Goal: Task Accomplishment & Management: Manage account settings

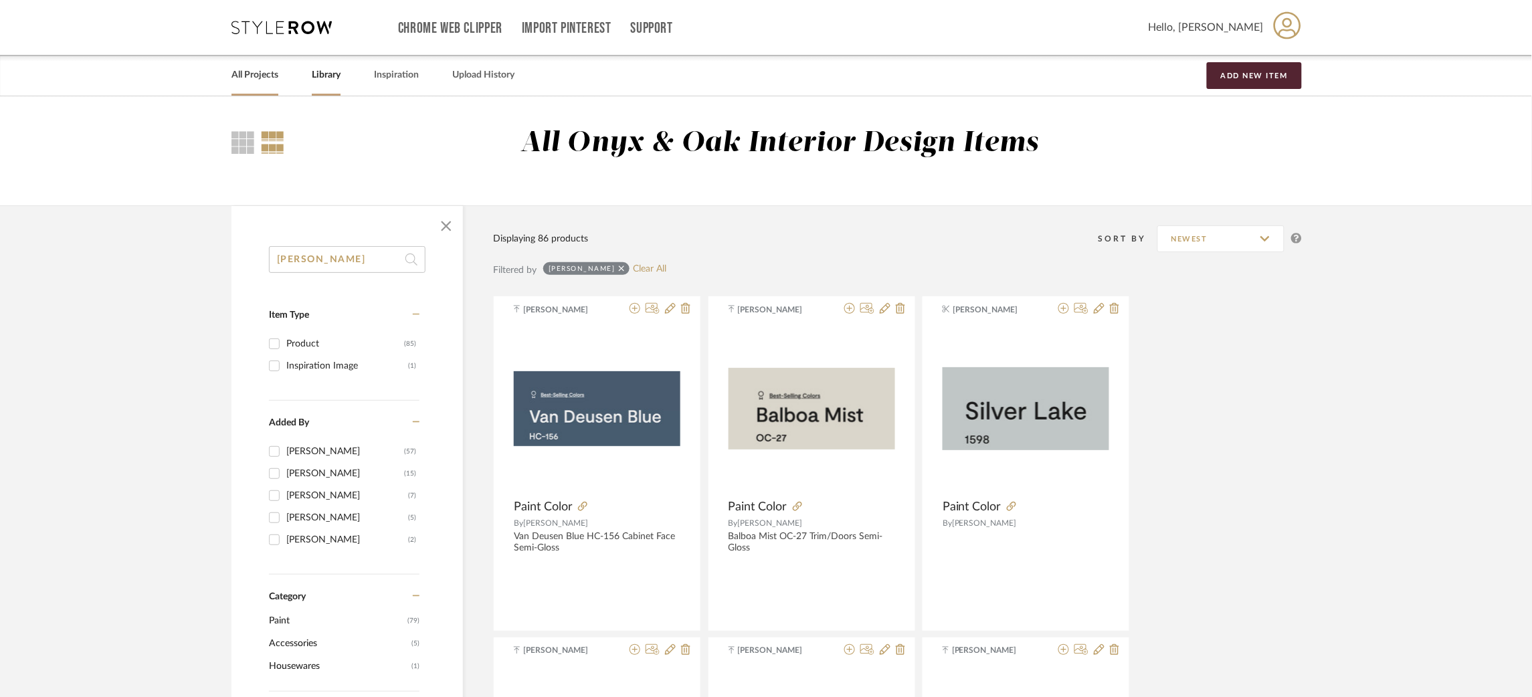
click at [254, 74] on link "All Projects" at bounding box center [254, 75] width 47 height 18
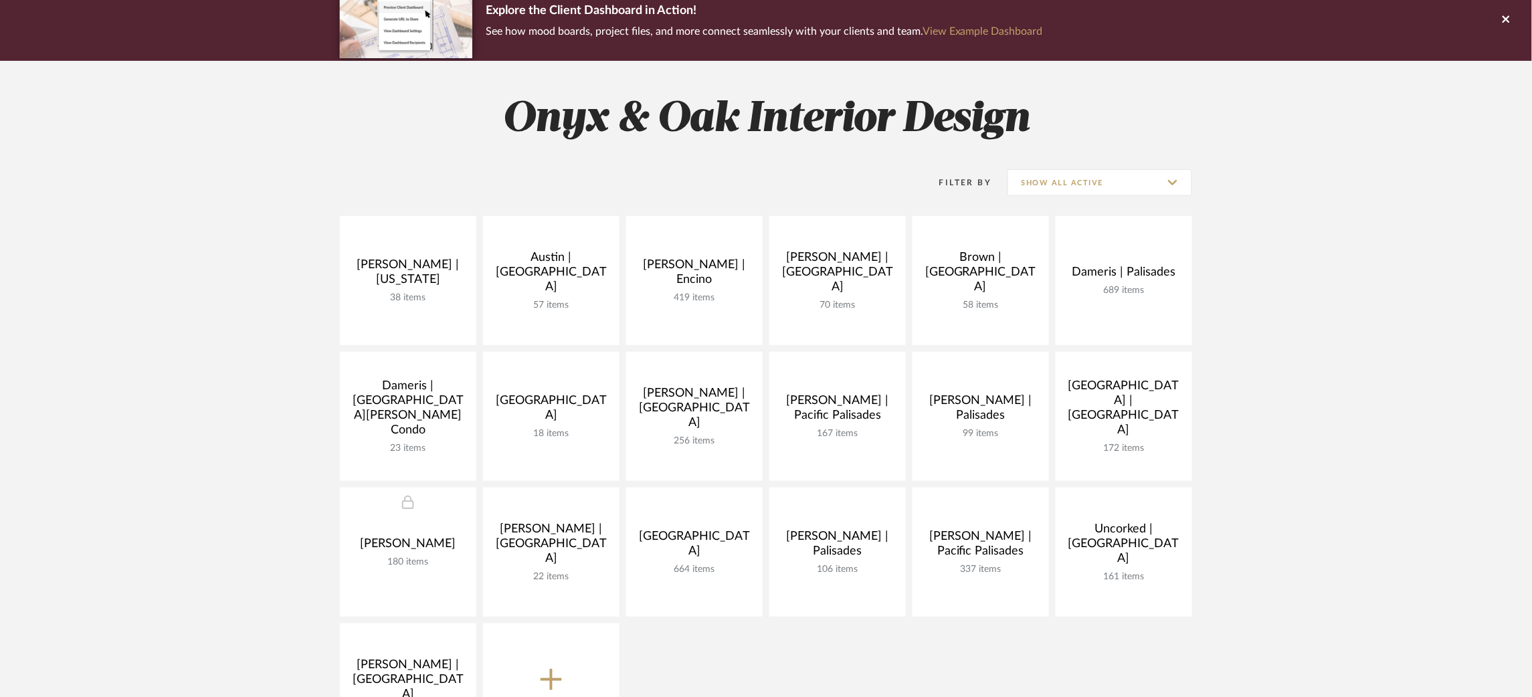
scroll to position [117, 0]
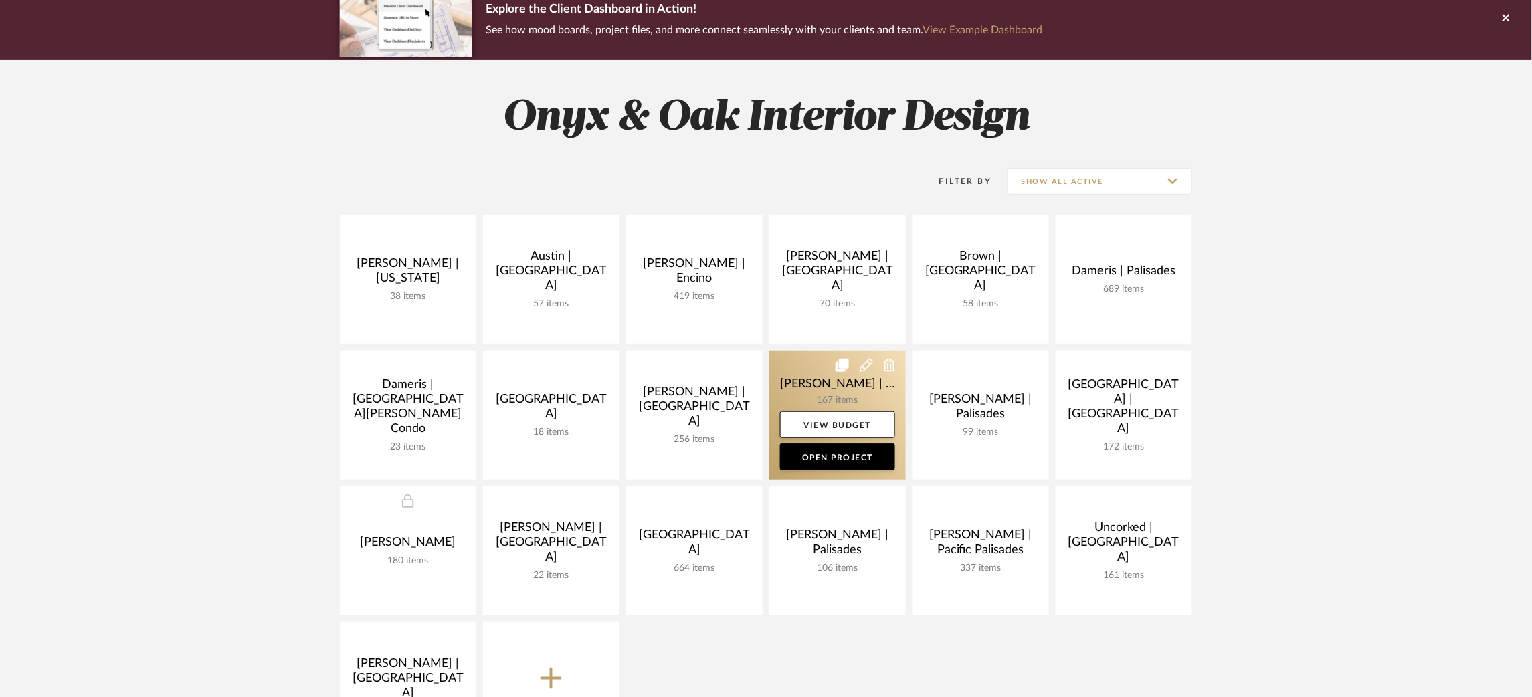
click at [800, 377] on link at bounding box center [837, 414] width 136 height 129
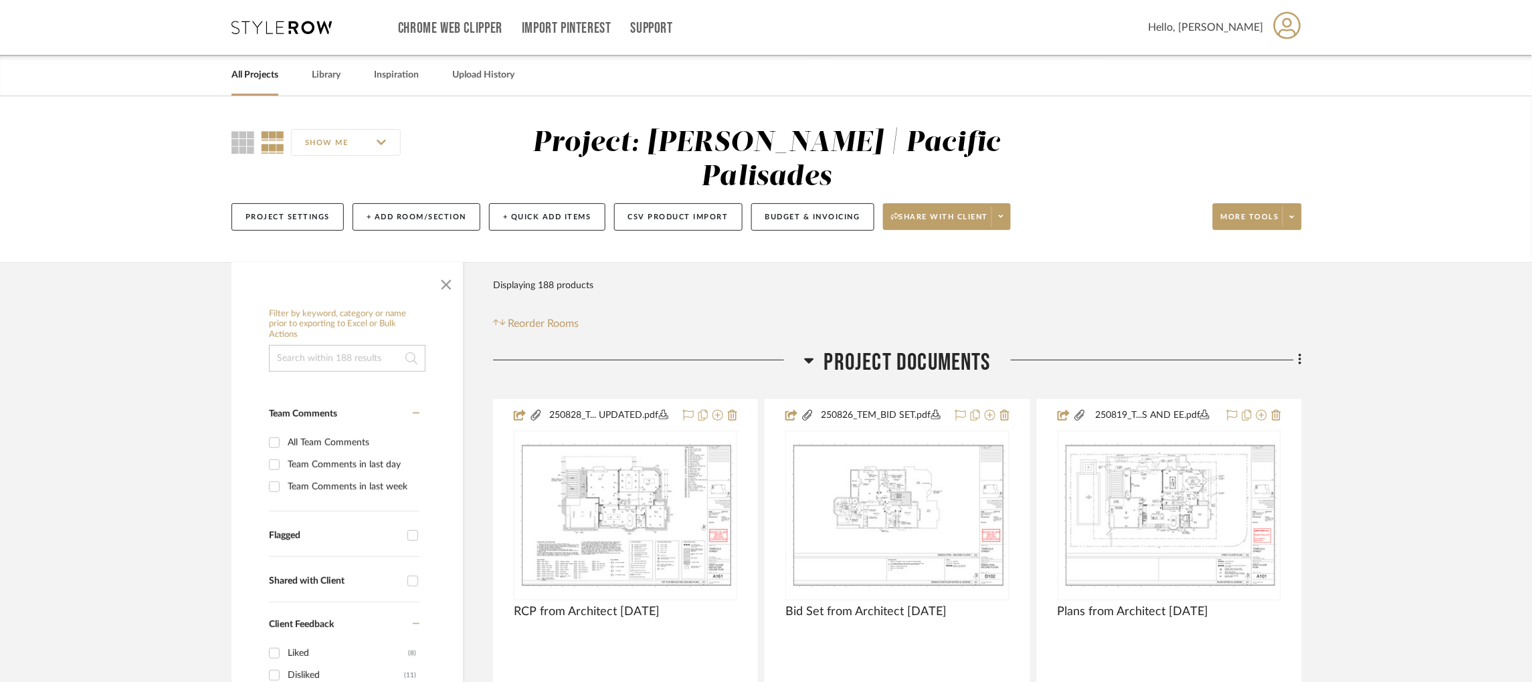
click at [809, 359] on icon at bounding box center [808, 361] width 9 height 5
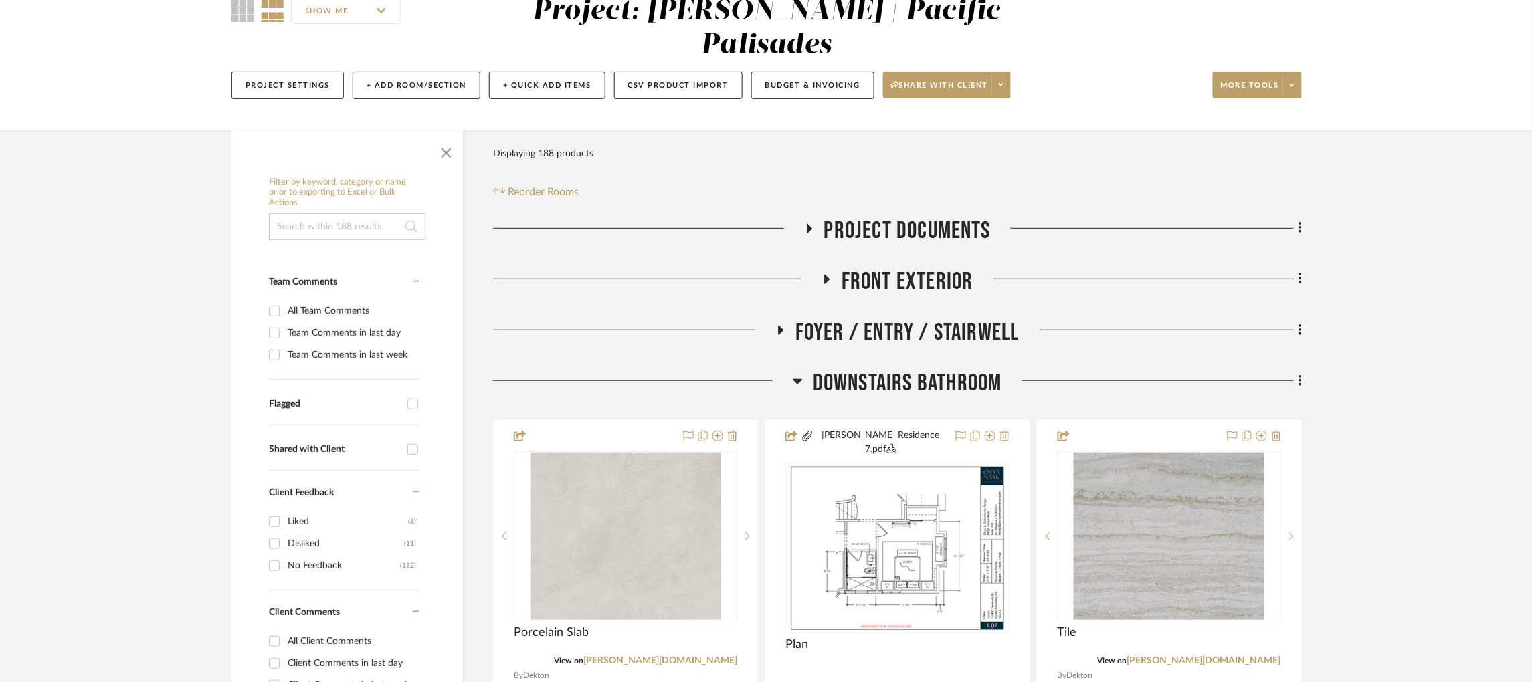
scroll to position [264, 0]
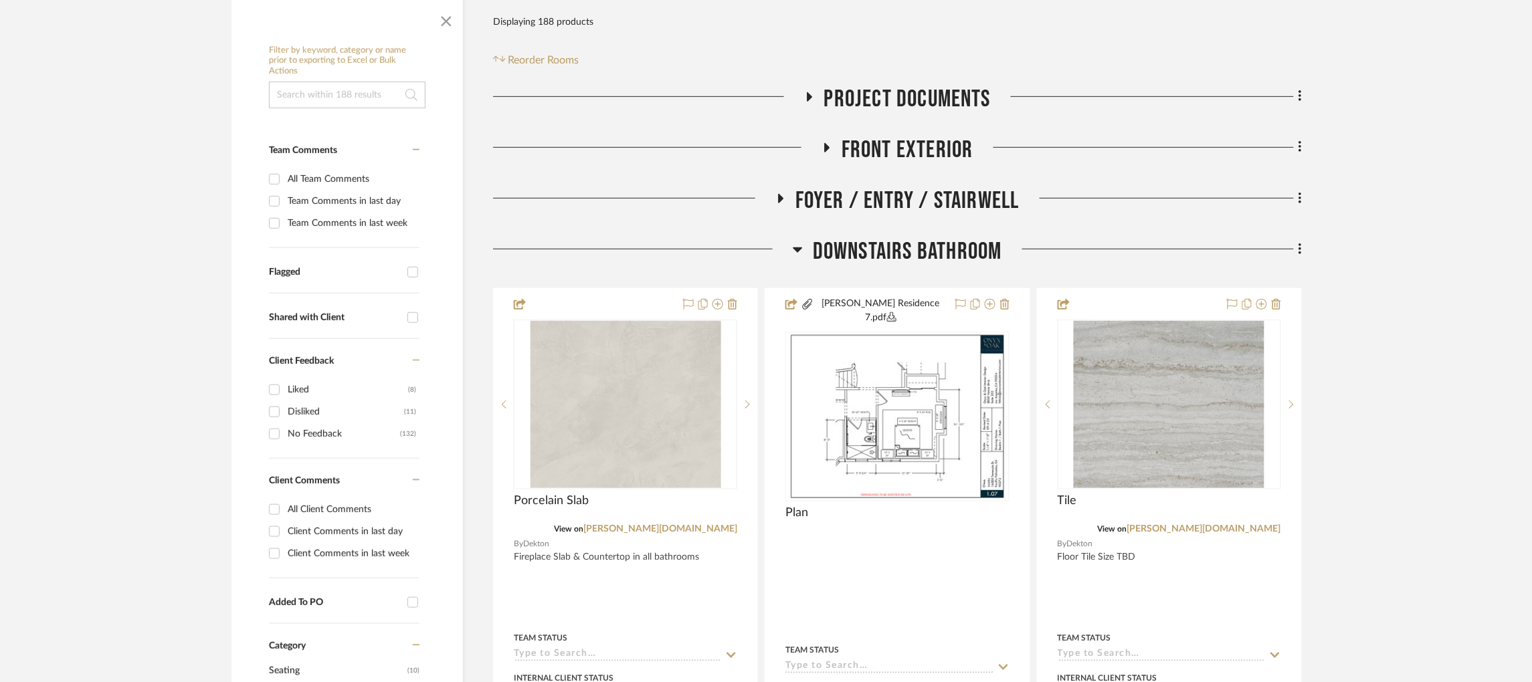
click at [793, 241] on icon at bounding box center [798, 249] width 10 height 16
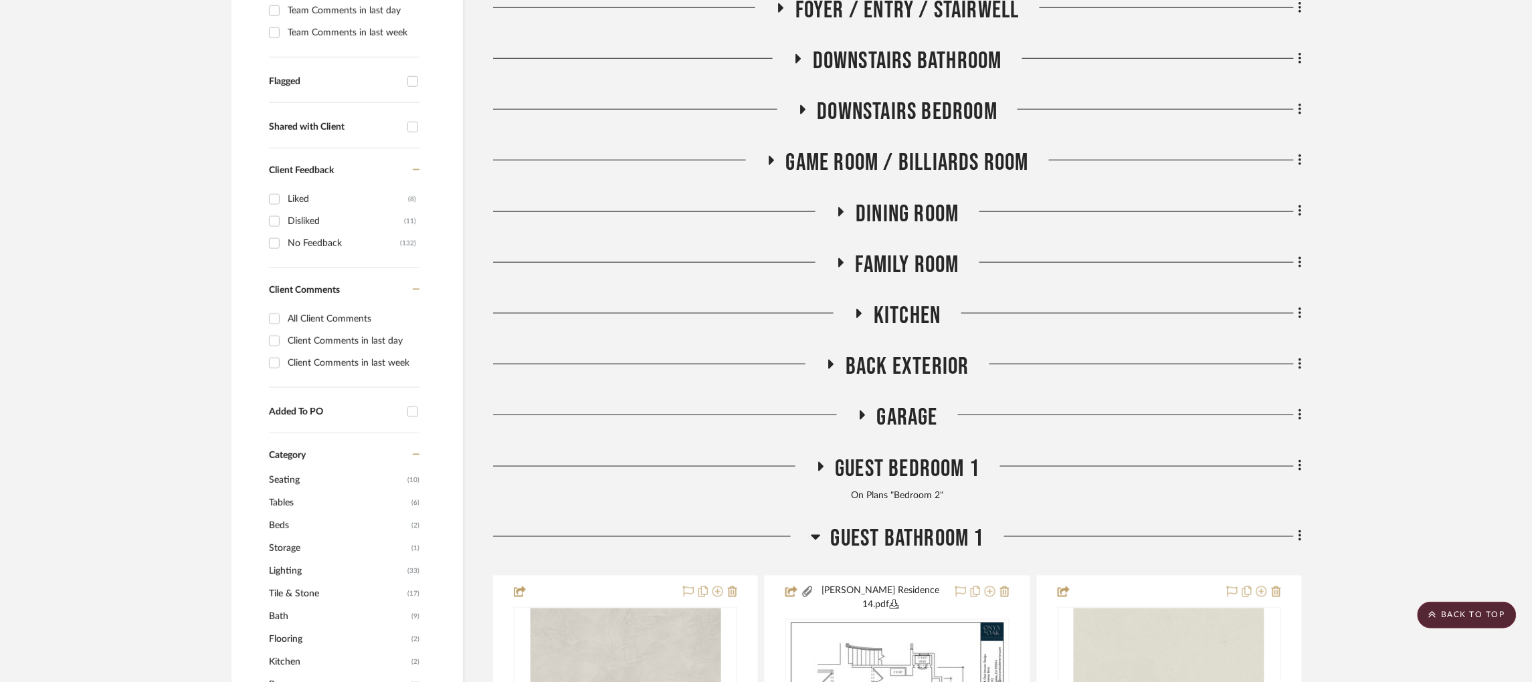
scroll to position [457, 0]
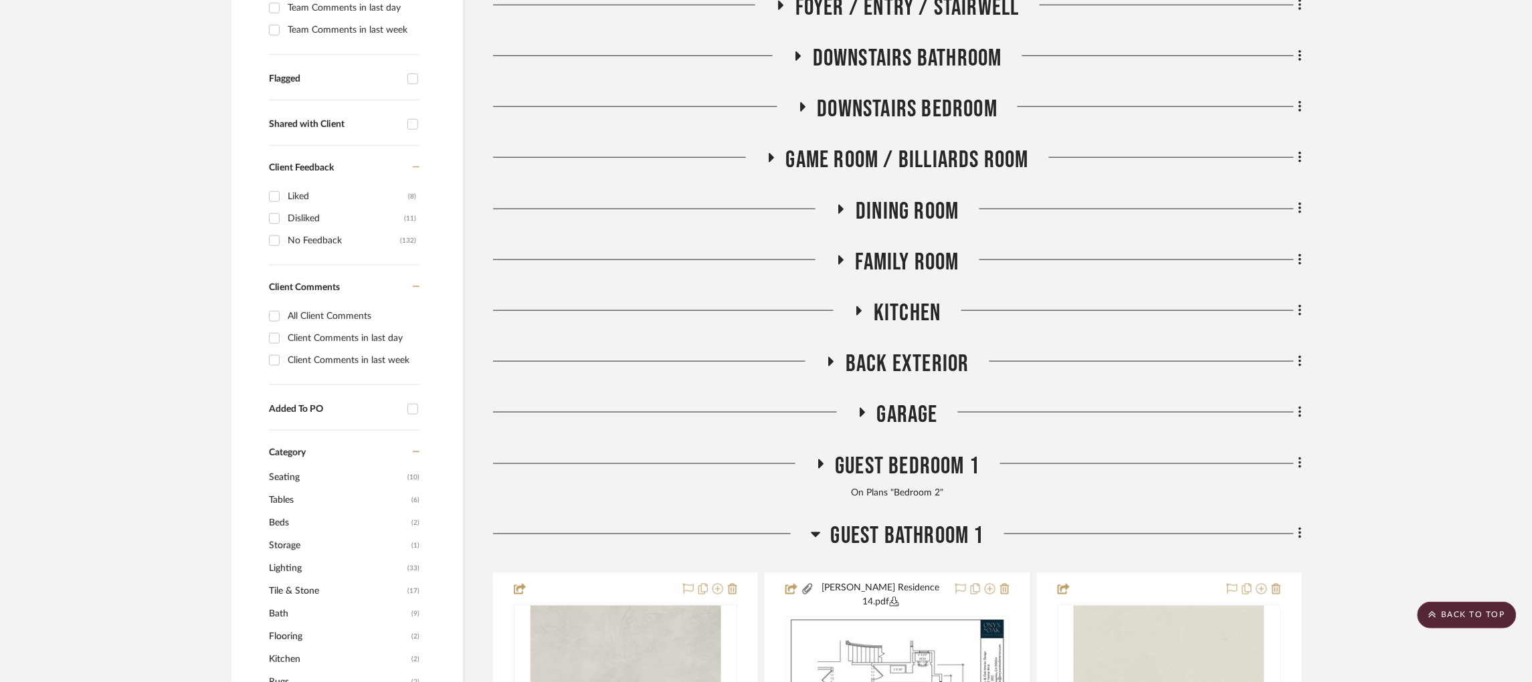
click at [811, 526] on icon at bounding box center [816, 534] width 10 height 16
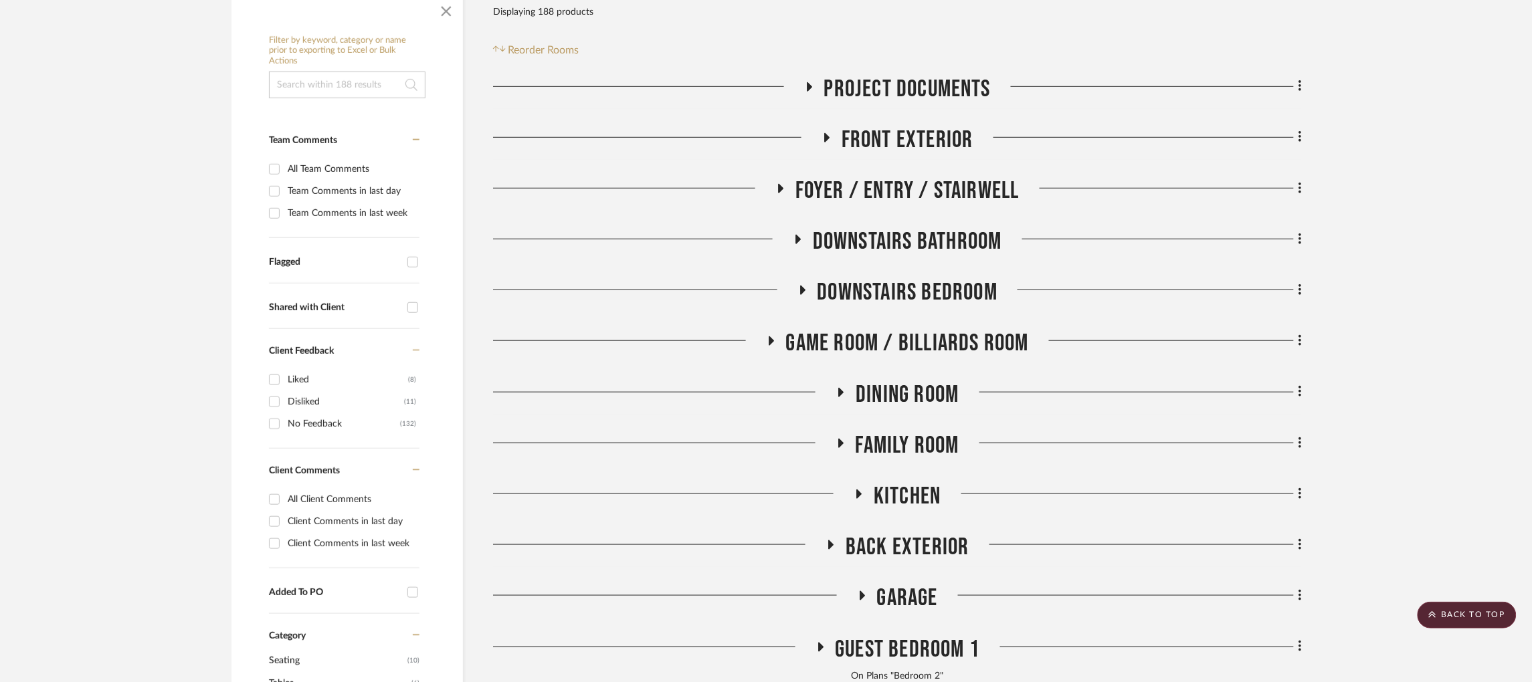
scroll to position [268, 0]
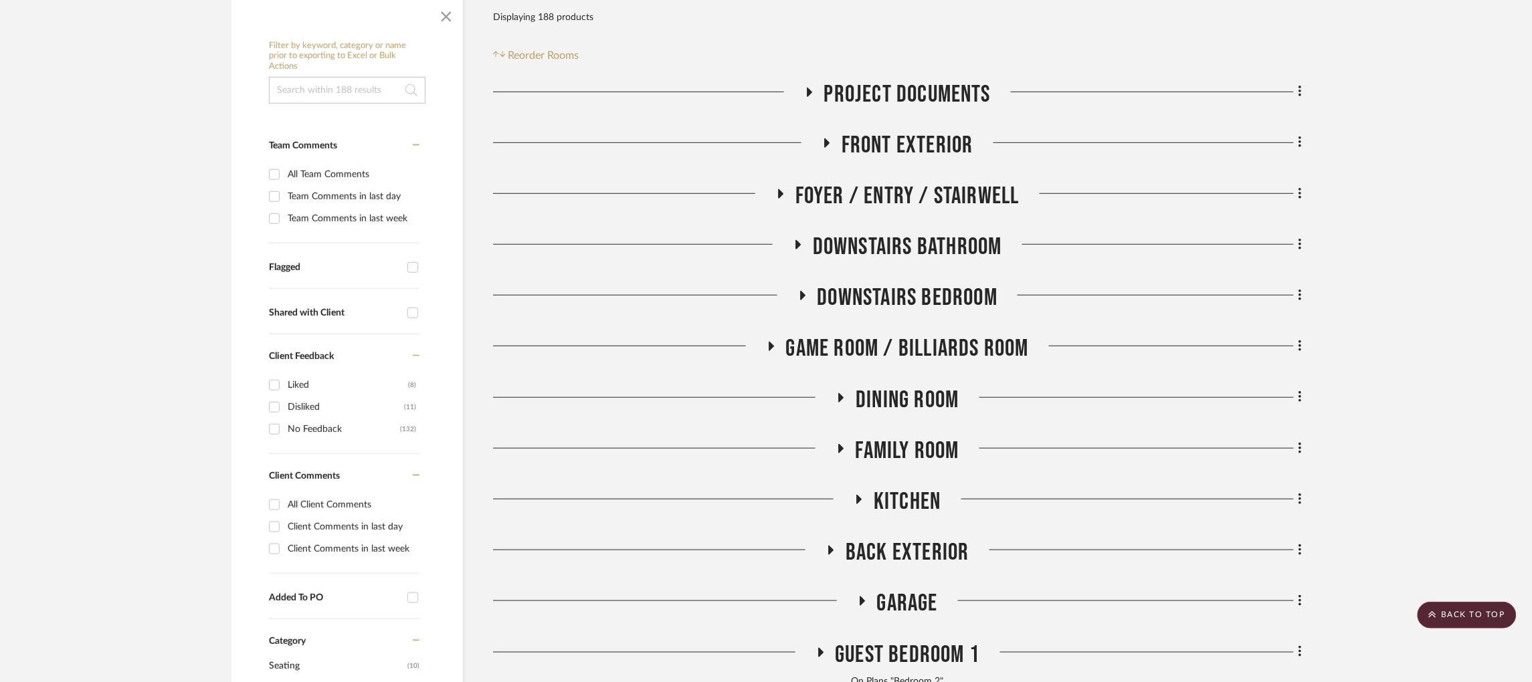
click at [797, 240] on icon at bounding box center [798, 244] width 5 height 9
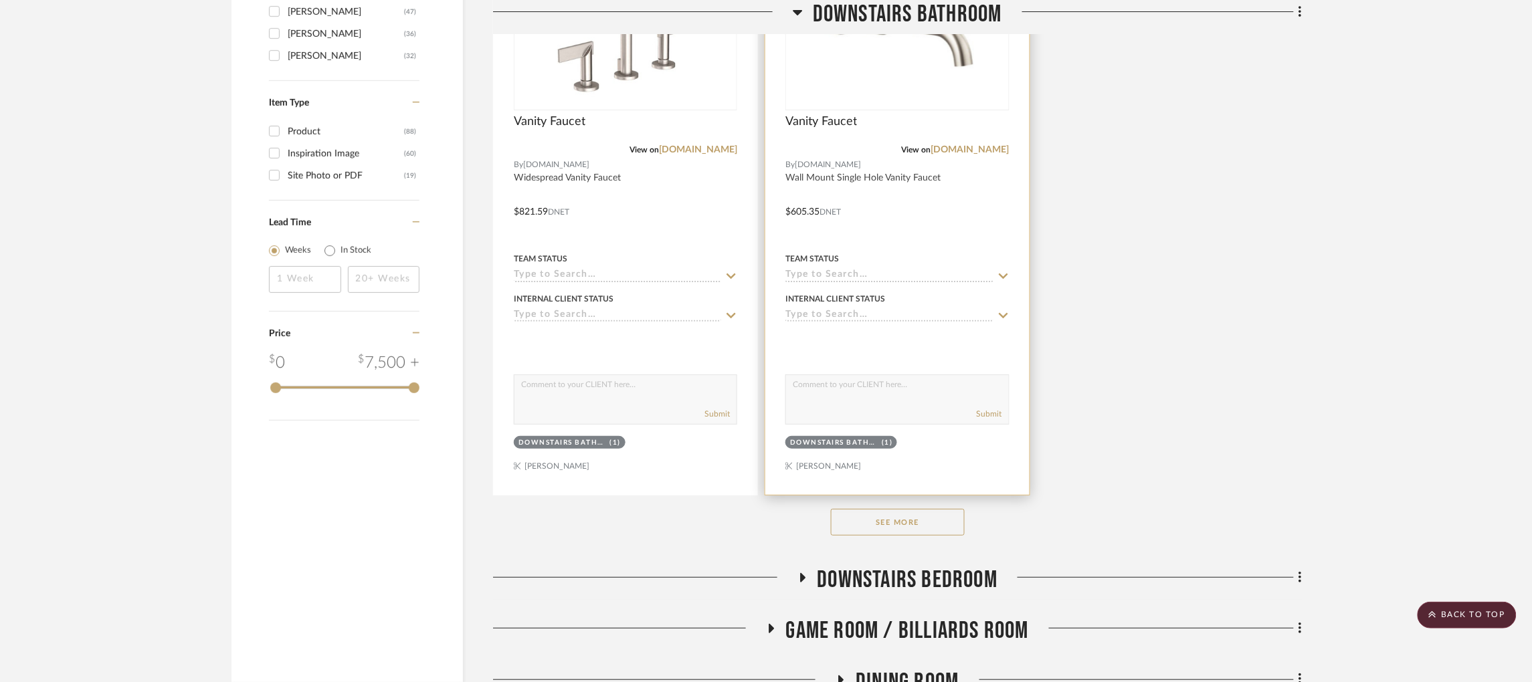
scroll to position [1849, 0]
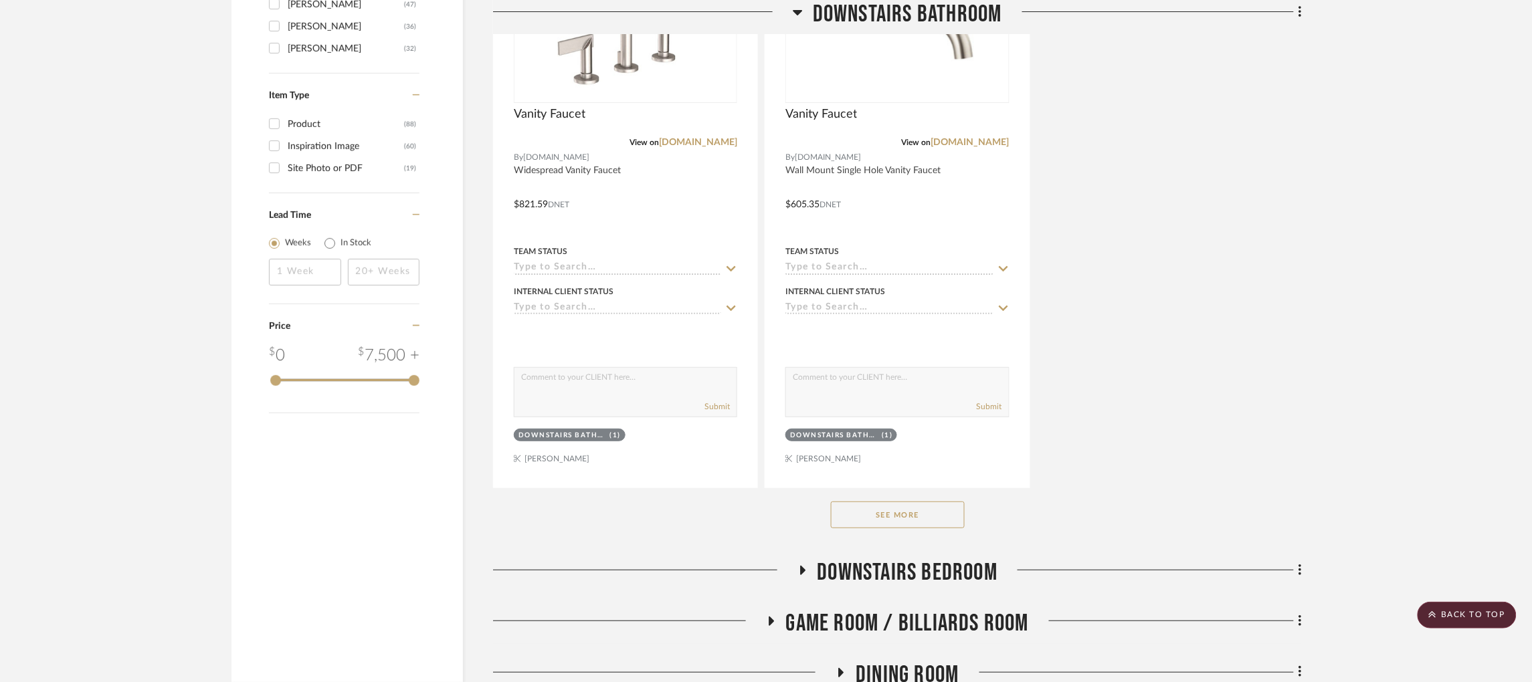
click at [908, 502] on button "See More" at bounding box center [898, 515] width 134 height 27
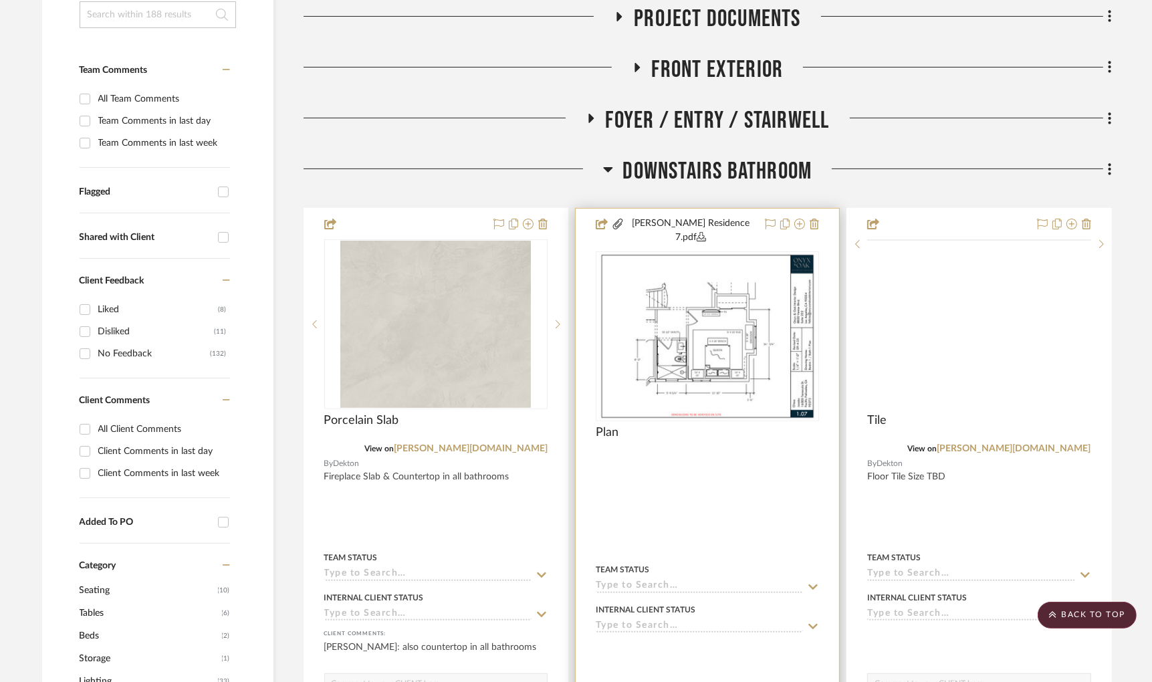
scroll to position [345, 0]
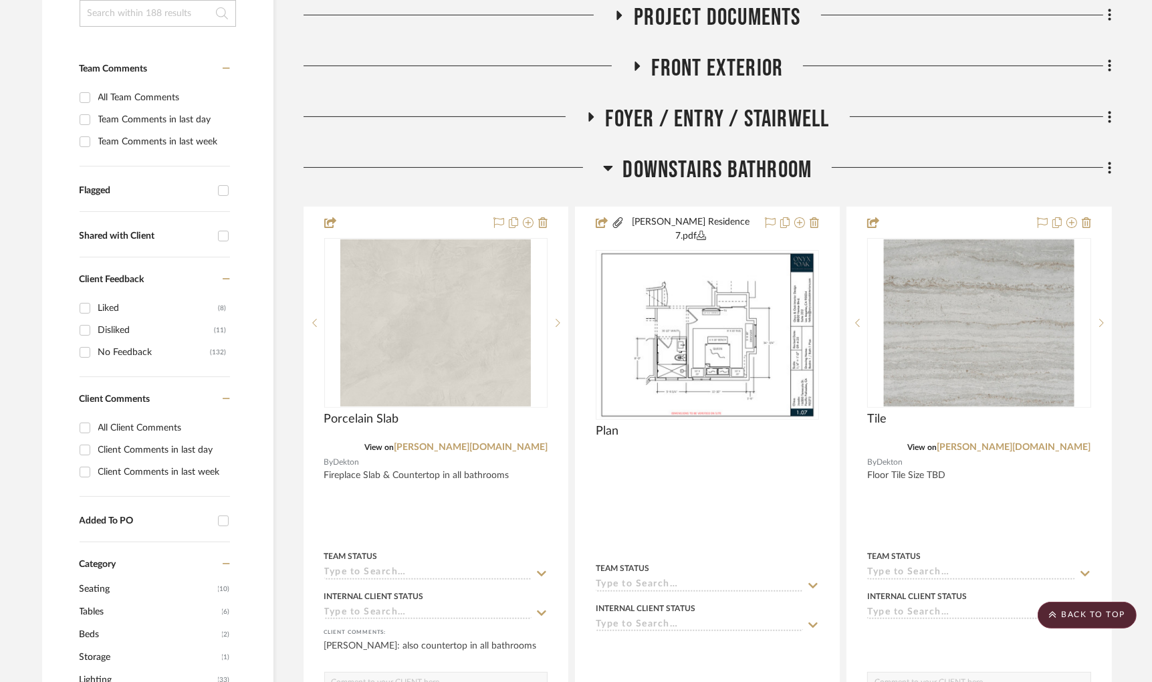
click at [609, 160] on icon at bounding box center [608, 168] width 10 height 16
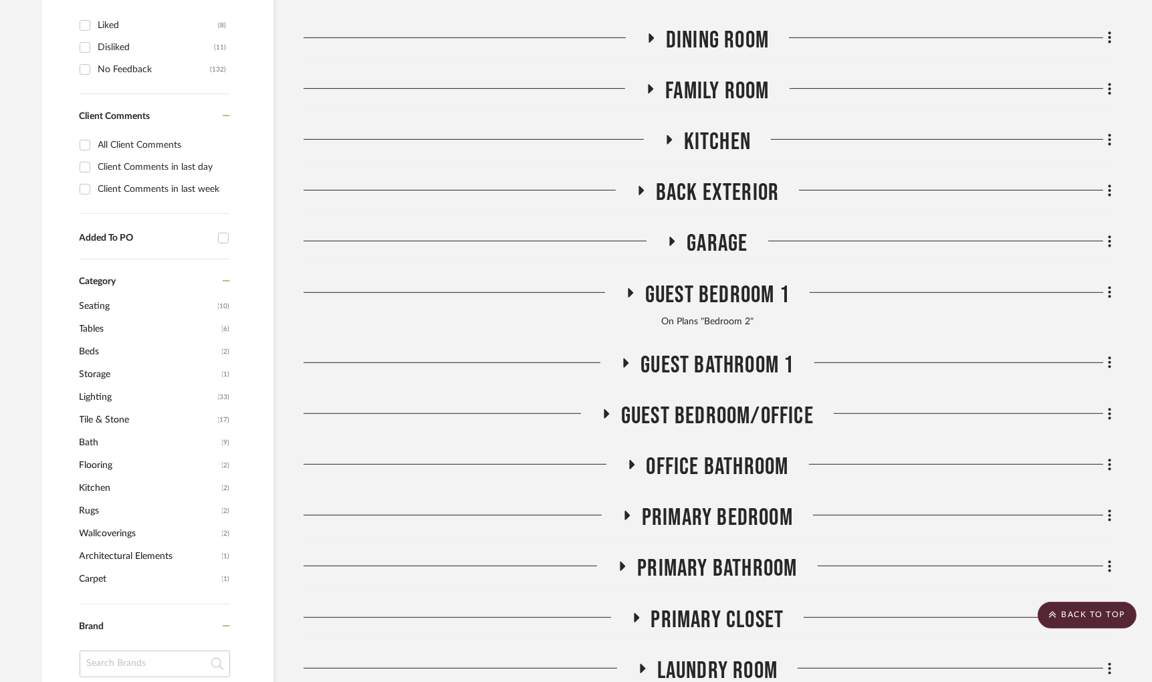
scroll to position [667, 0]
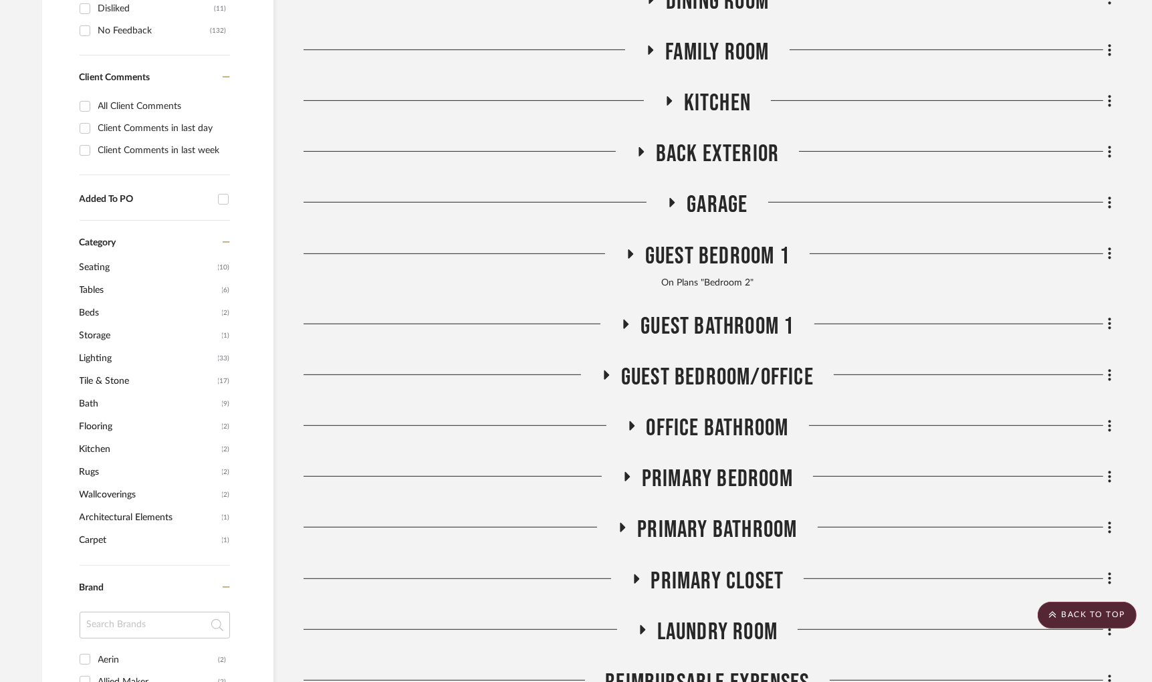
click at [624, 523] on icon at bounding box center [623, 528] width 16 height 10
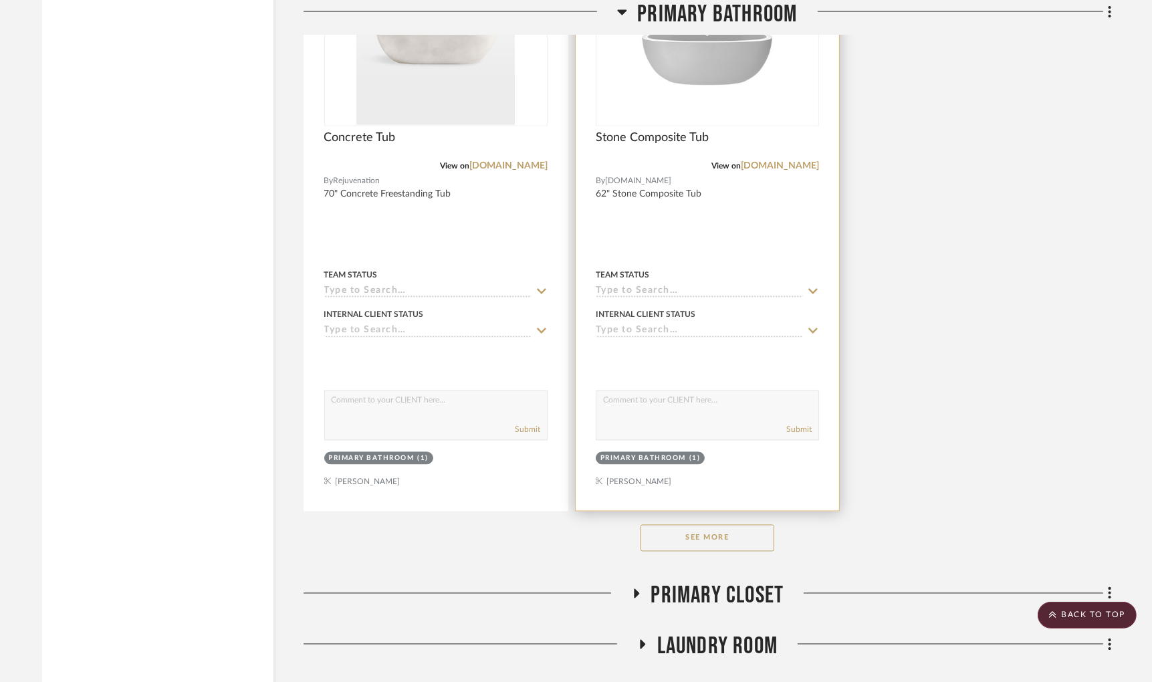
scroll to position [2509, 0]
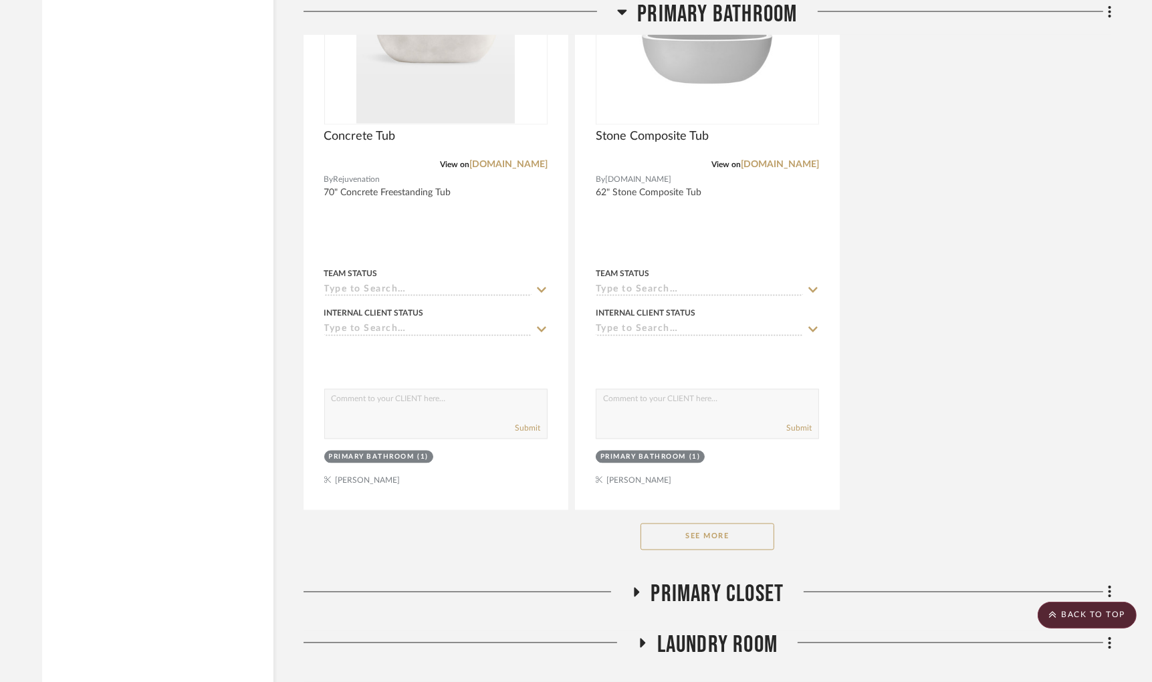
click at [723, 524] on button "See More" at bounding box center [708, 537] width 134 height 27
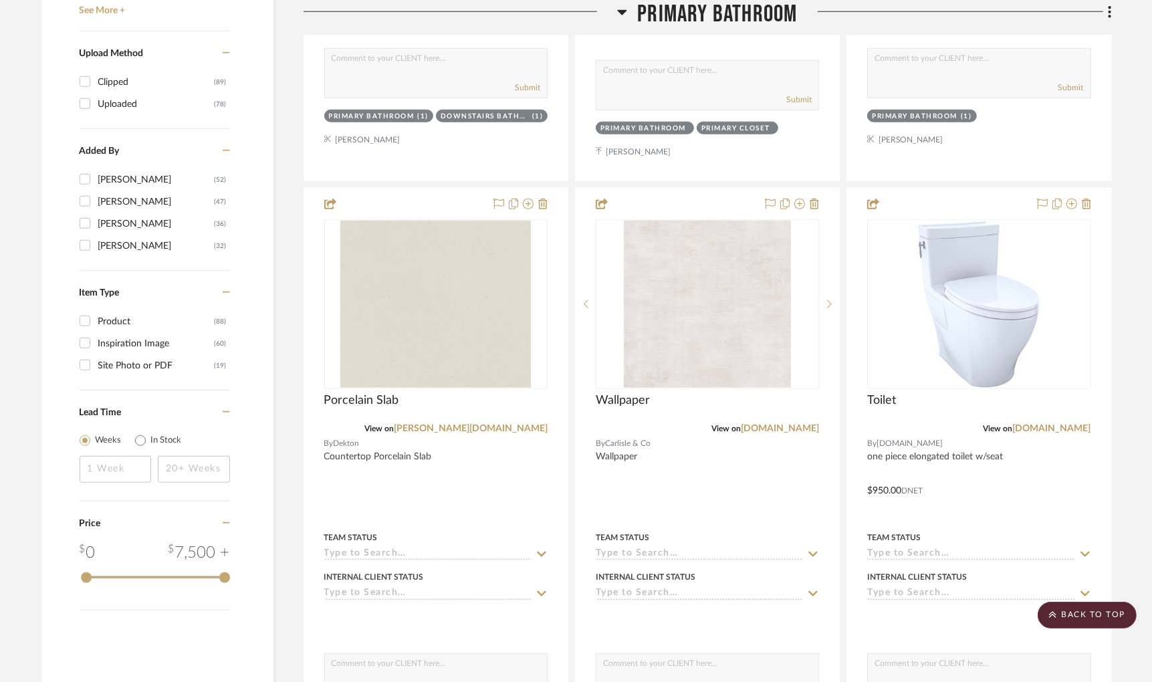
scroll to position [1641, 0]
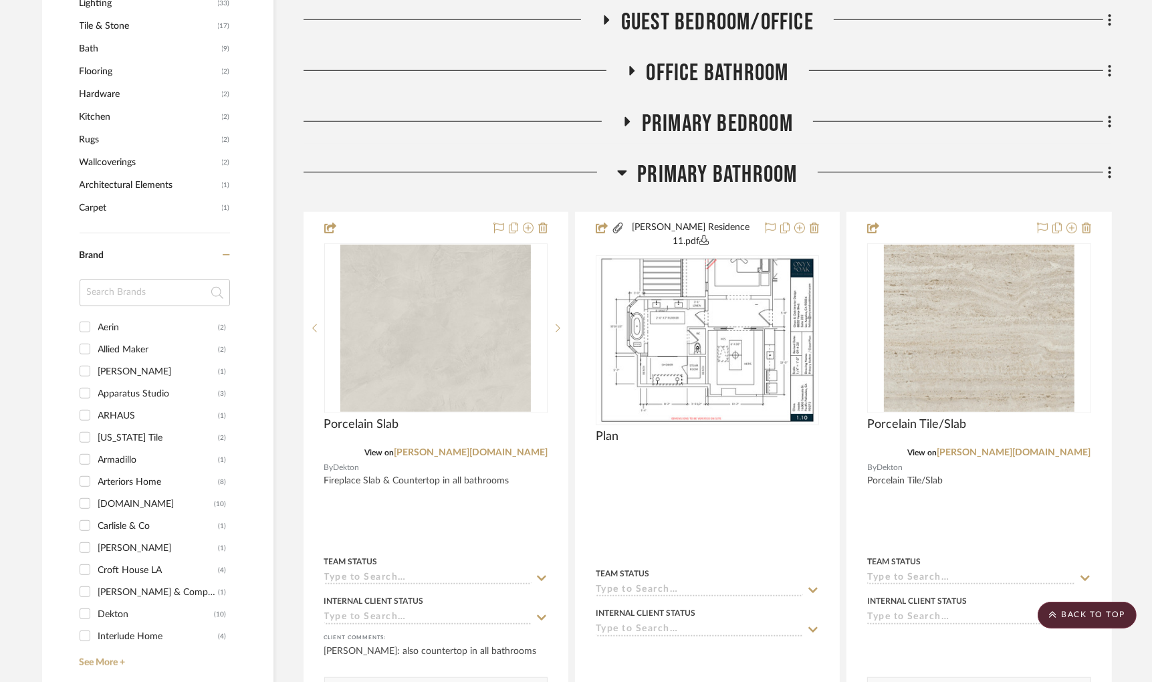
scroll to position [1023, 0]
click at [621, 164] on icon at bounding box center [622, 172] width 10 height 16
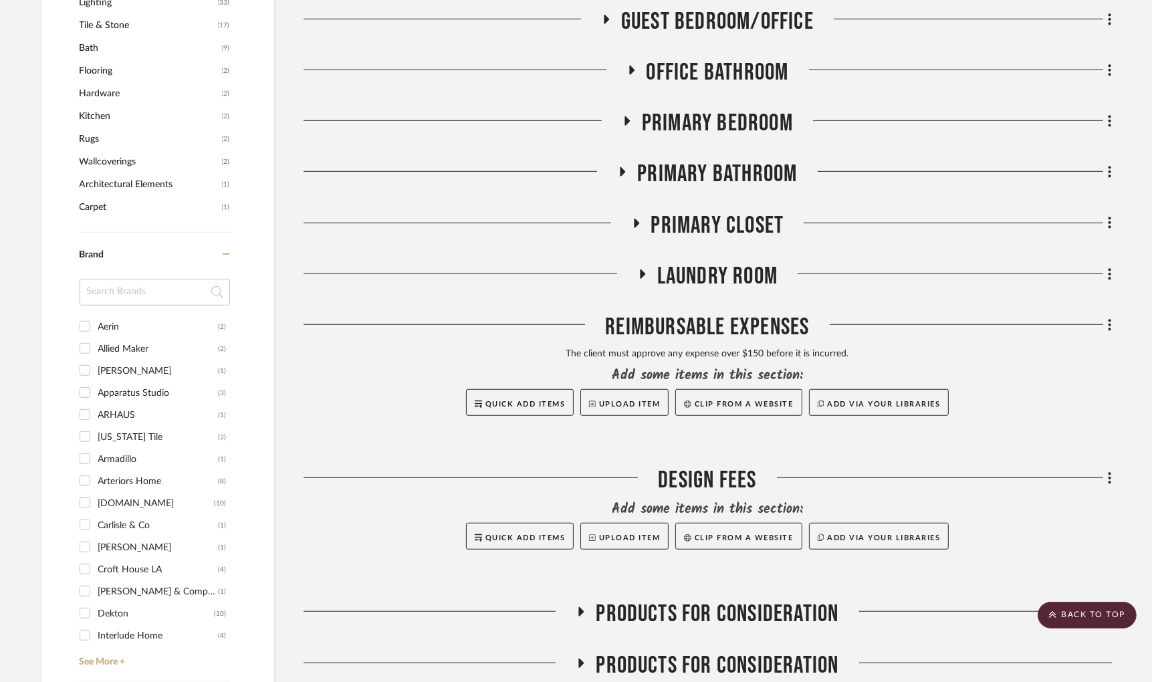
click at [623, 168] on icon at bounding box center [623, 172] width 5 height 9
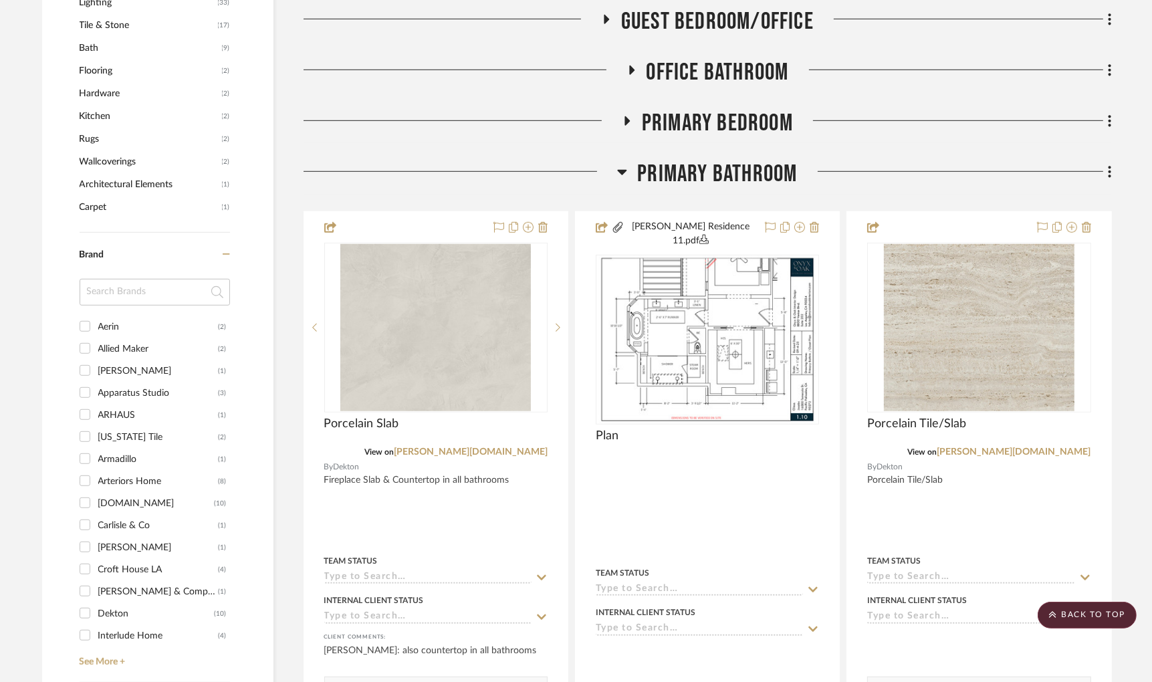
click at [623, 170] on icon at bounding box center [622, 172] width 9 height 5
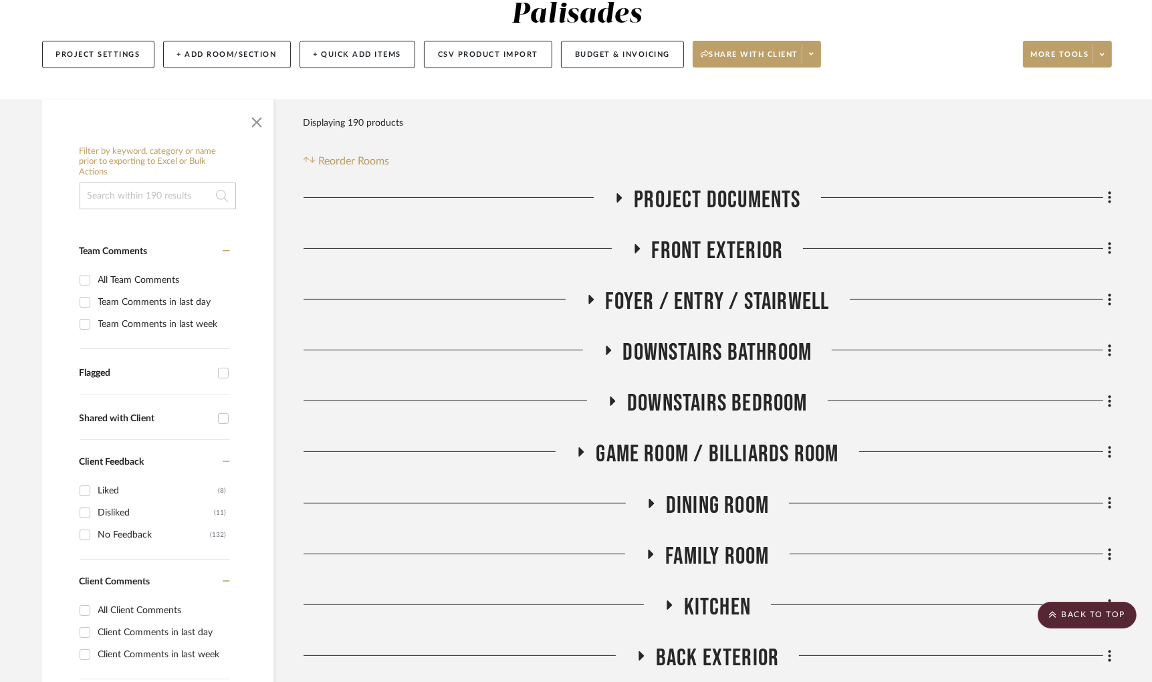
scroll to position [125, 0]
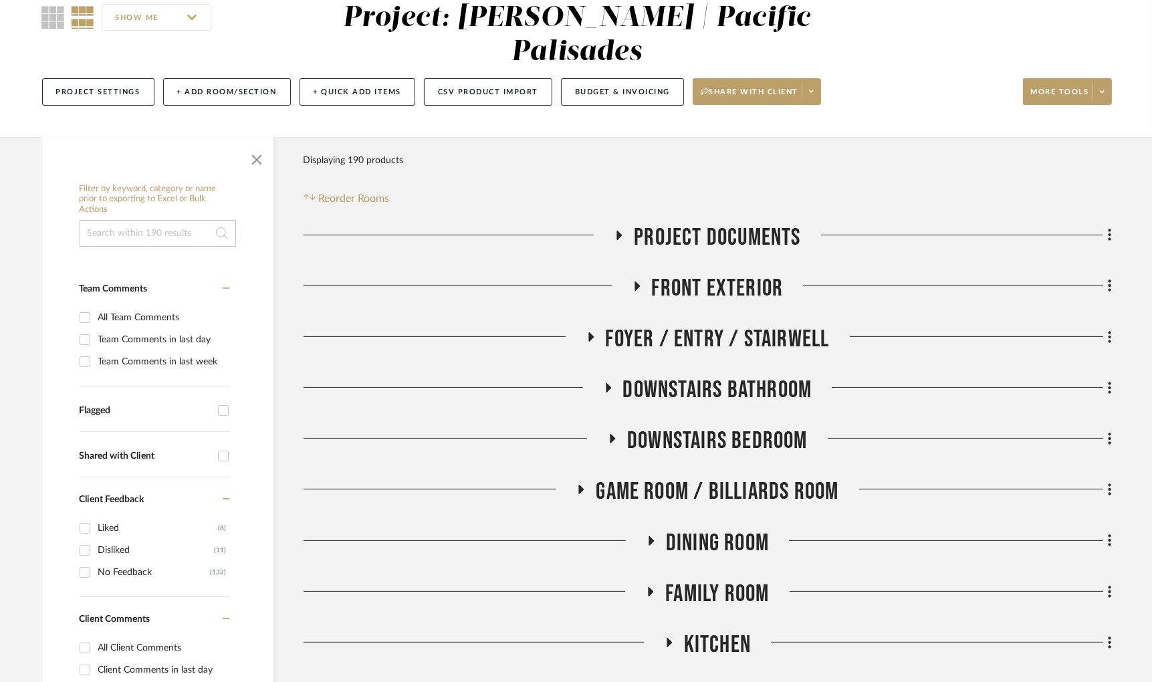
click at [607, 383] on icon at bounding box center [608, 387] width 5 height 9
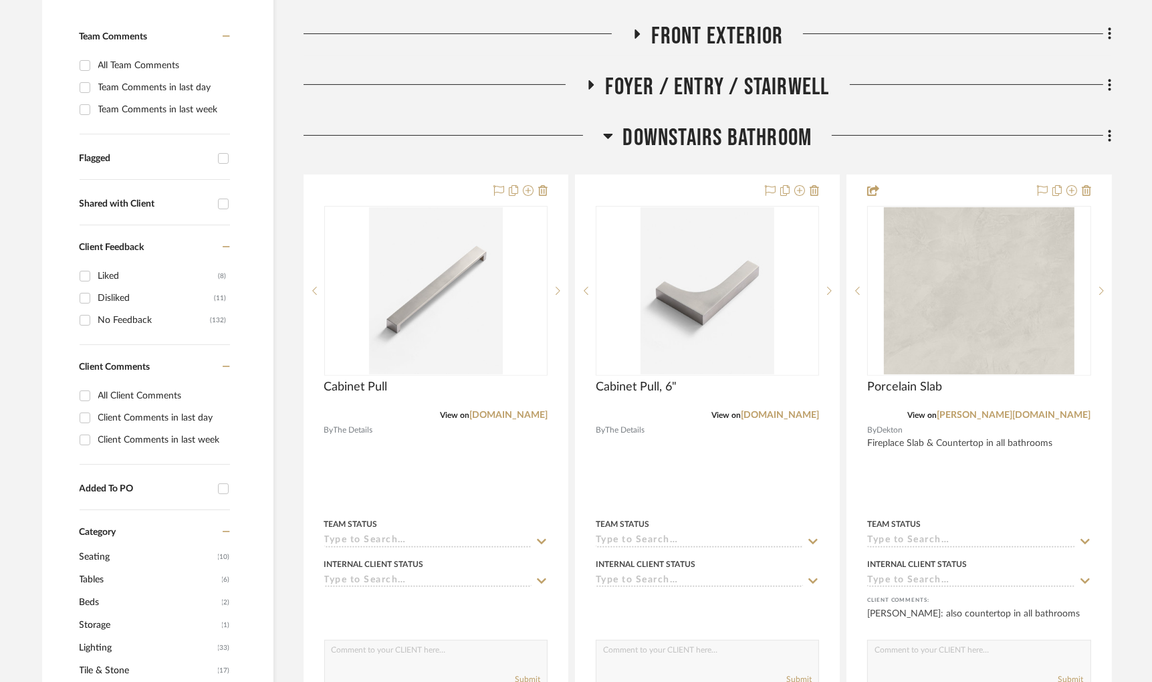
scroll to position [381, 0]
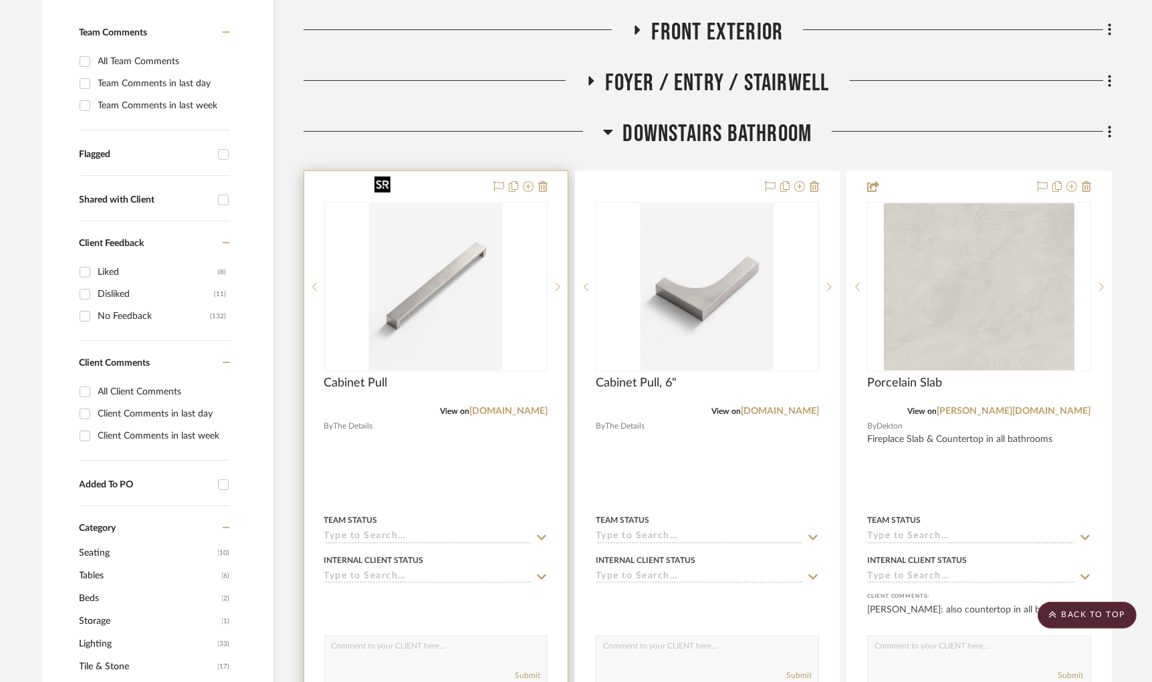
click at [484, 310] on img "0" at bounding box center [436, 286] width 134 height 167
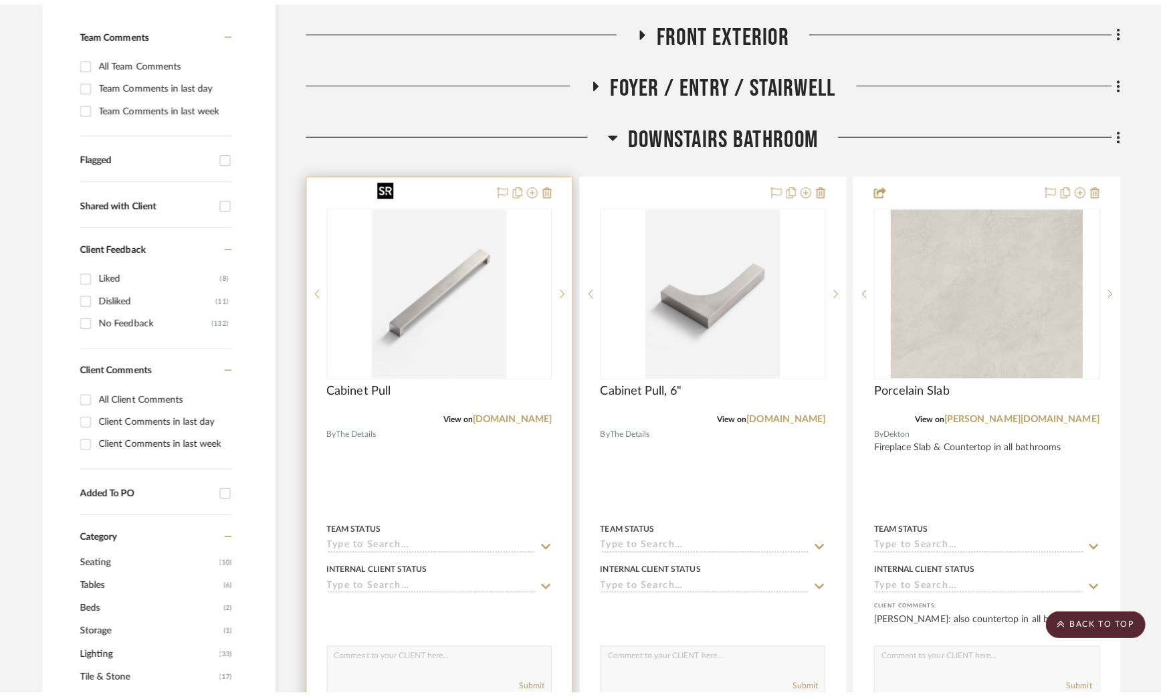
scroll to position [0, 0]
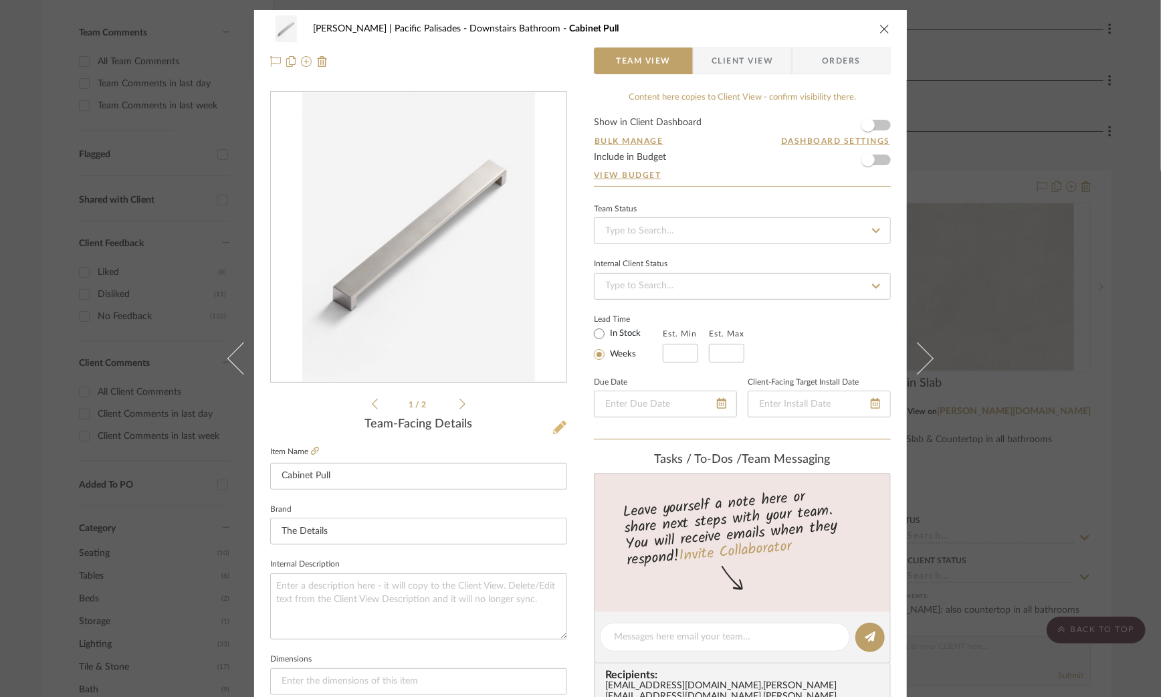
click at [557, 424] on icon at bounding box center [559, 427] width 13 height 13
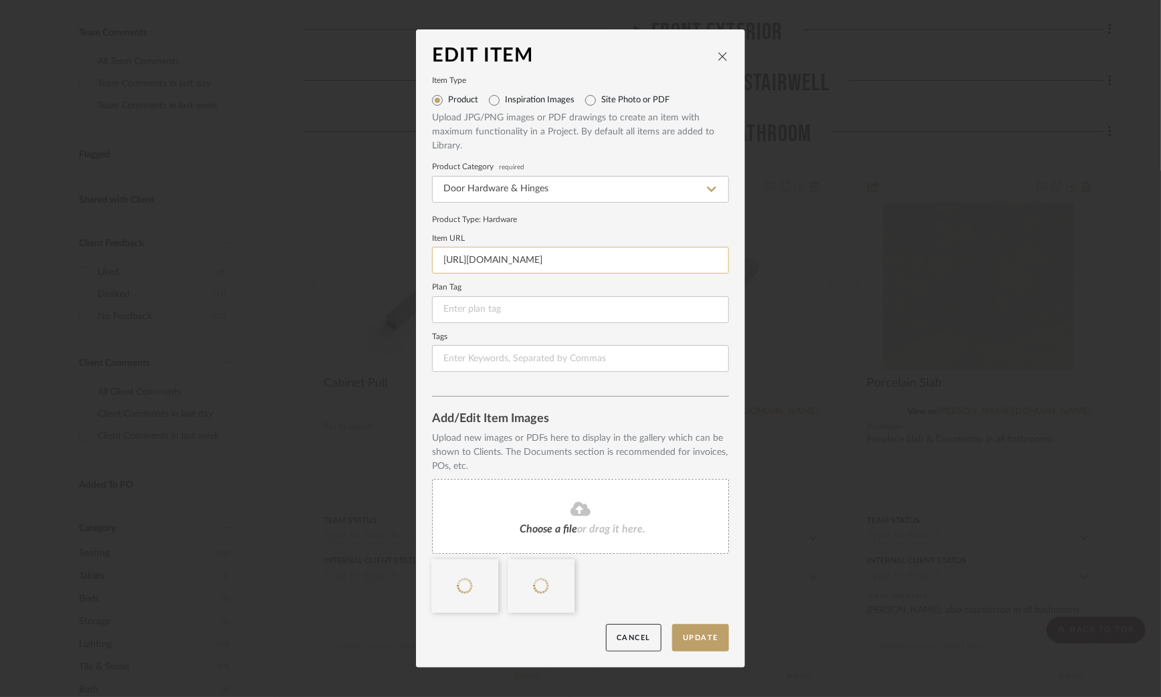
click at [558, 266] on input "[URL][DOMAIN_NAME]" at bounding box center [580, 260] width 297 height 27
paste input "[DOMAIN_NAME][URL]"
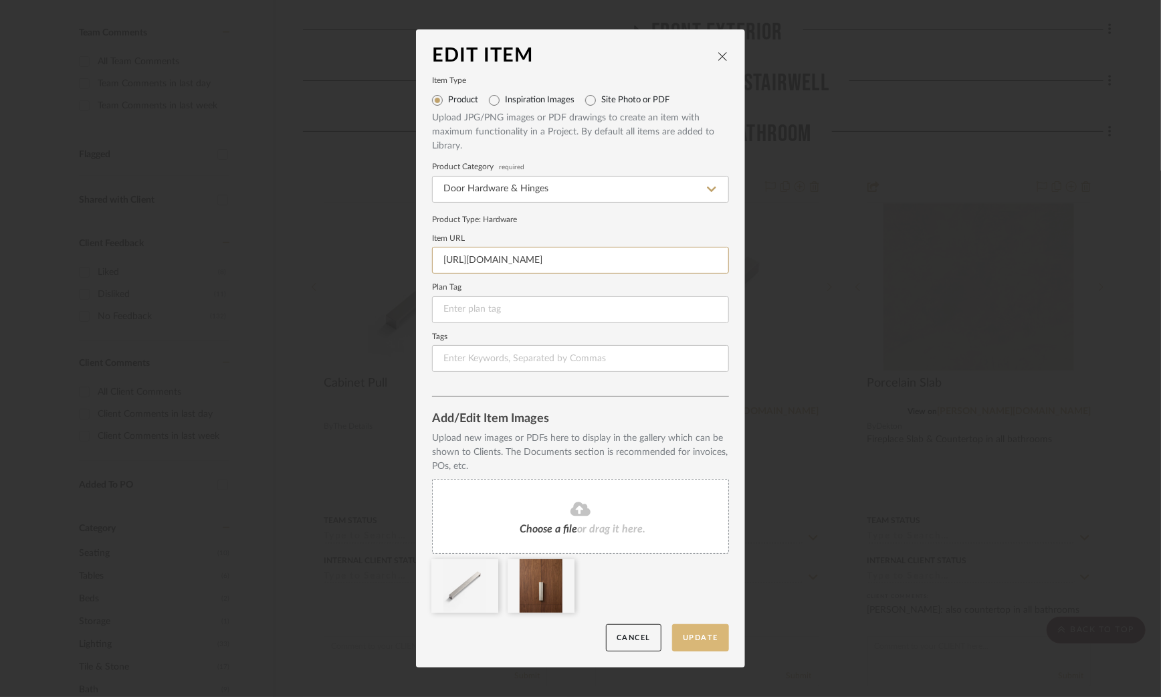
type input "[URL][DOMAIN_NAME]"
click at [692, 637] on button "Update" at bounding box center [700, 637] width 57 height 27
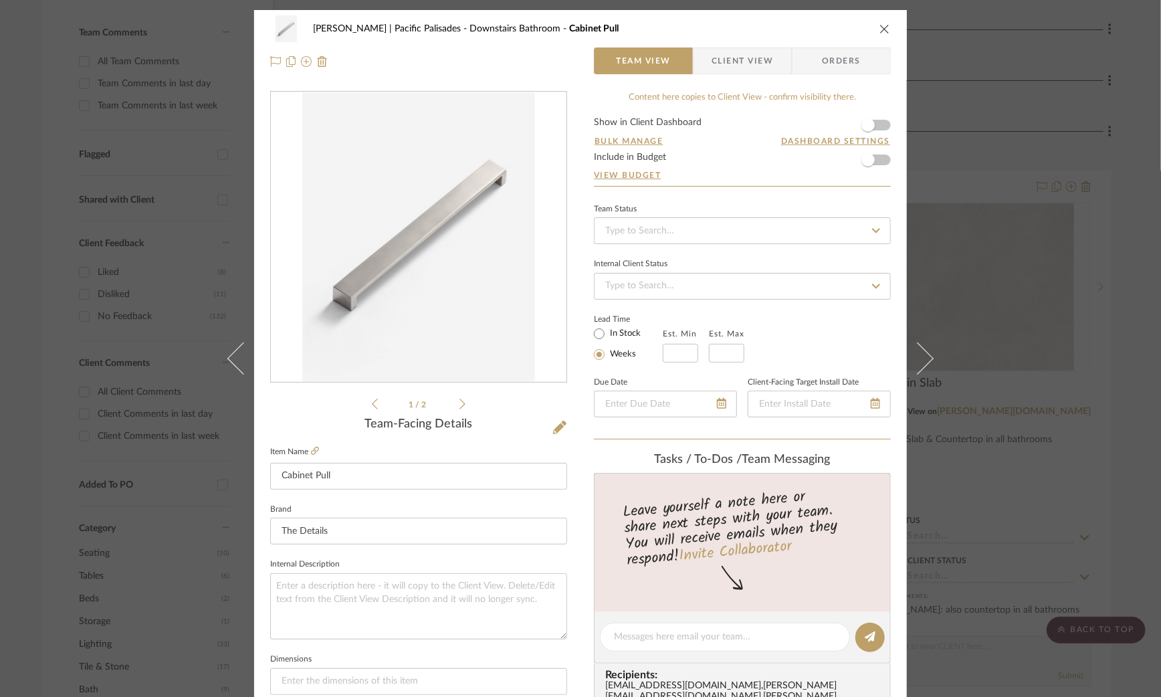
click at [1061, 250] on div "[PERSON_NAME] | Pacific Palisades Downstairs Bathroom Cabinet Pull Team View Cl…" at bounding box center [580, 348] width 1161 height 697
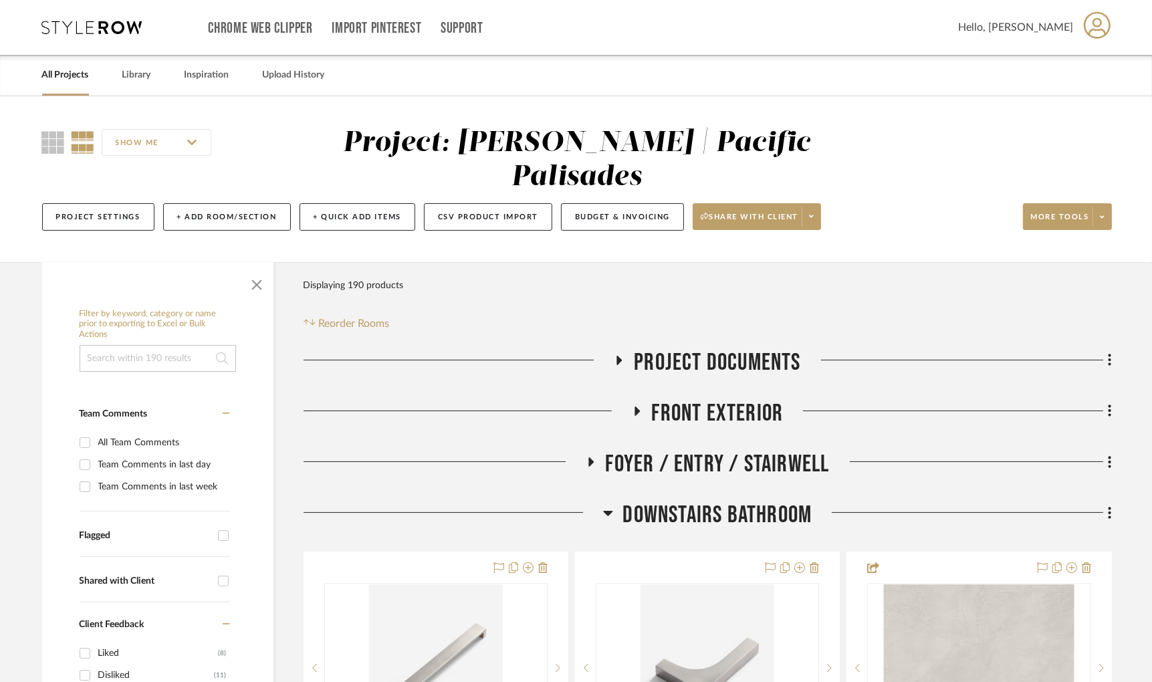
click at [87, 35] on div "Chrome Web Clipper Import Pinterest Support All Projects Library Inspiration Up…" at bounding box center [577, 27] width 1070 height 55
click at [59, 84] on link "All Projects" at bounding box center [65, 75] width 47 height 18
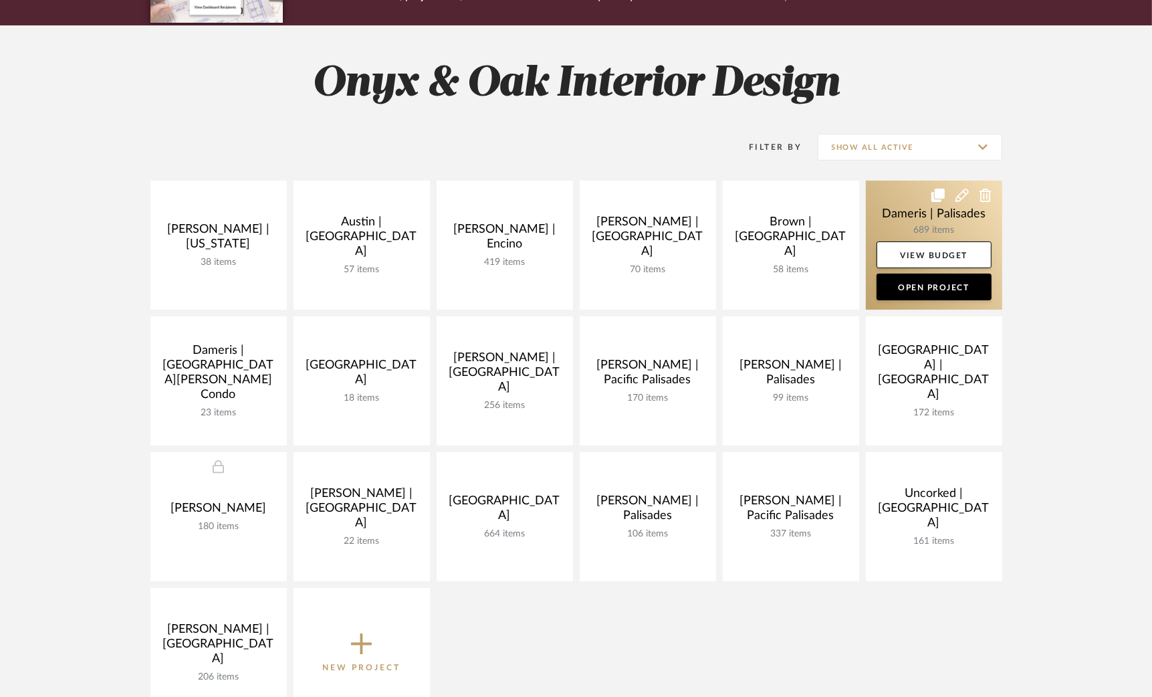
scroll to position [164, 0]
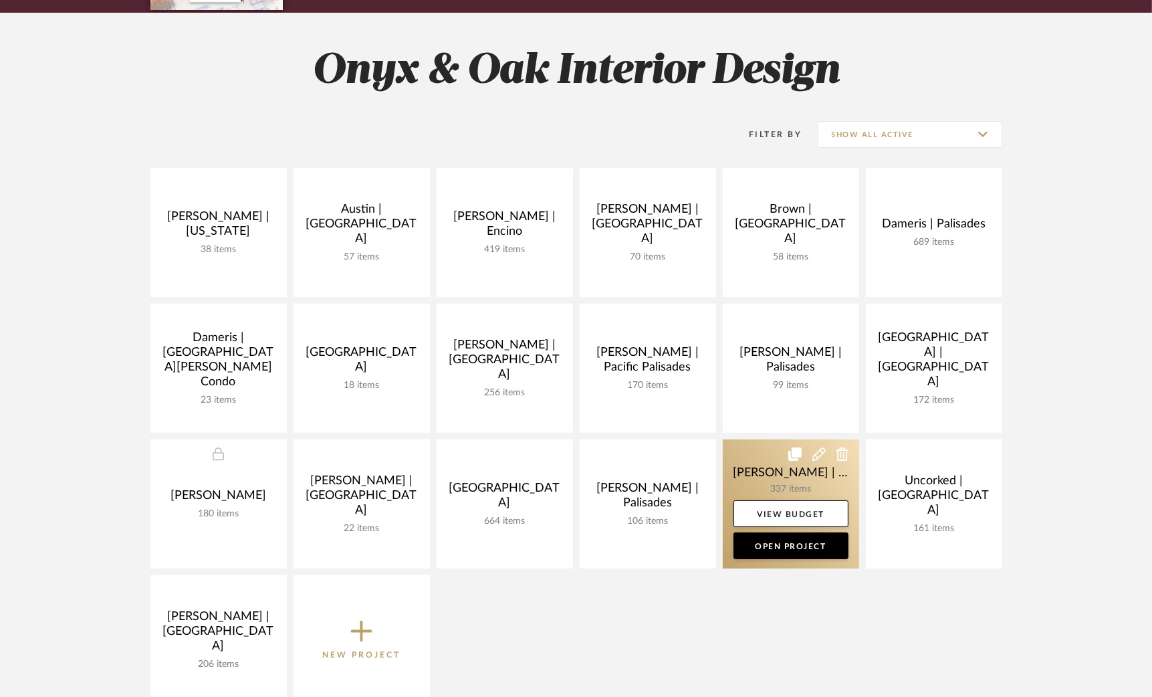
click at [756, 466] on link at bounding box center [791, 503] width 136 height 129
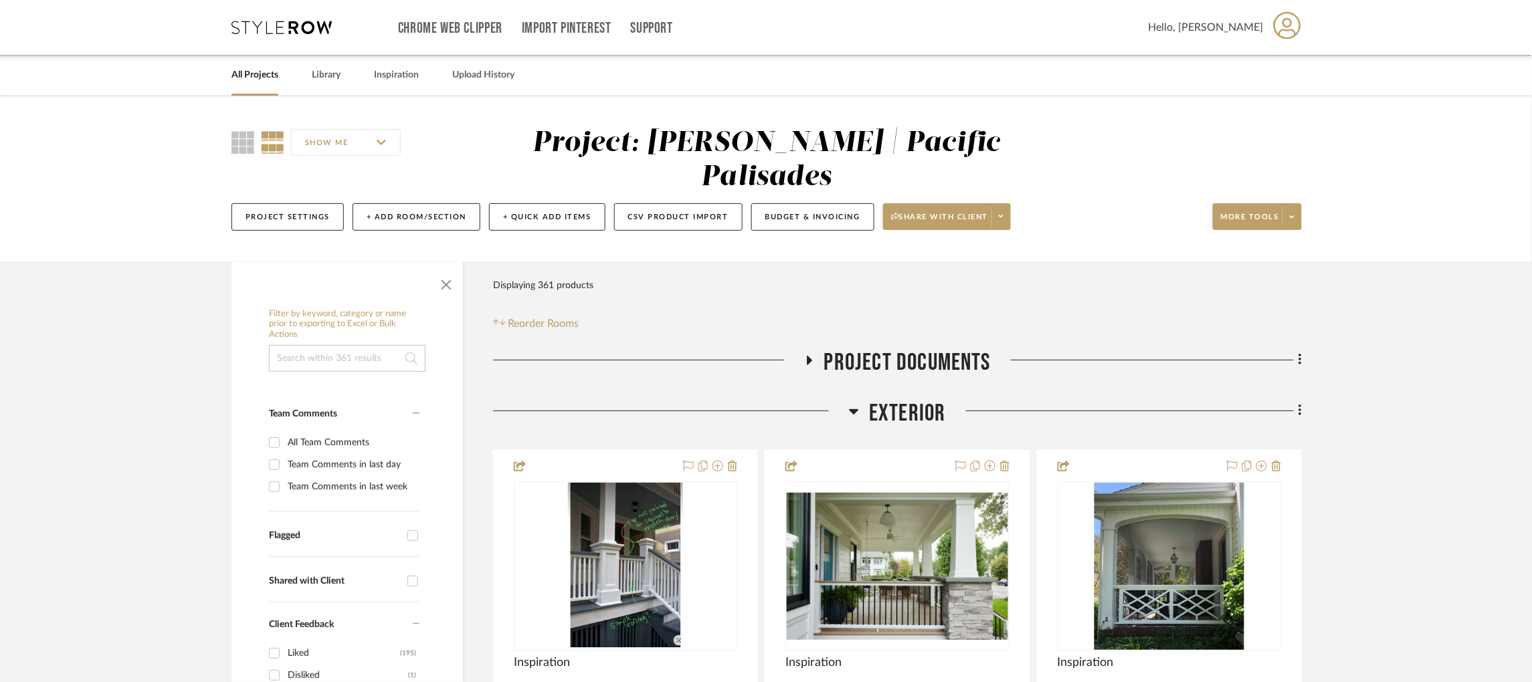
click at [858, 403] on icon at bounding box center [854, 411] width 10 height 16
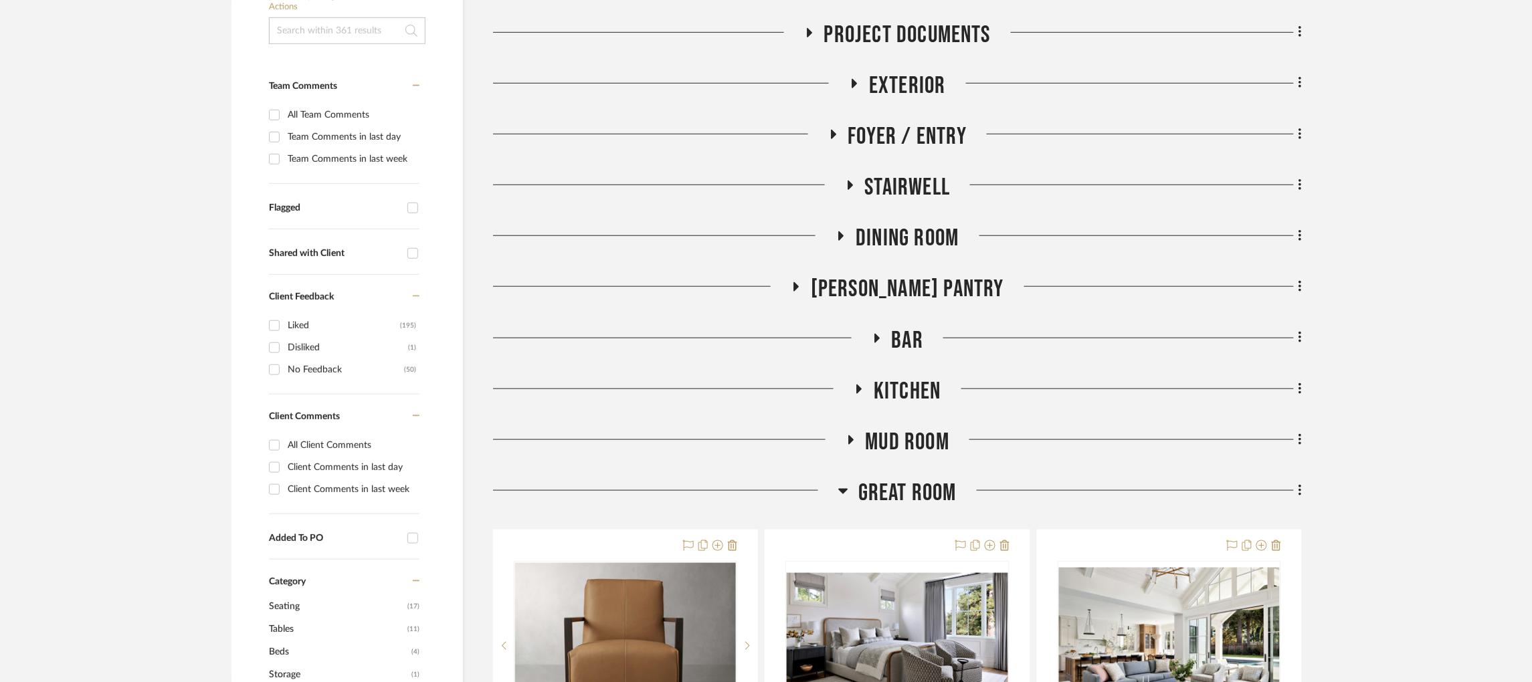
scroll to position [328, 0]
click at [845, 482] on icon at bounding box center [843, 490] width 10 height 16
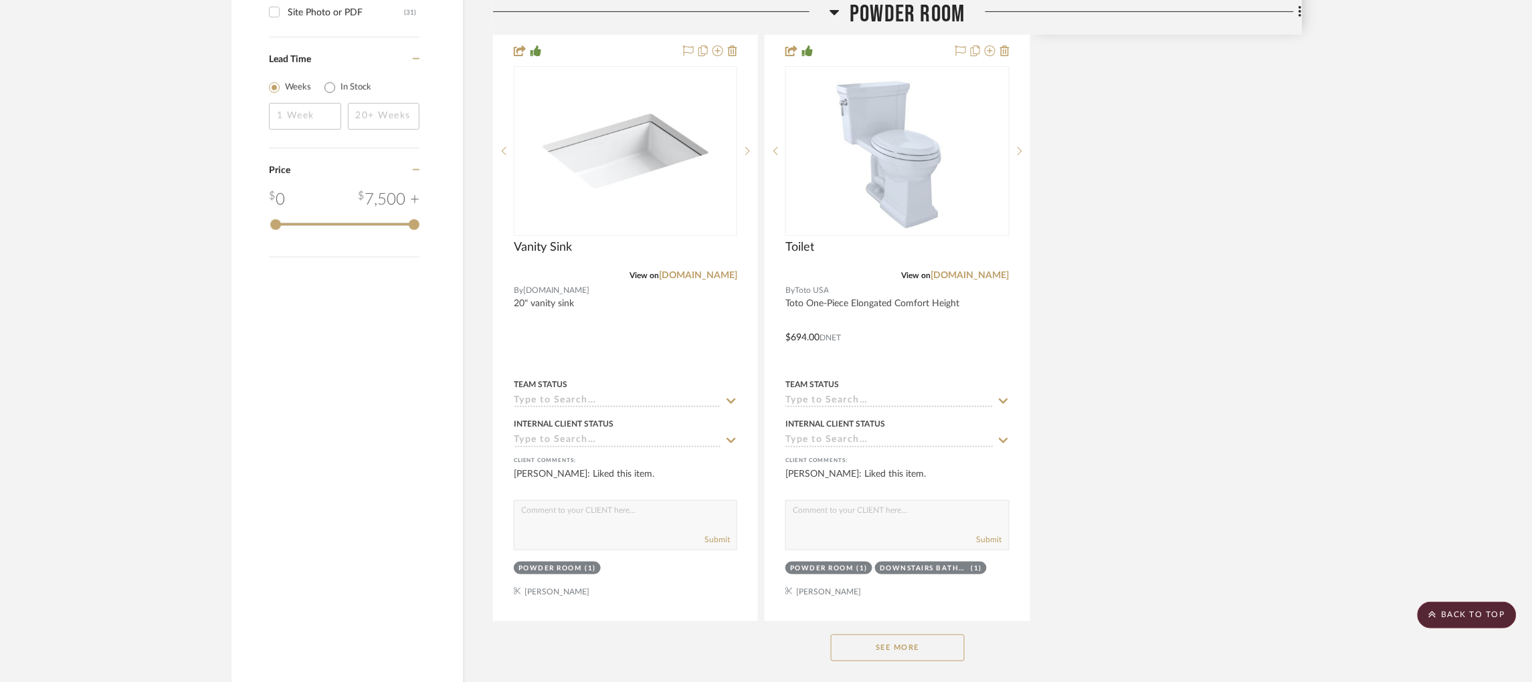
scroll to position [2077, 0]
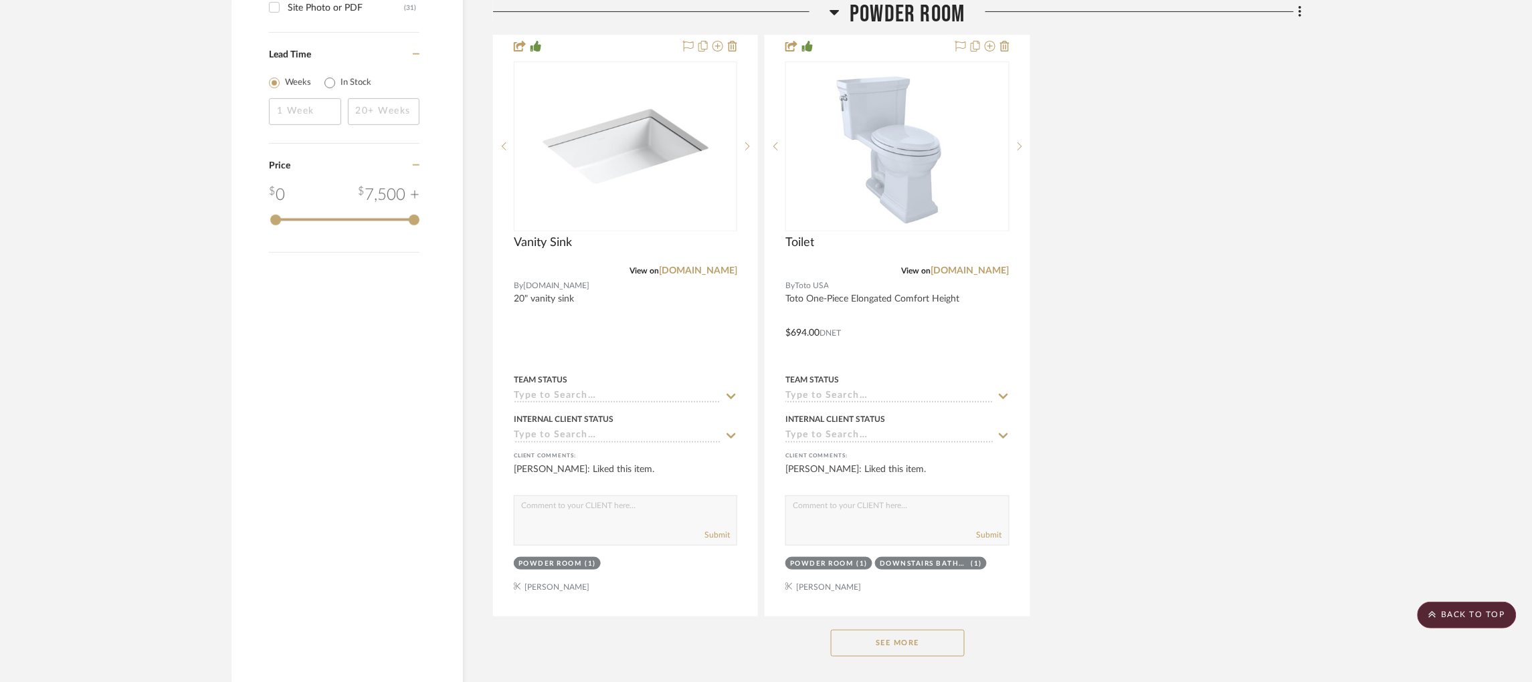
click at [916, 630] on button "See More" at bounding box center [898, 643] width 134 height 27
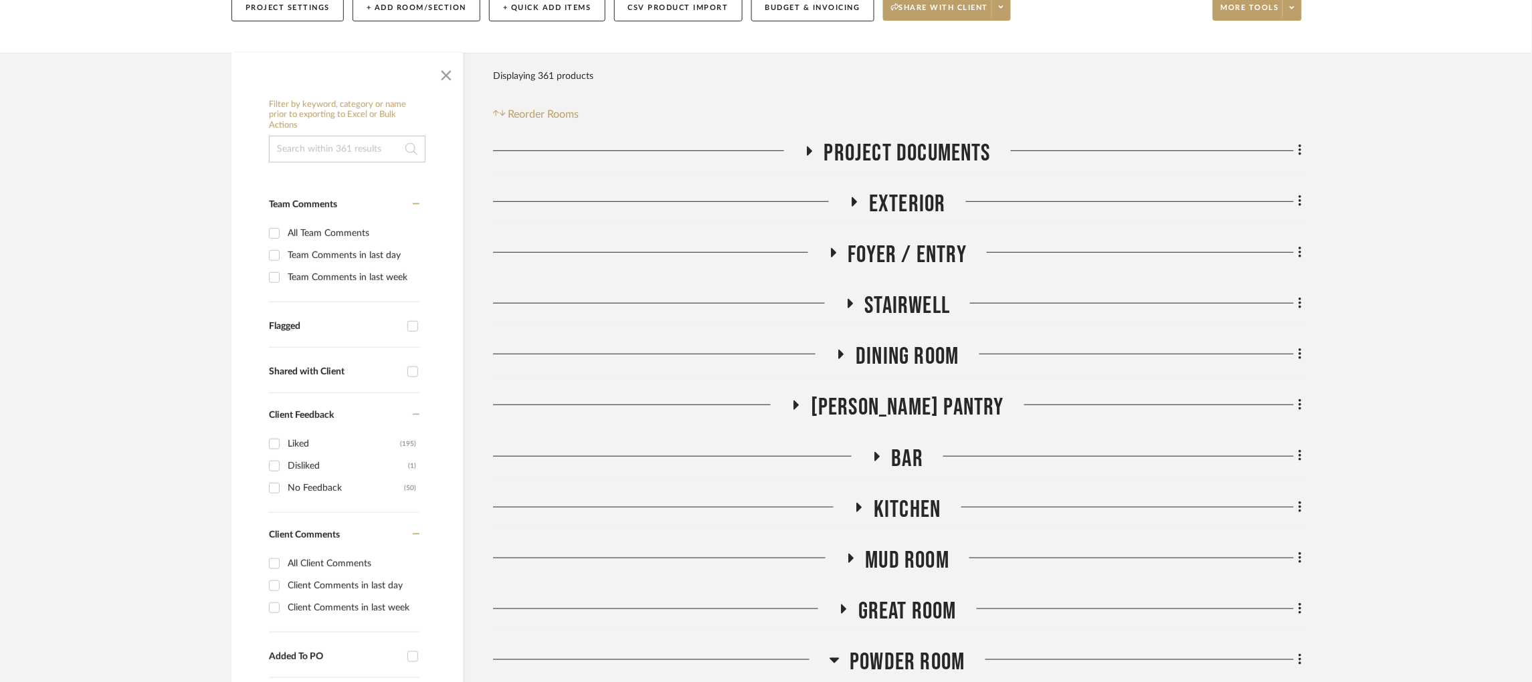
scroll to position [0, 3]
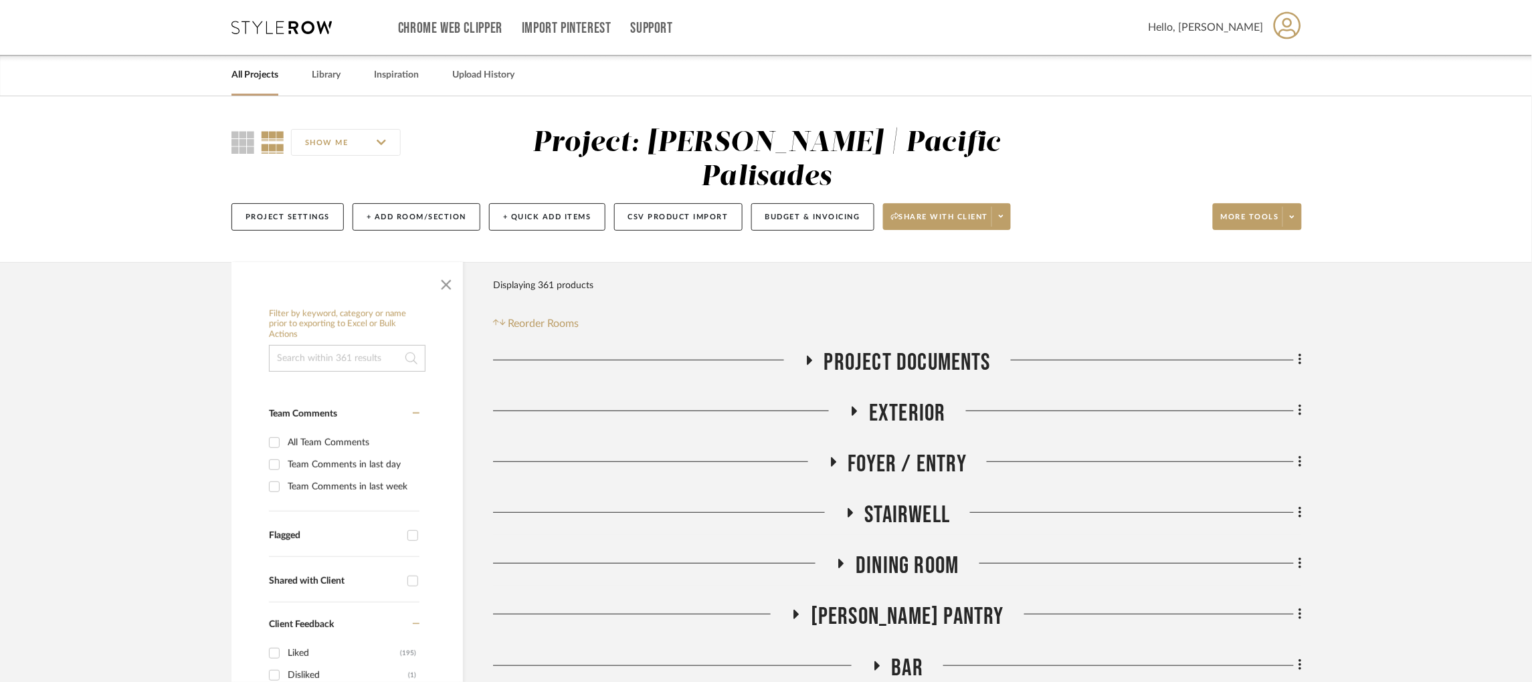
click at [251, 27] on icon at bounding box center [281, 27] width 100 height 13
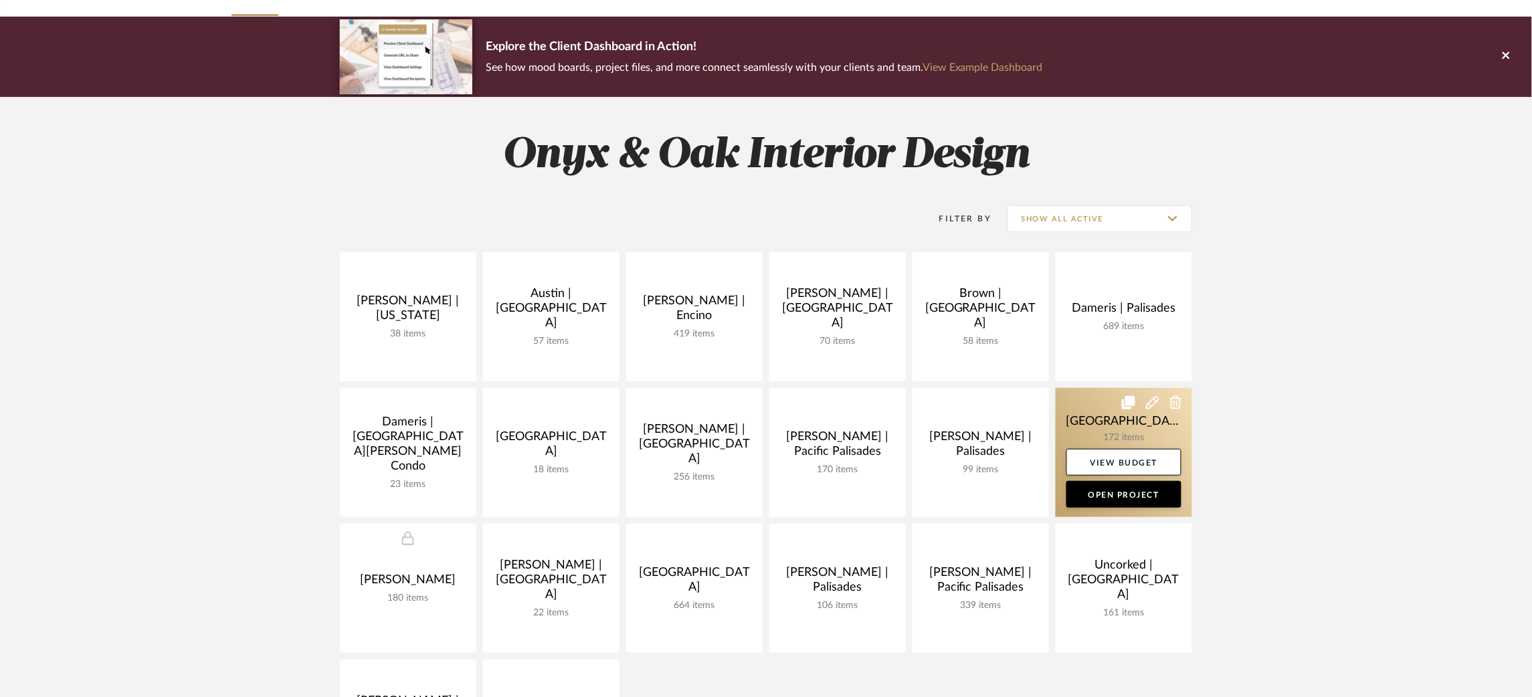
click at [1069, 419] on link at bounding box center [1123, 452] width 136 height 129
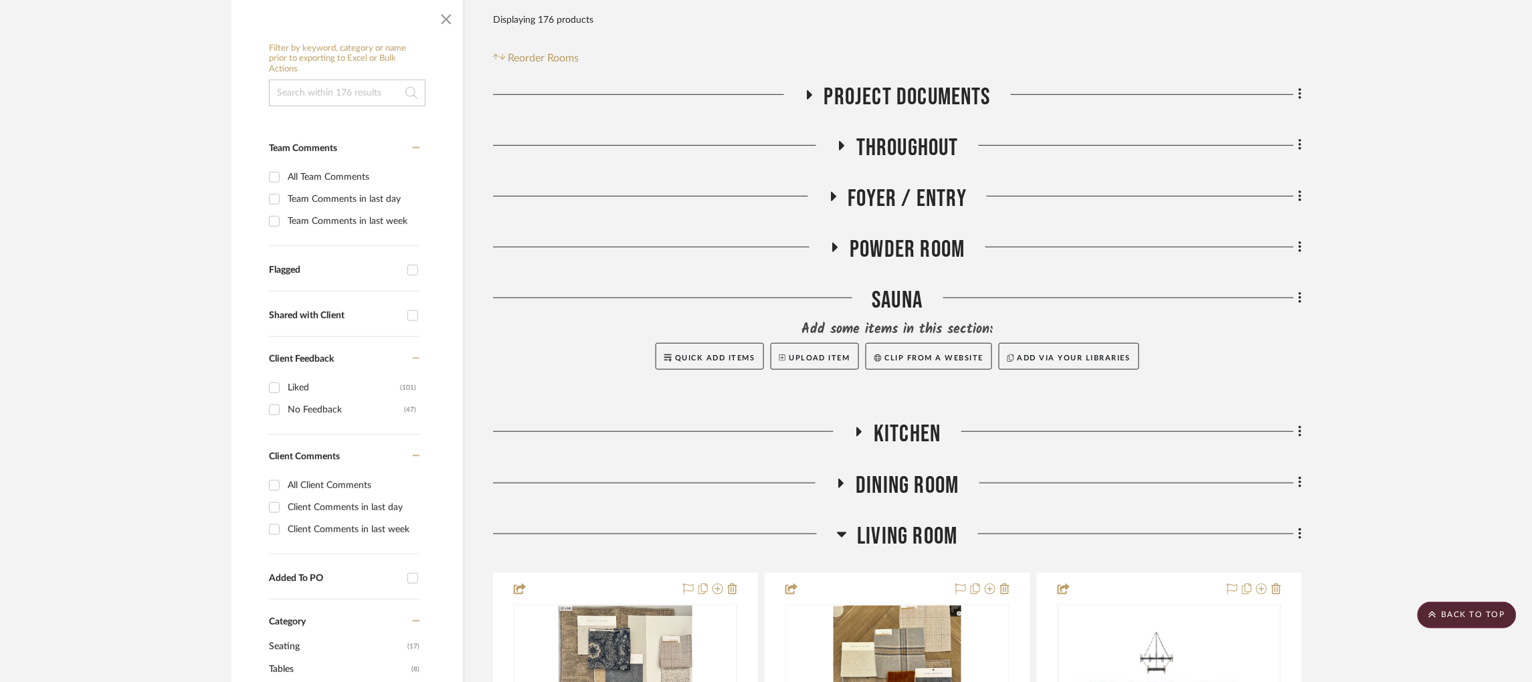
scroll to position [195, 0]
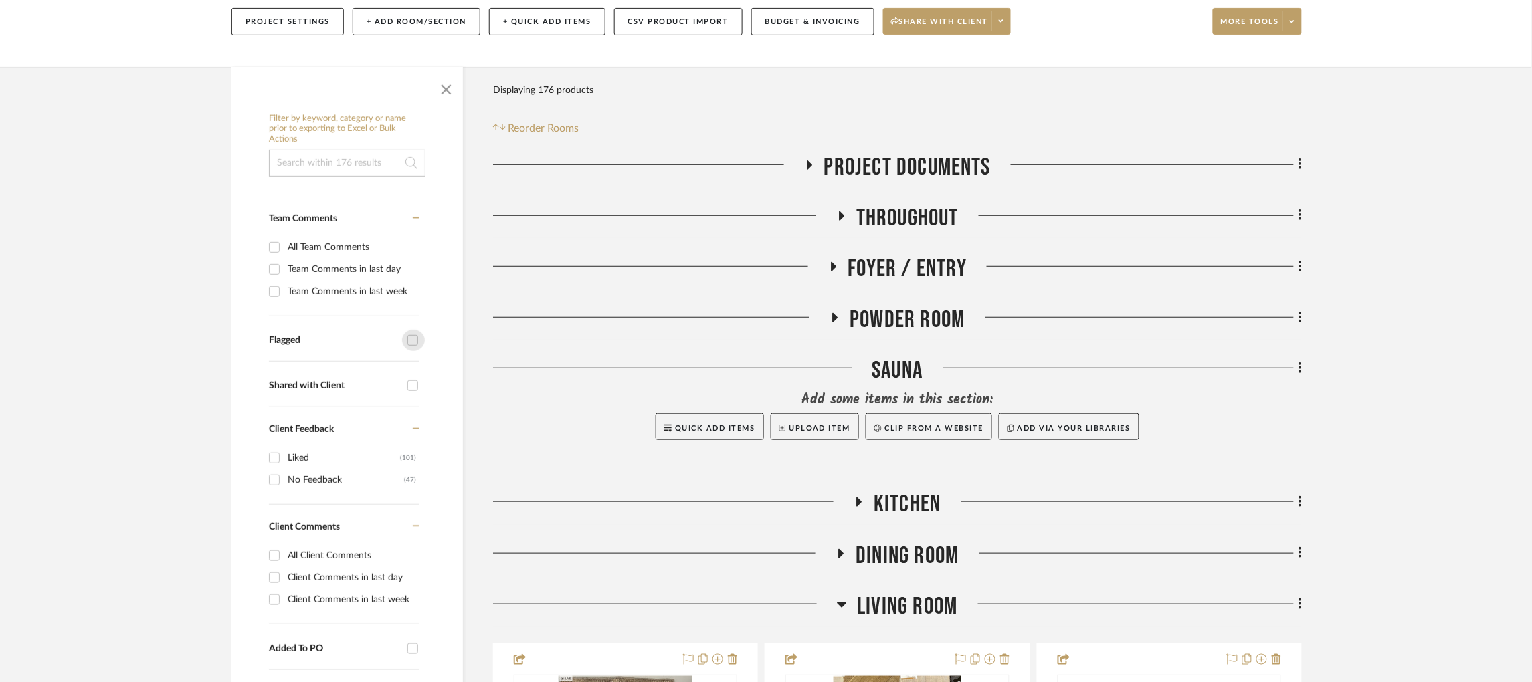
click at [411, 330] on input "Flagged" at bounding box center [412, 340] width 21 height 21
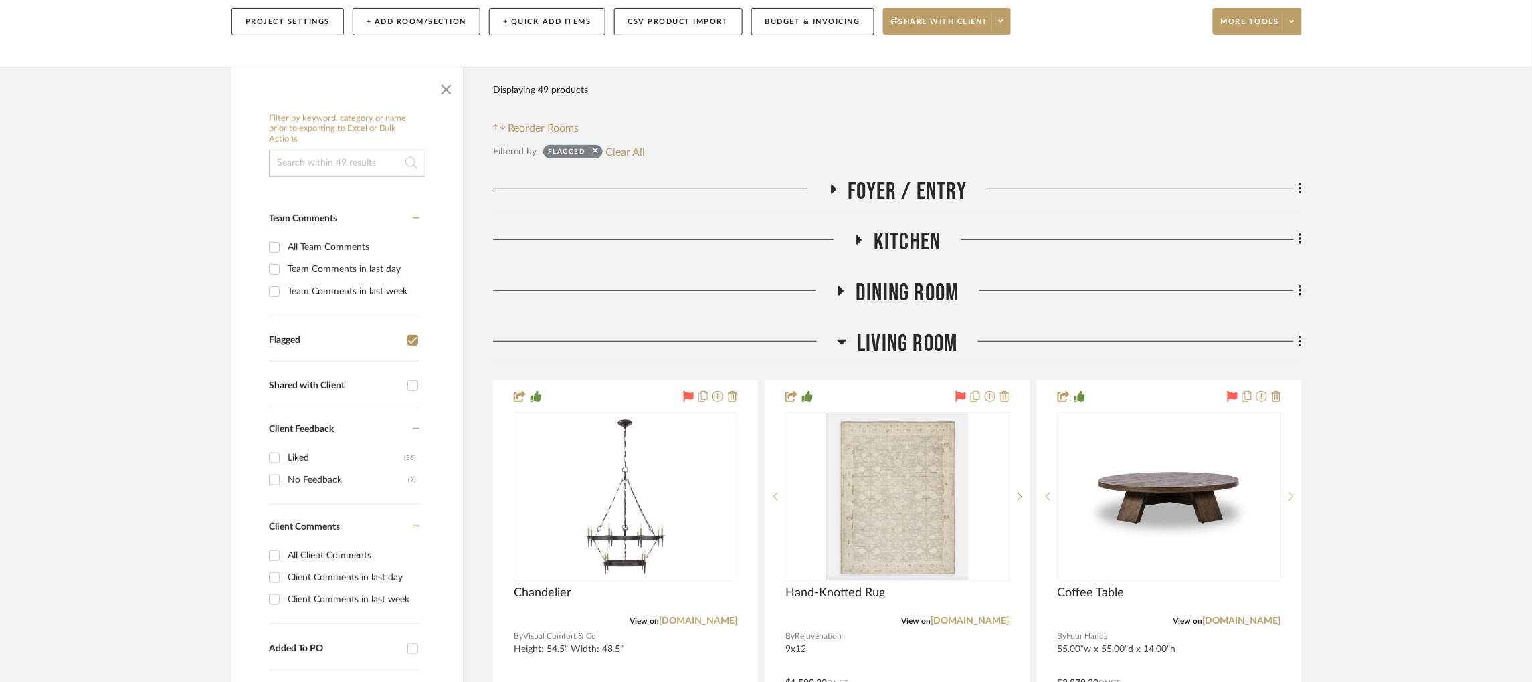
click at [833, 184] on icon at bounding box center [833, 189] width 16 height 10
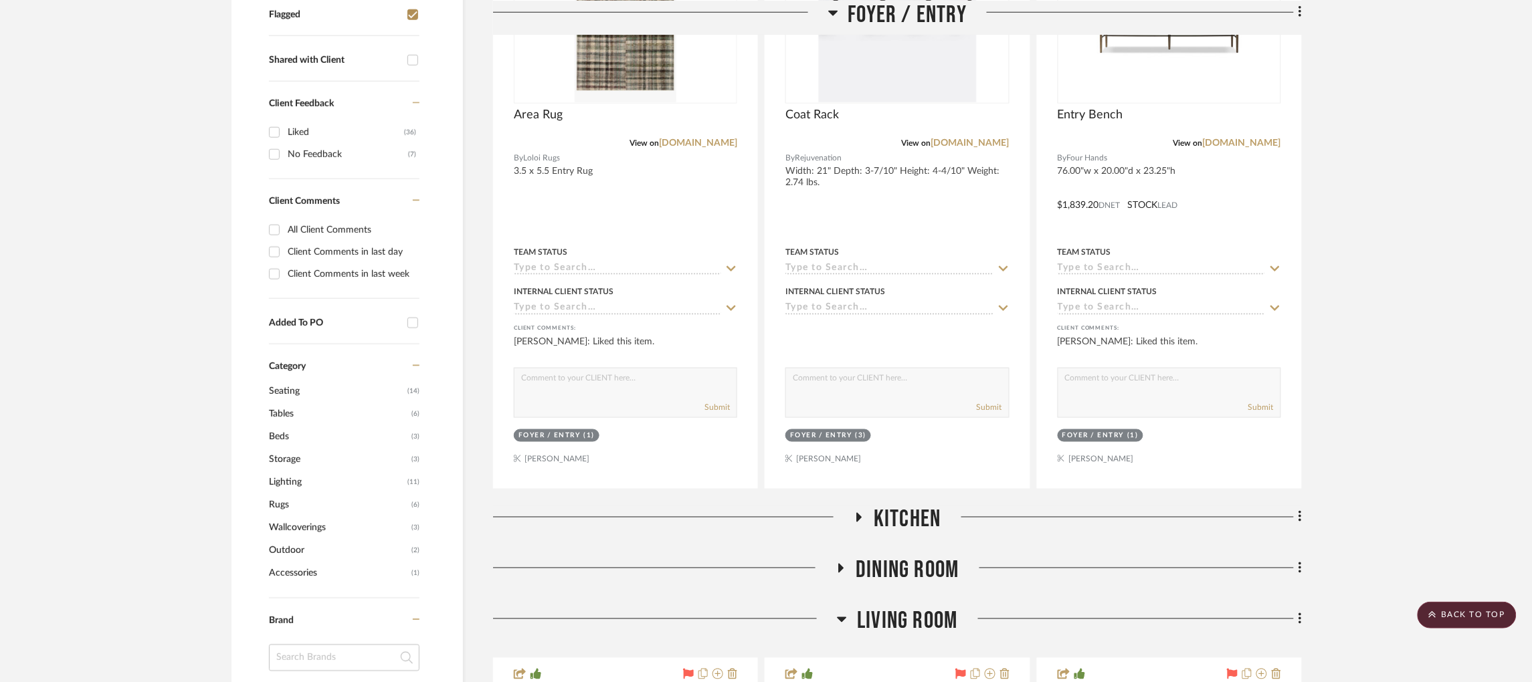
scroll to position [520, 3]
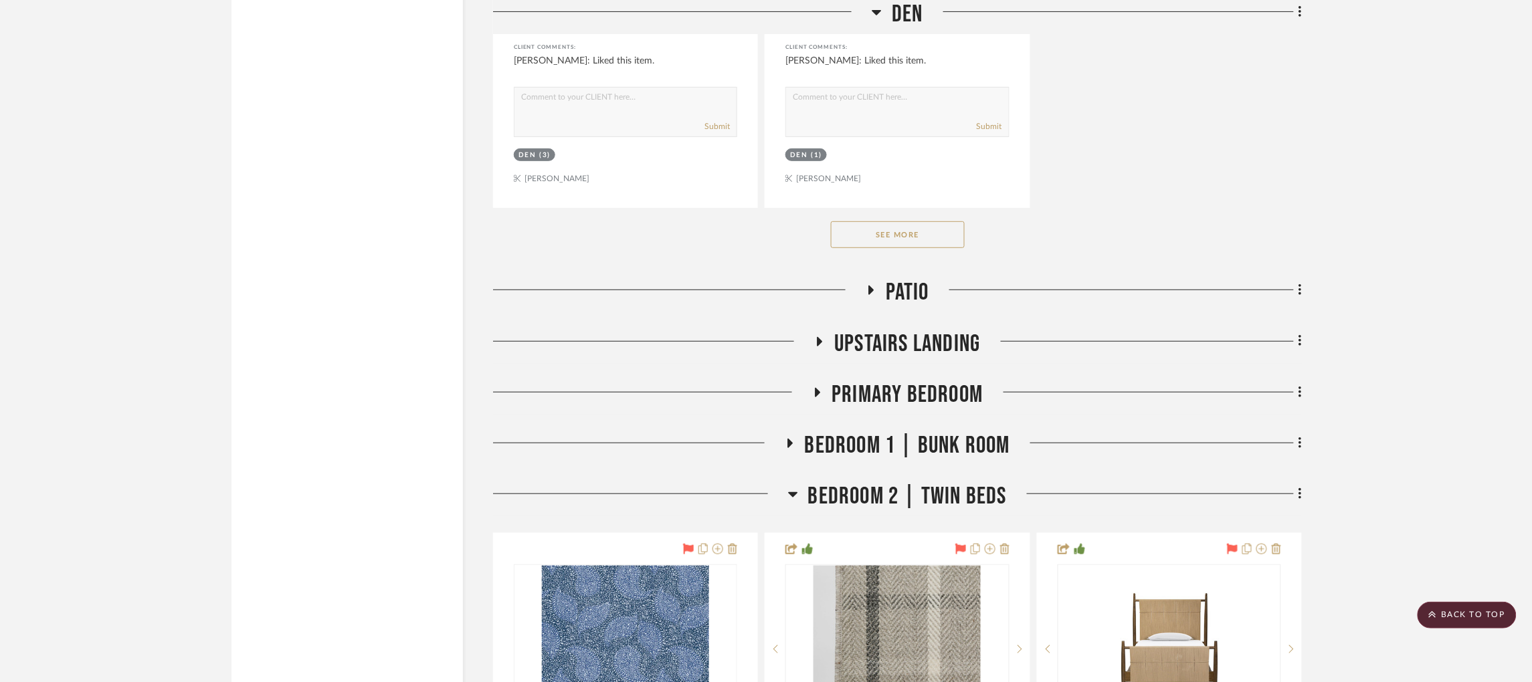
click at [869, 286] on icon at bounding box center [871, 290] width 5 height 9
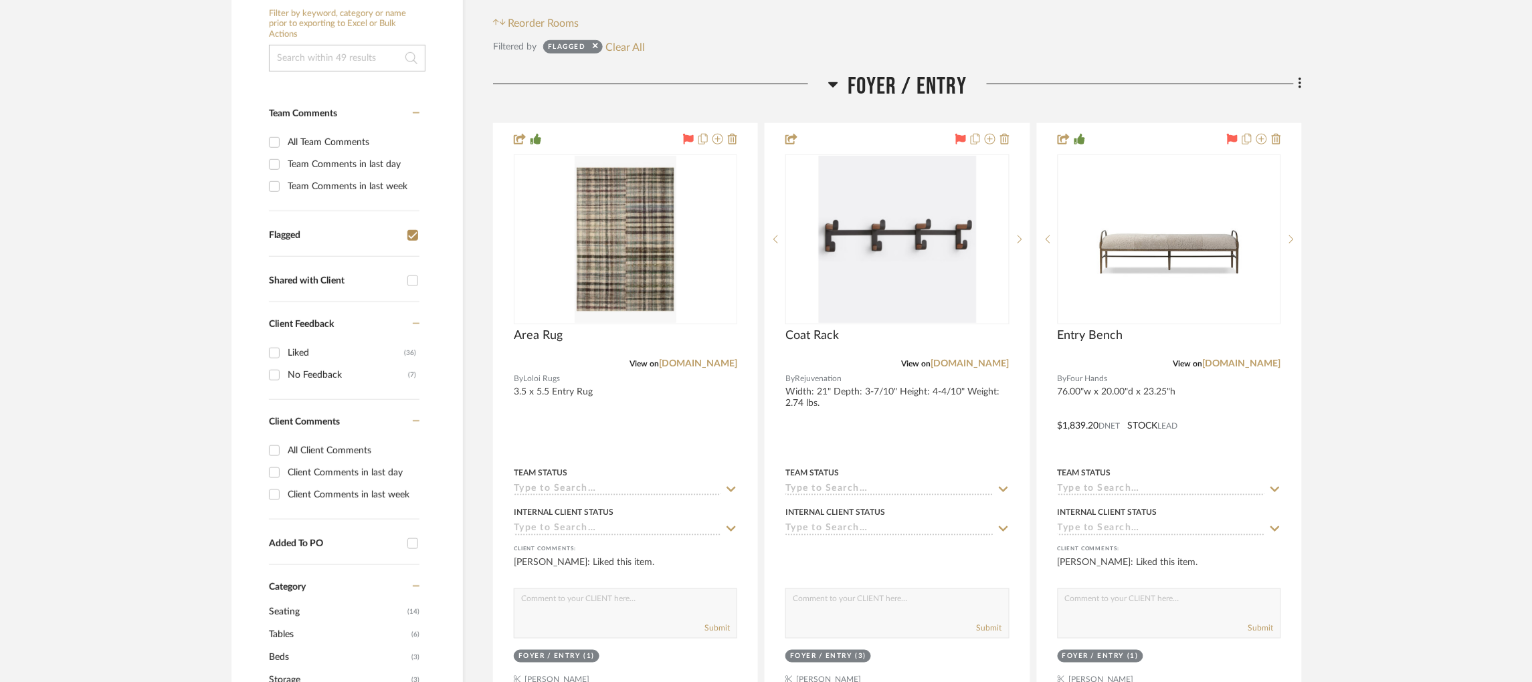
scroll to position [303, 3]
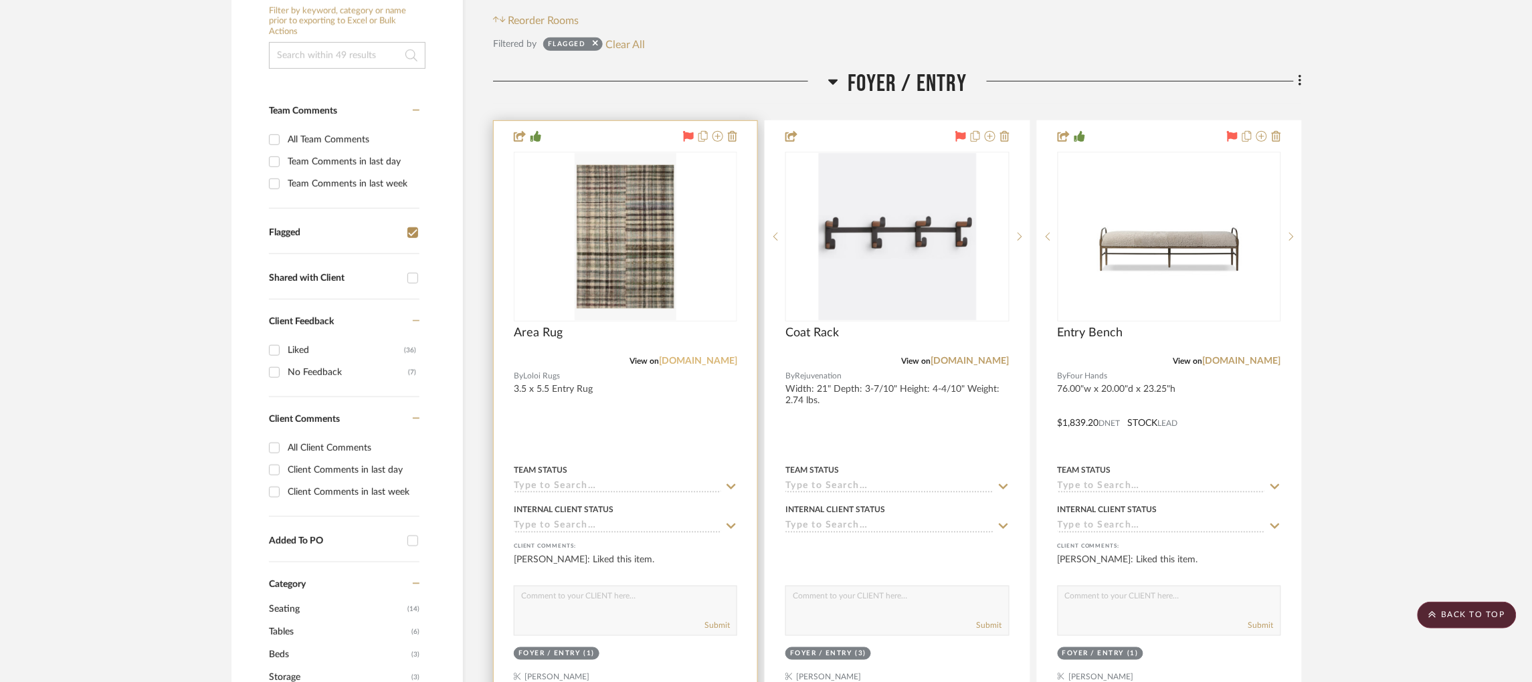
click at [704, 356] on link "[DOMAIN_NAME]" at bounding box center [698, 360] width 78 height 9
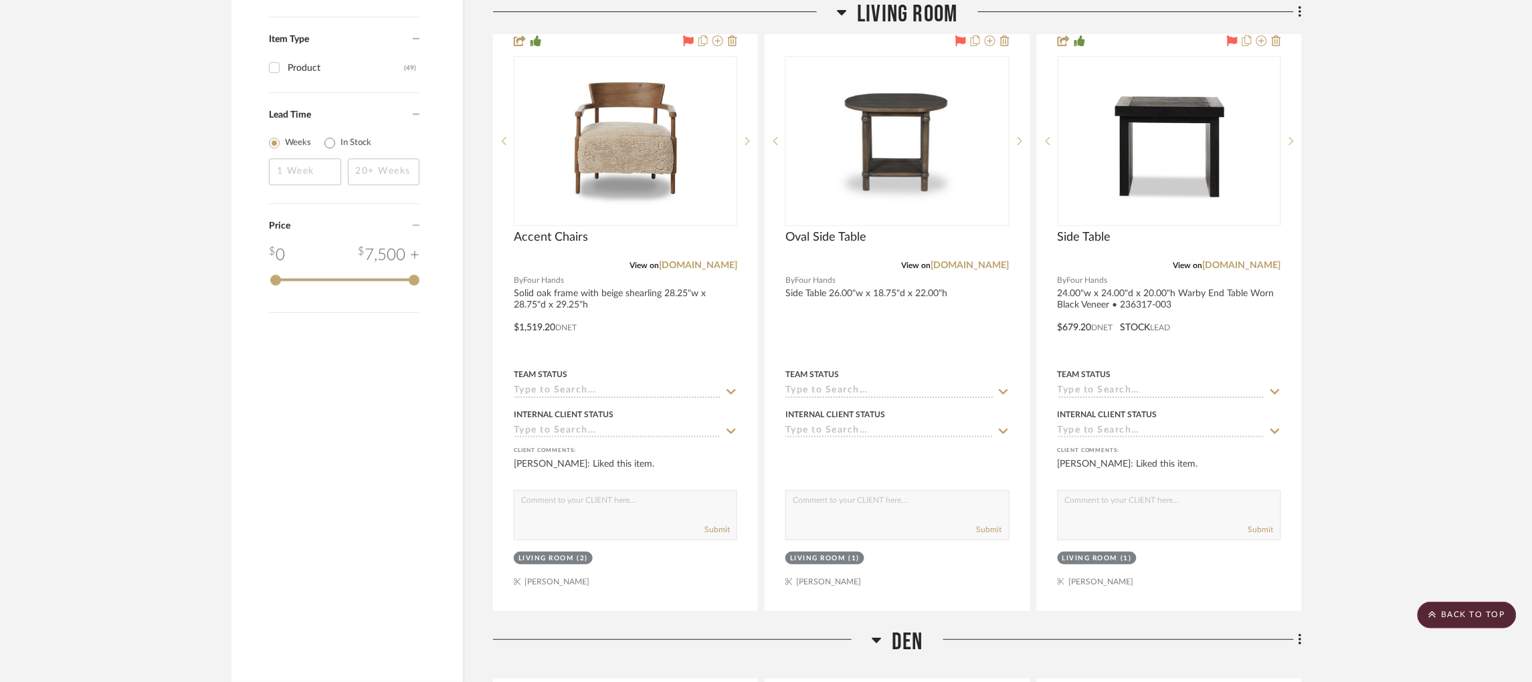
scroll to position [1748, 3]
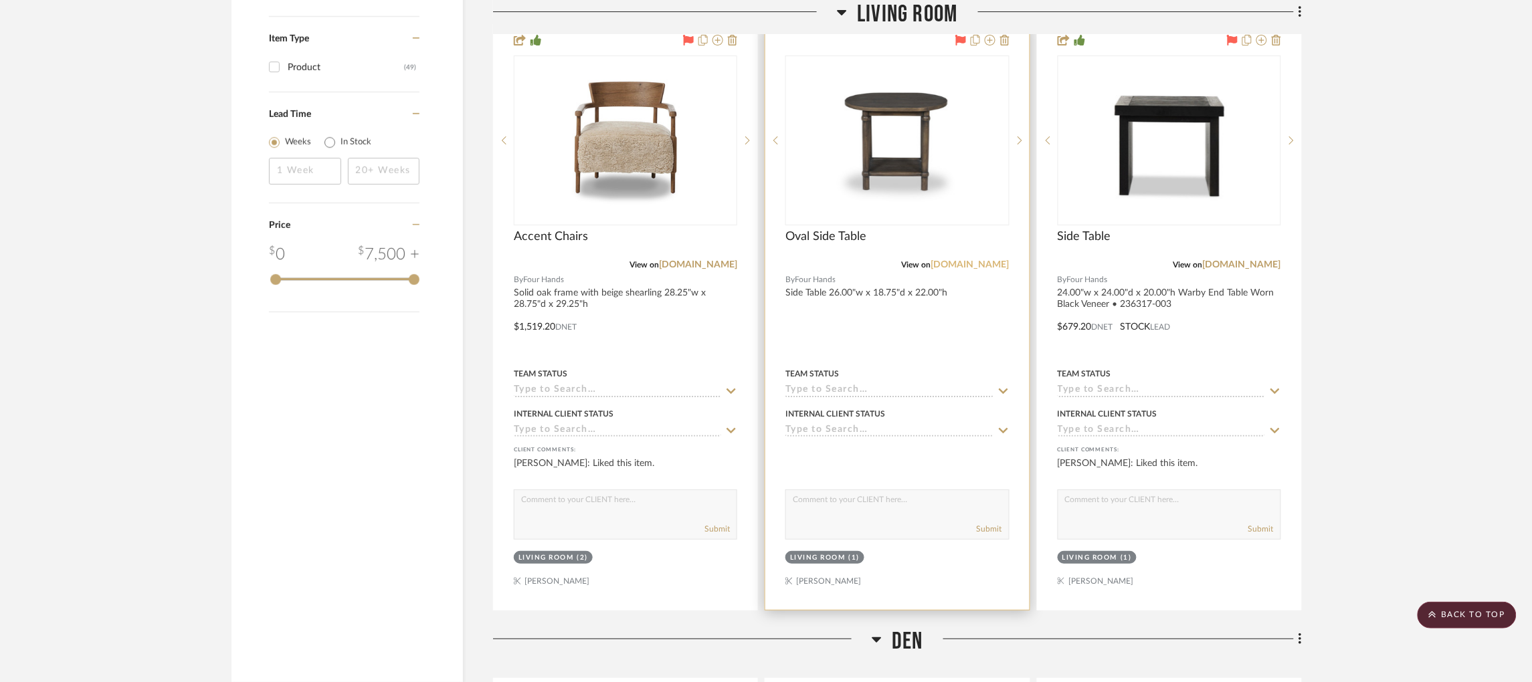
click at [982, 260] on link "[DOMAIN_NAME]" at bounding box center [970, 264] width 78 height 9
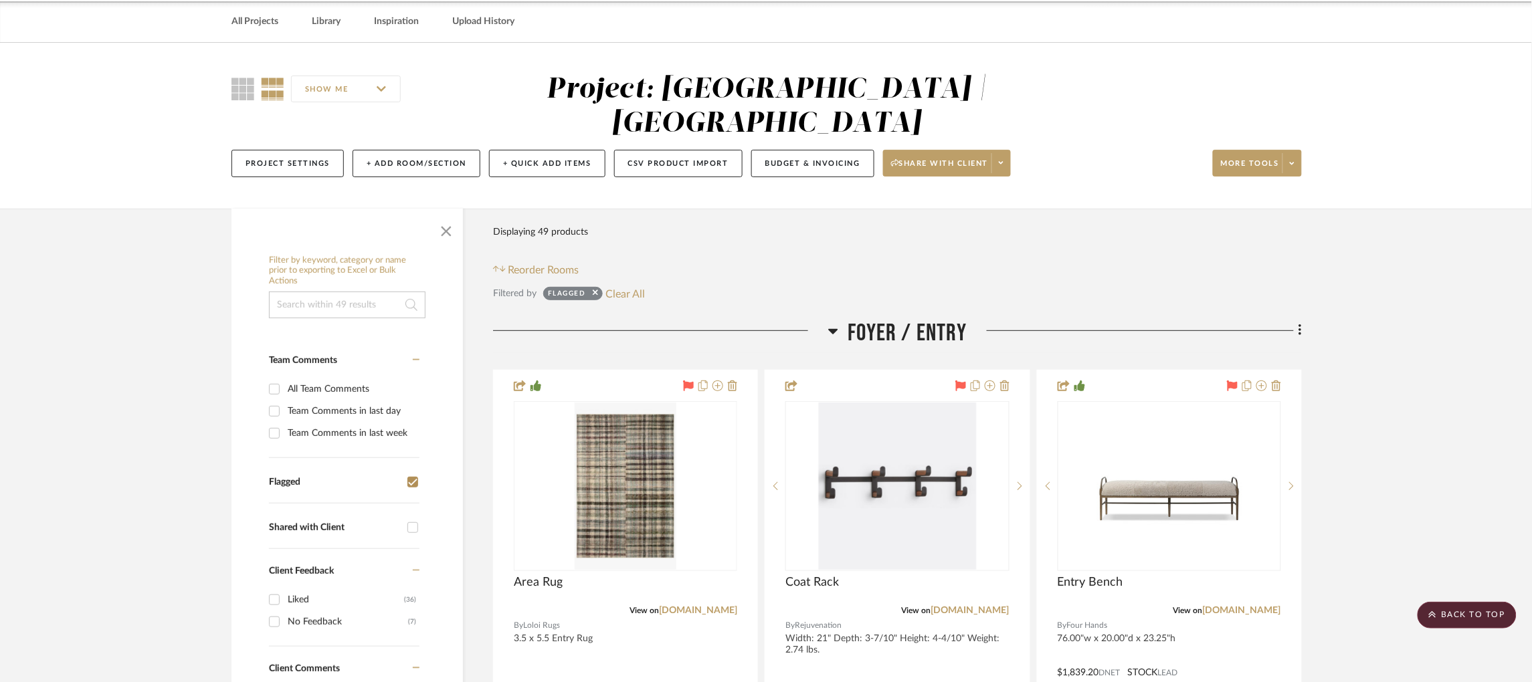
scroll to position [0, 3]
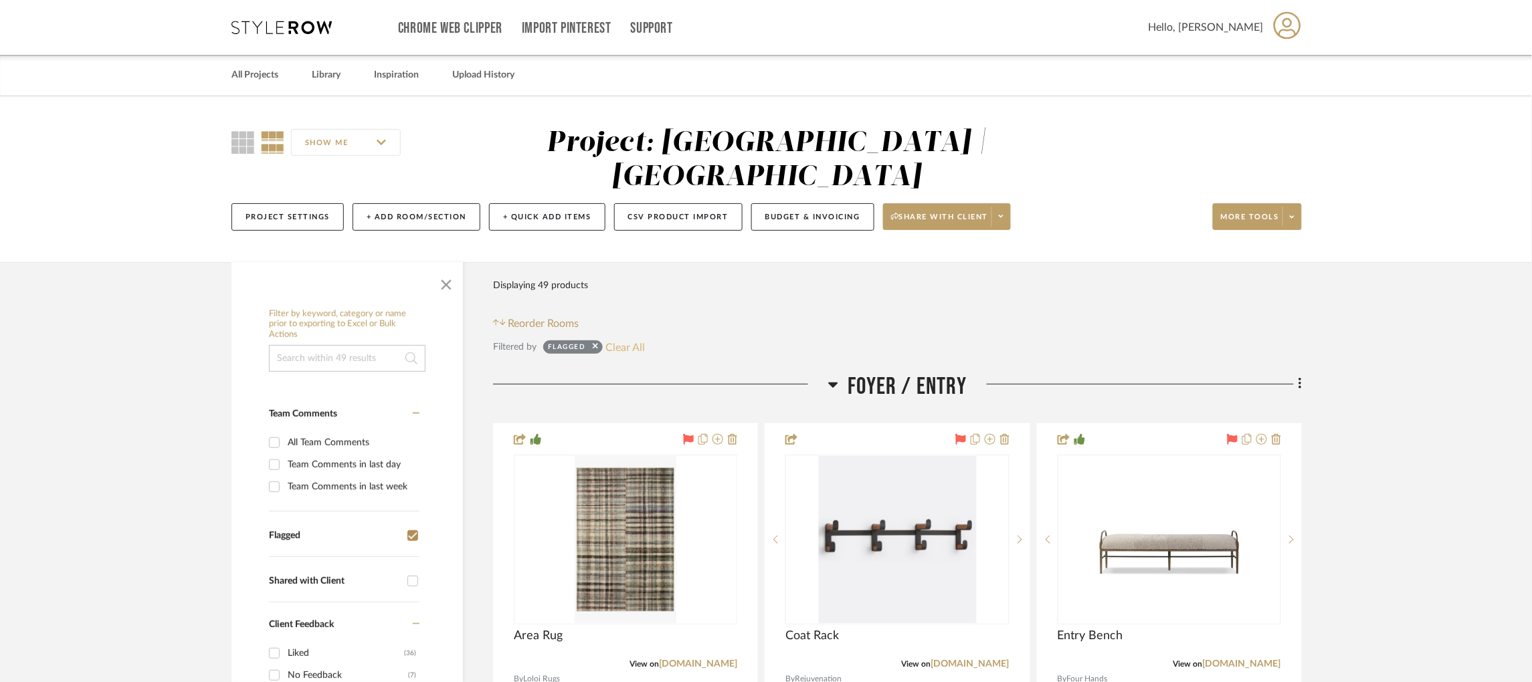
click at [620, 338] on button "Clear All" at bounding box center [625, 346] width 39 height 17
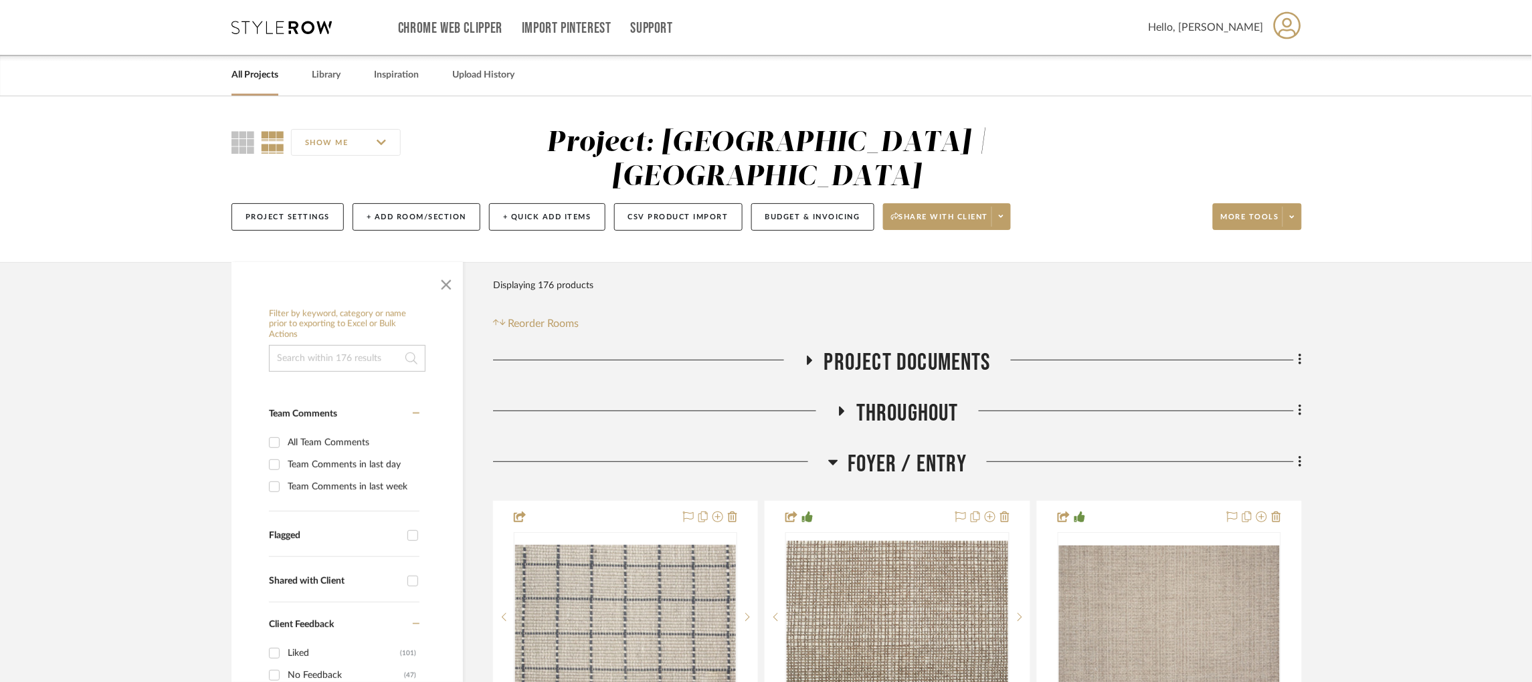
click at [408, 525] on input "Flagged" at bounding box center [412, 535] width 21 height 21
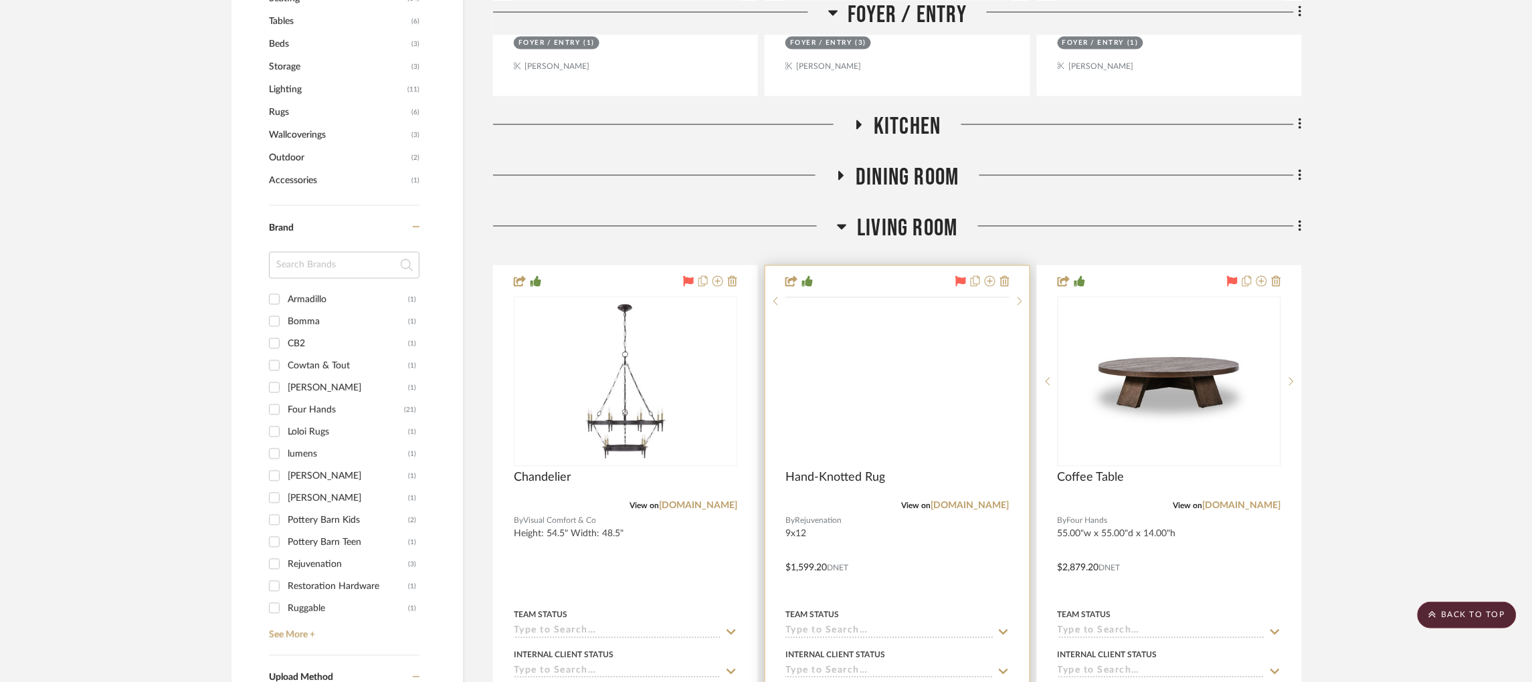
scroll to position [1003, 3]
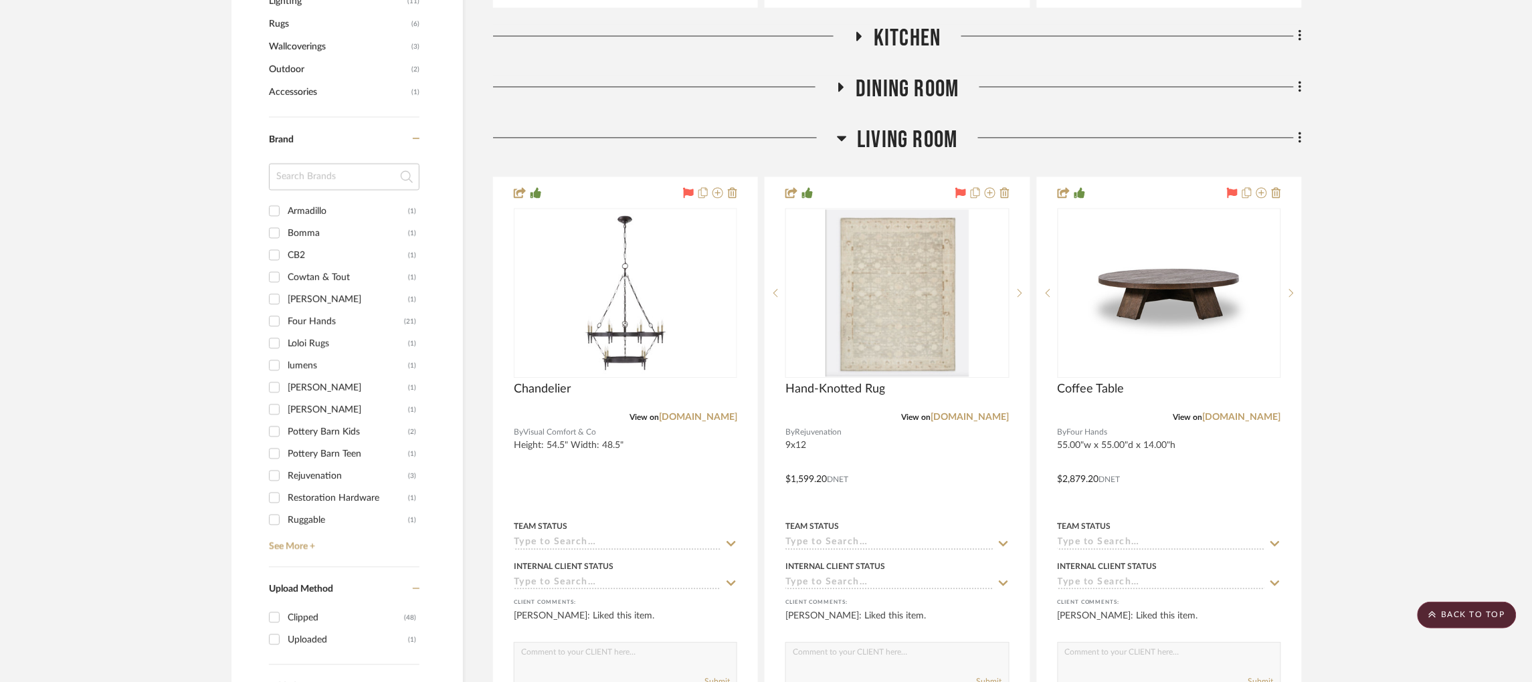
click at [837, 82] on icon at bounding box center [841, 87] width 16 height 10
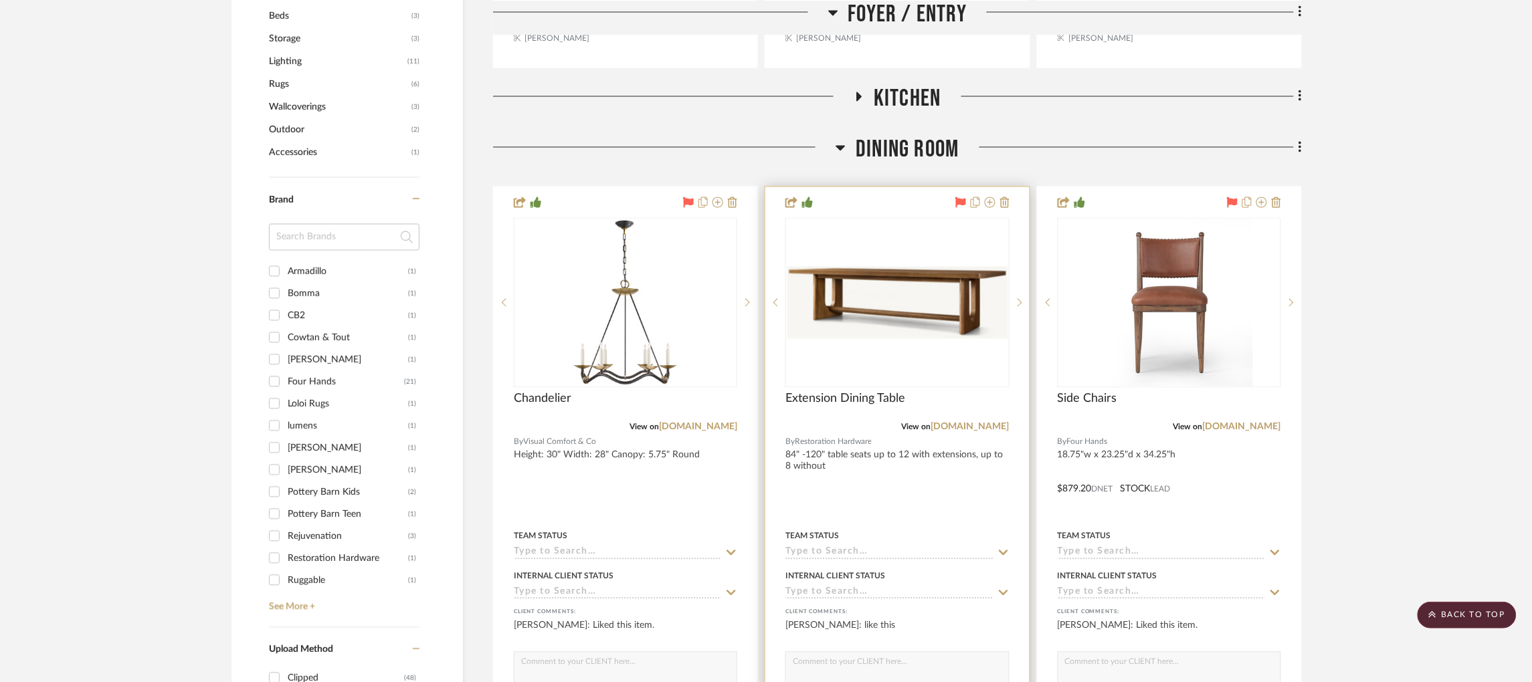
scroll to position [803, 3]
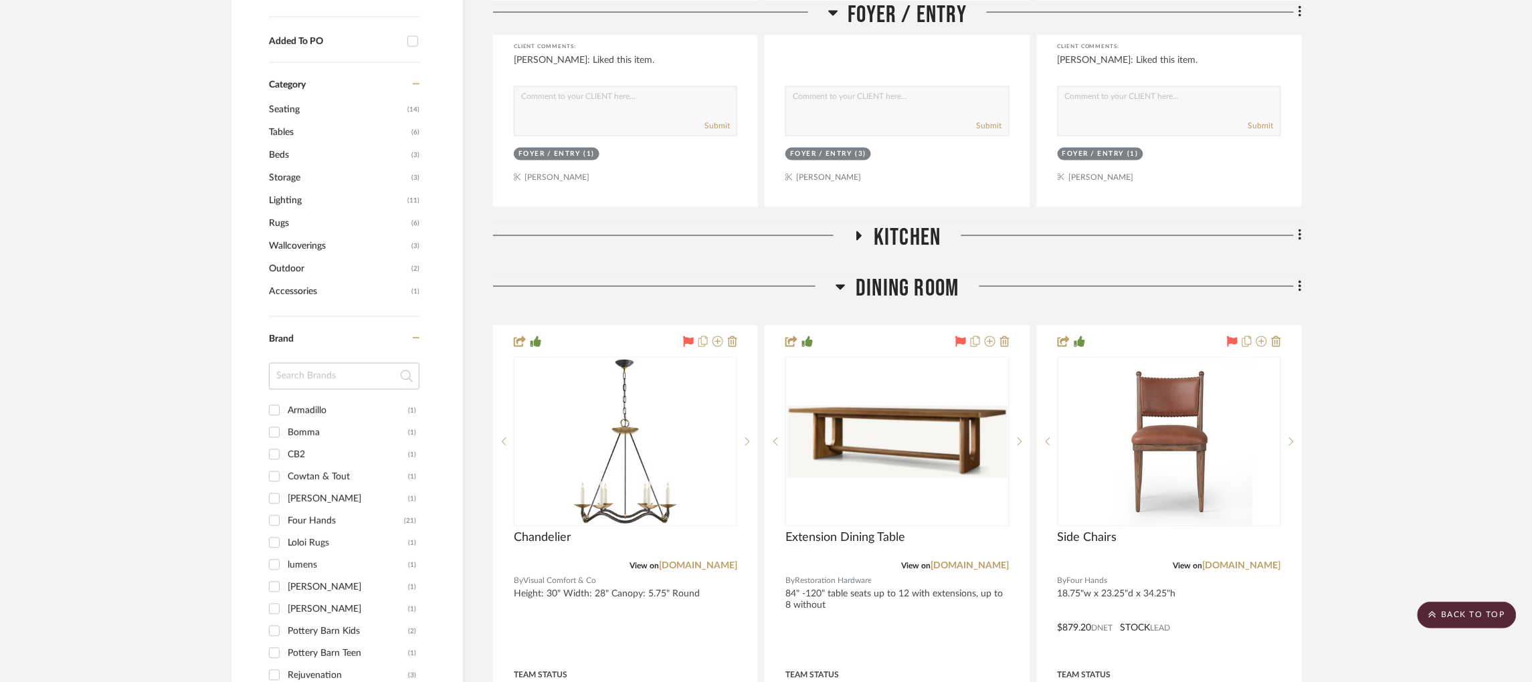
click at [857, 231] on icon at bounding box center [859, 236] width 16 height 10
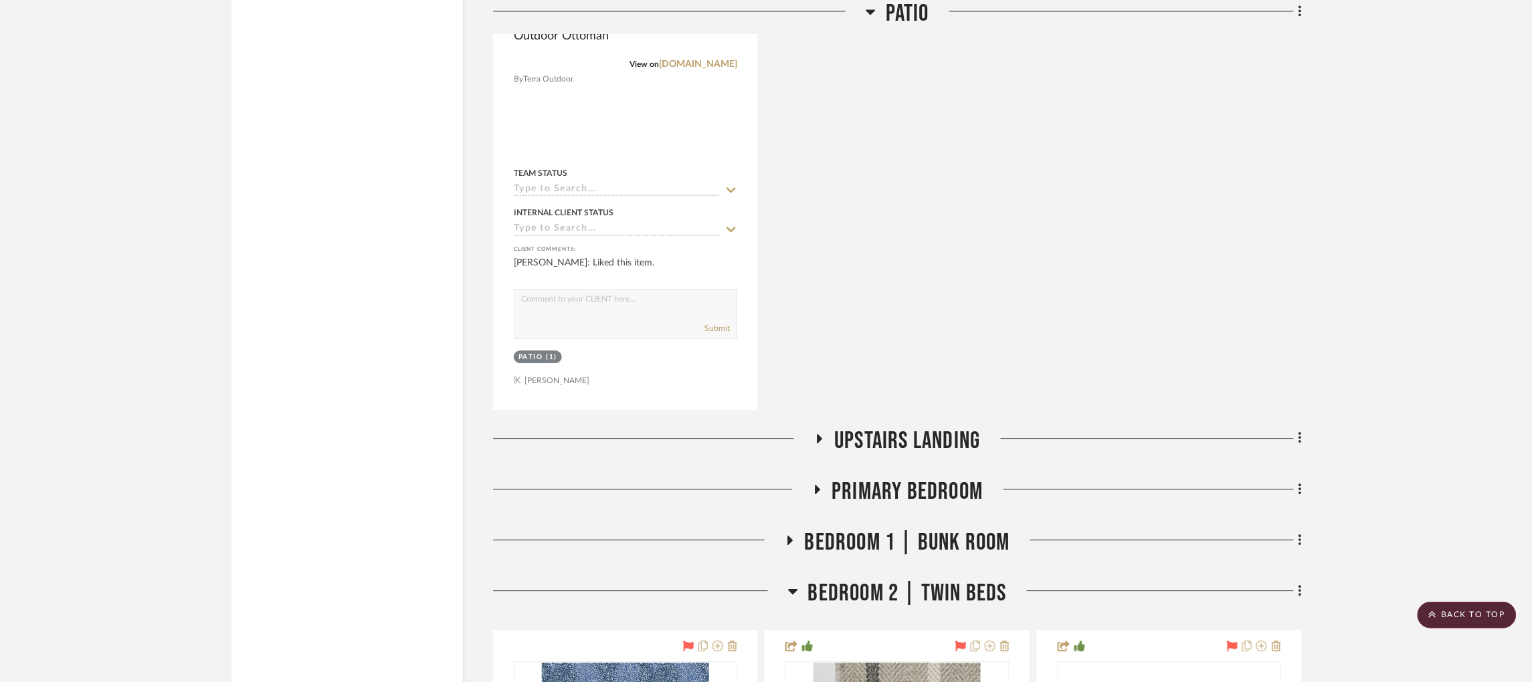
scroll to position [7022, 3]
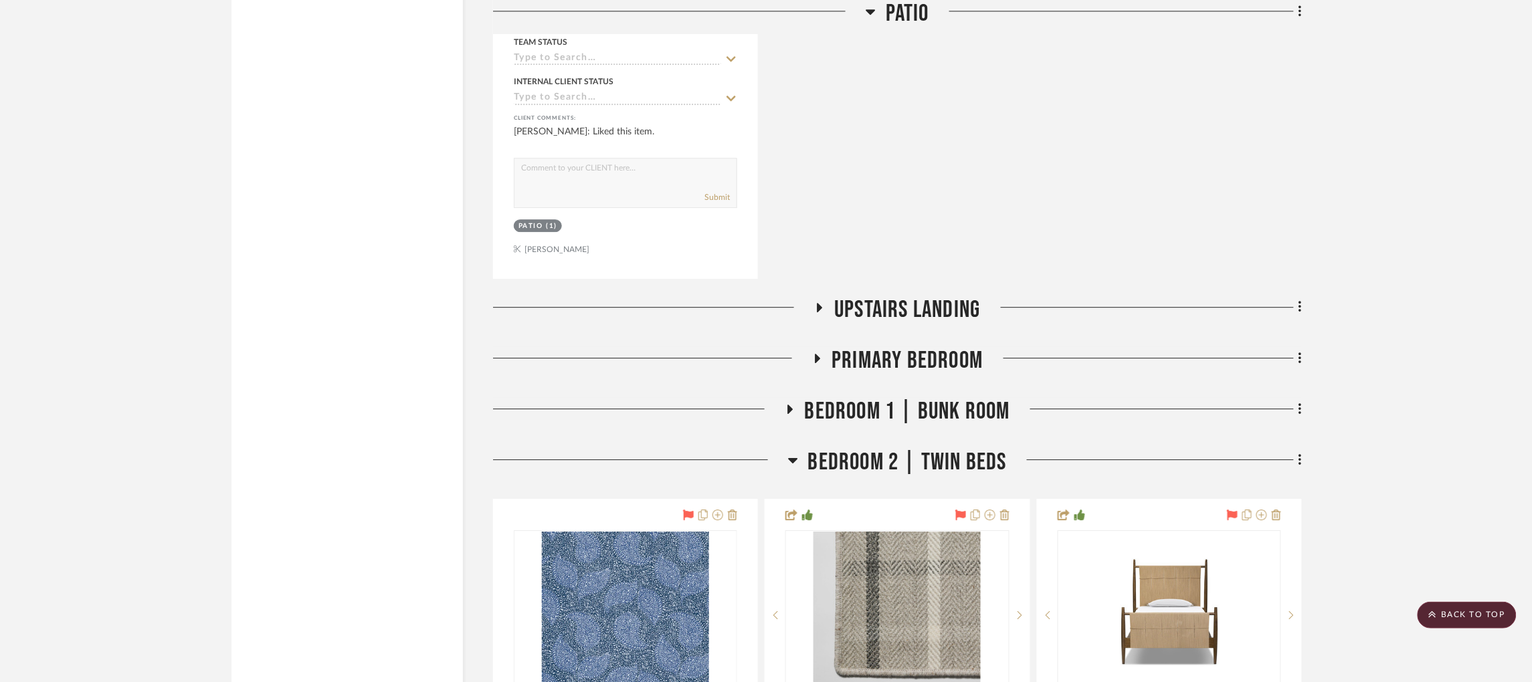
click at [818, 302] on icon at bounding box center [819, 307] width 16 height 10
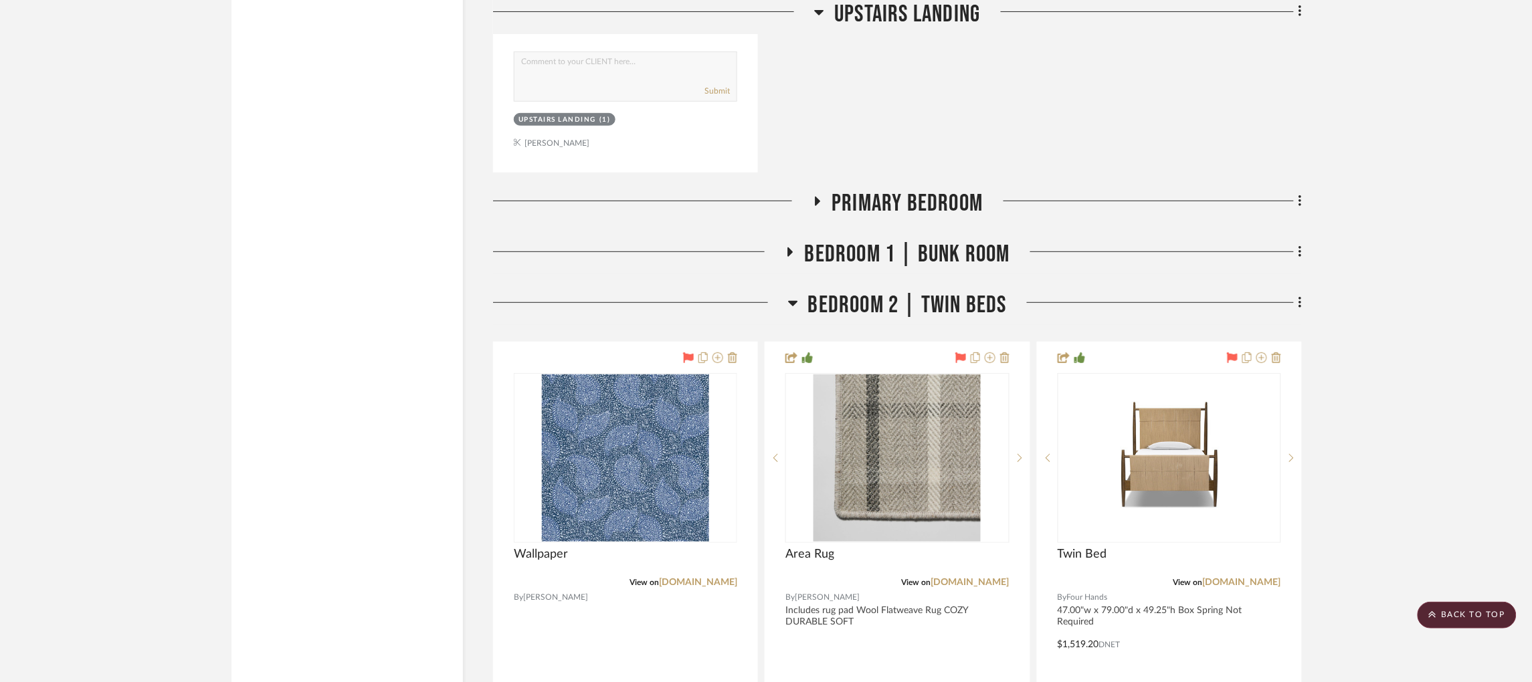
scroll to position [7825, 3]
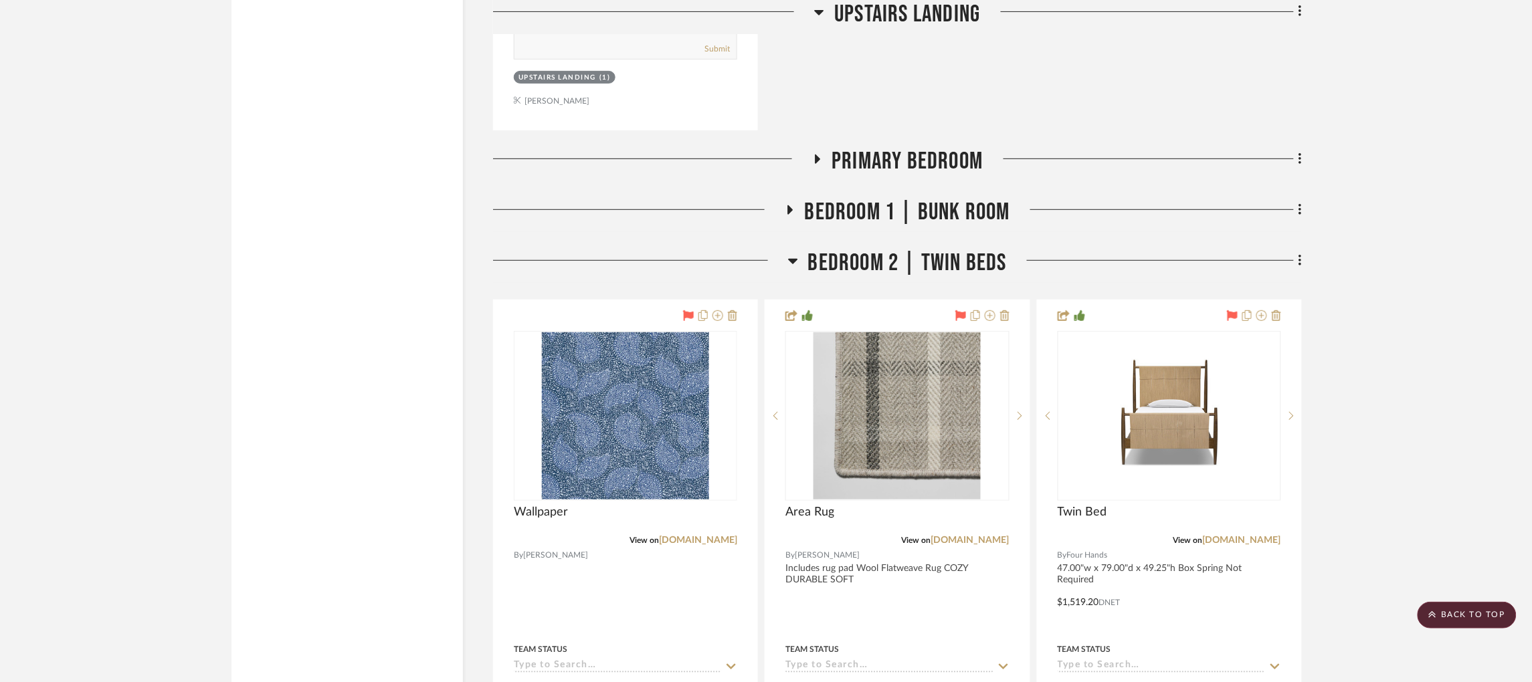
click at [815, 155] on icon at bounding box center [817, 159] width 5 height 9
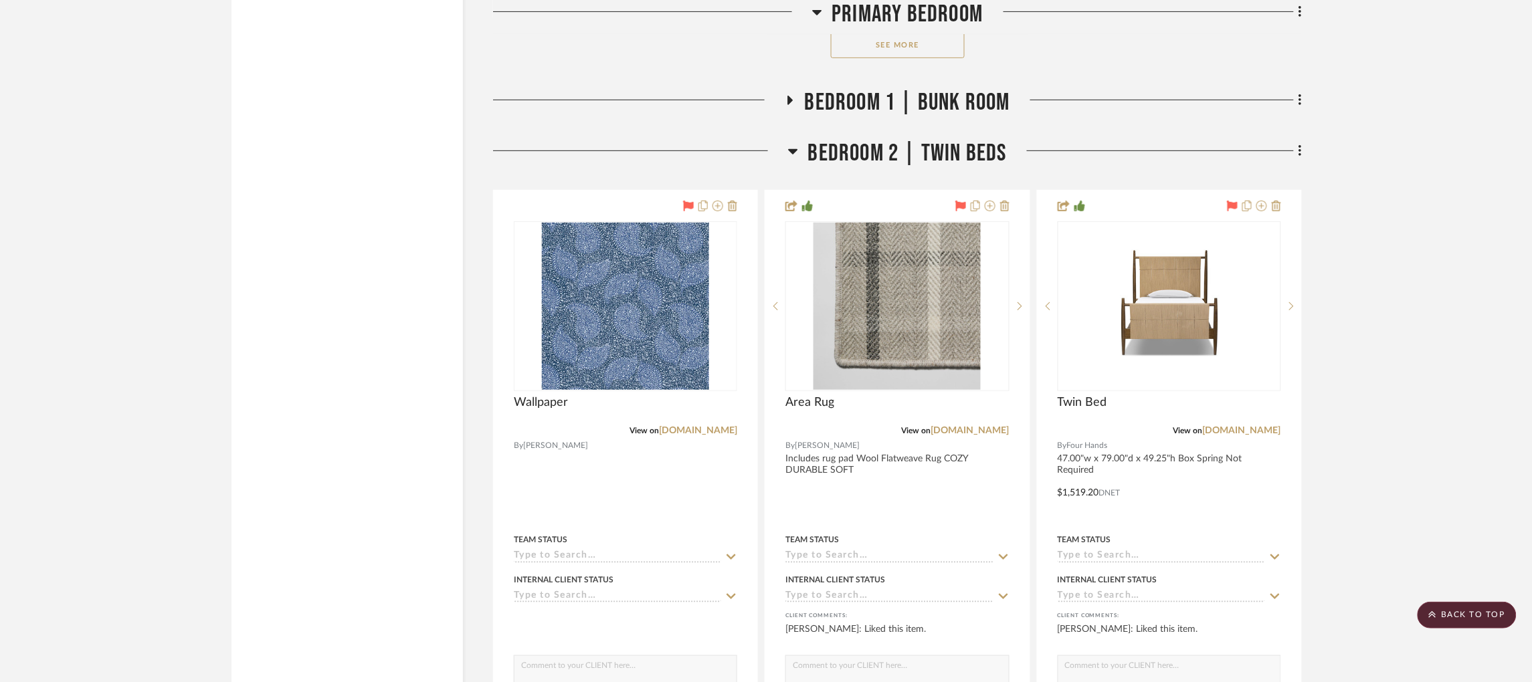
scroll to position [9831, 3]
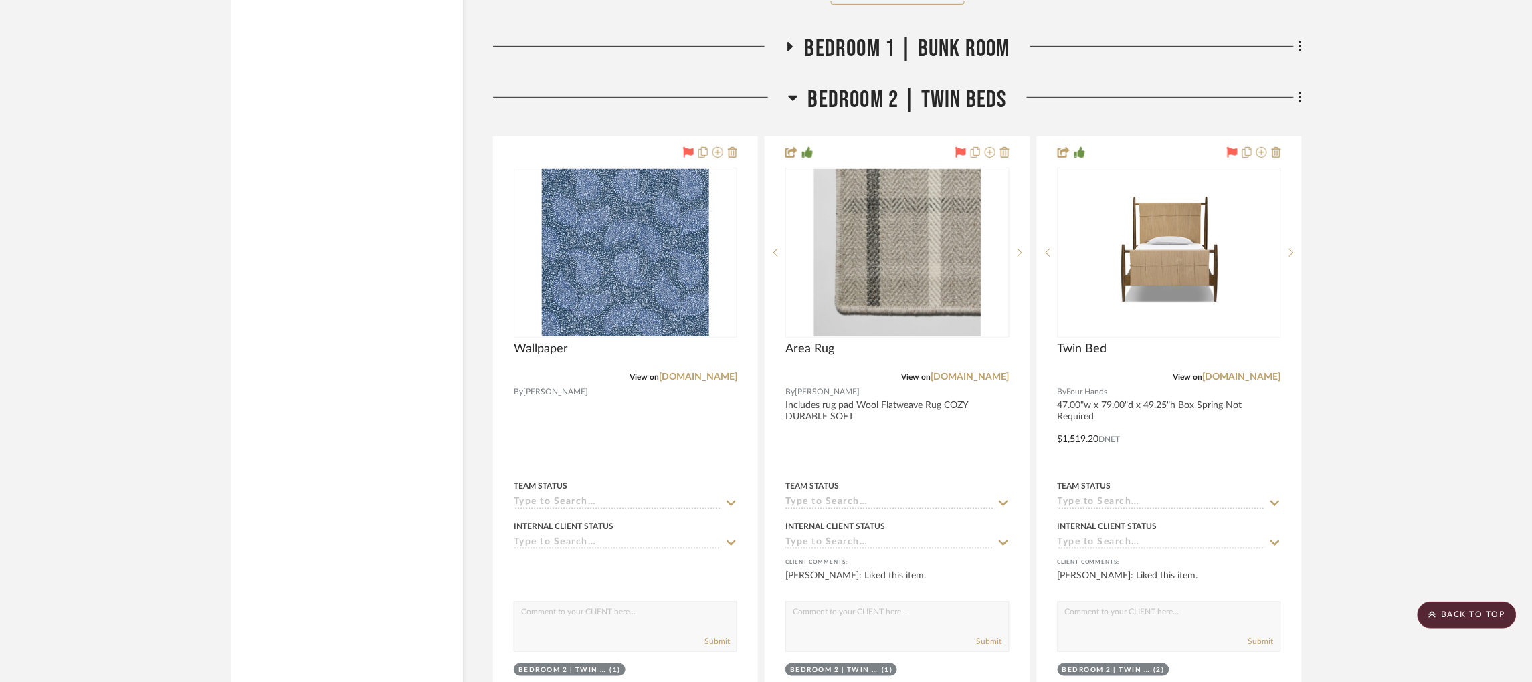
click at [785, 41] on fa-icon at bounding box center [790, 50] width 10 height 19
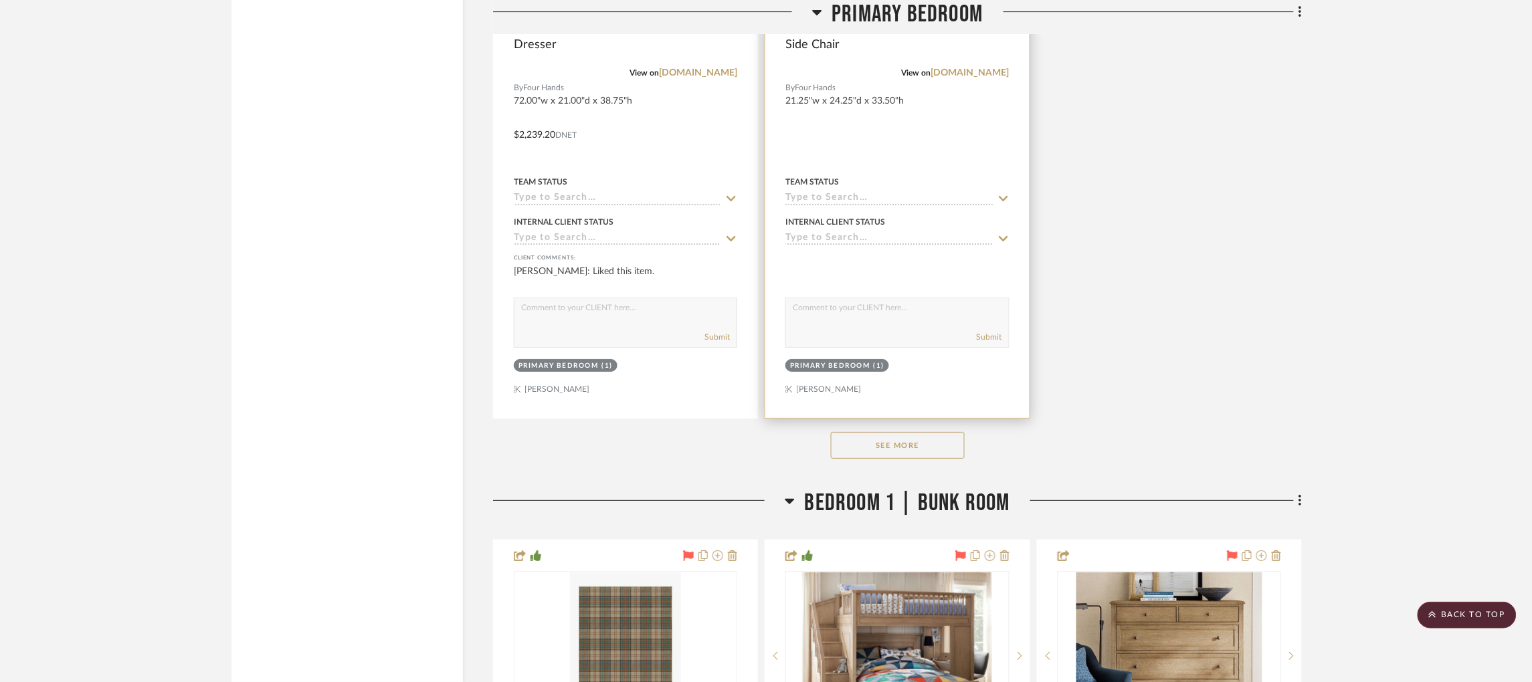
scroll to position [9421, 3]
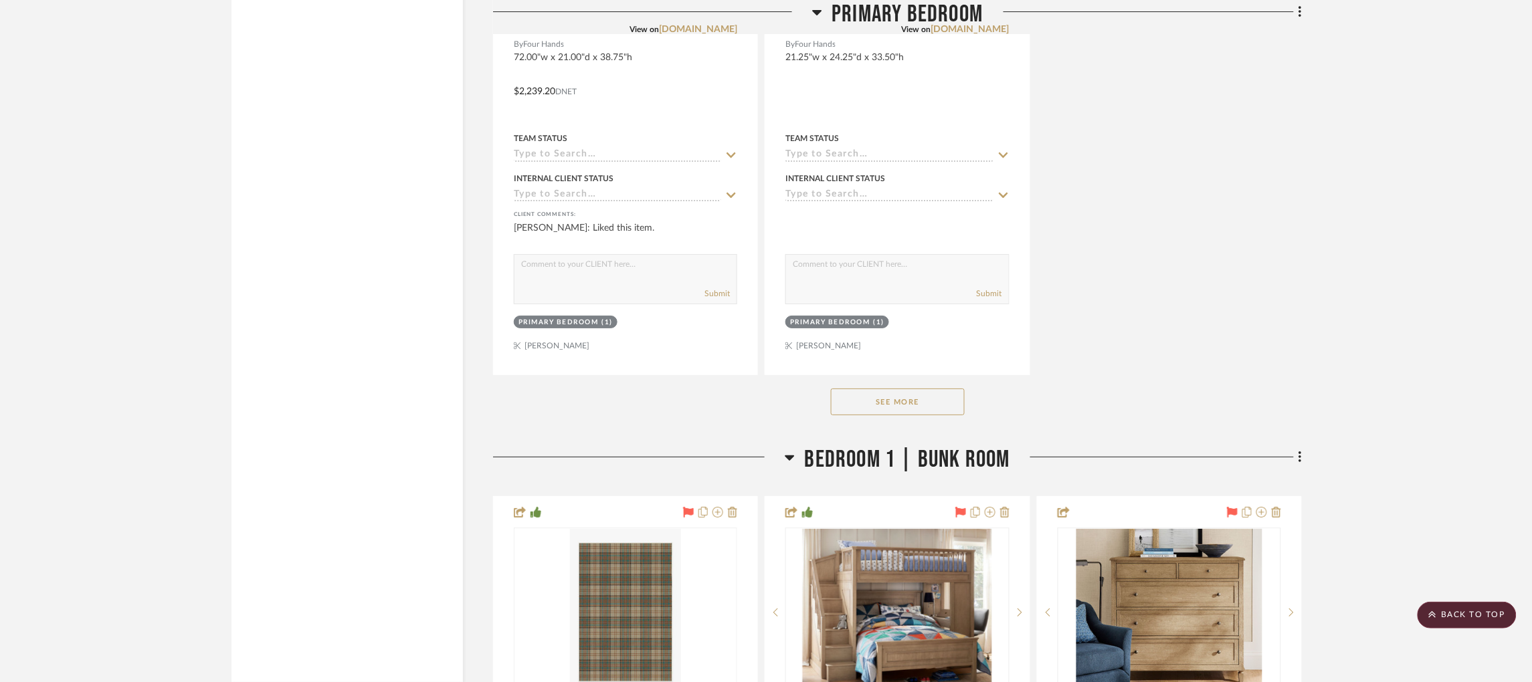
click at [944, 389] on button "See More" at bounding box center [898, 402] width 134 height 27
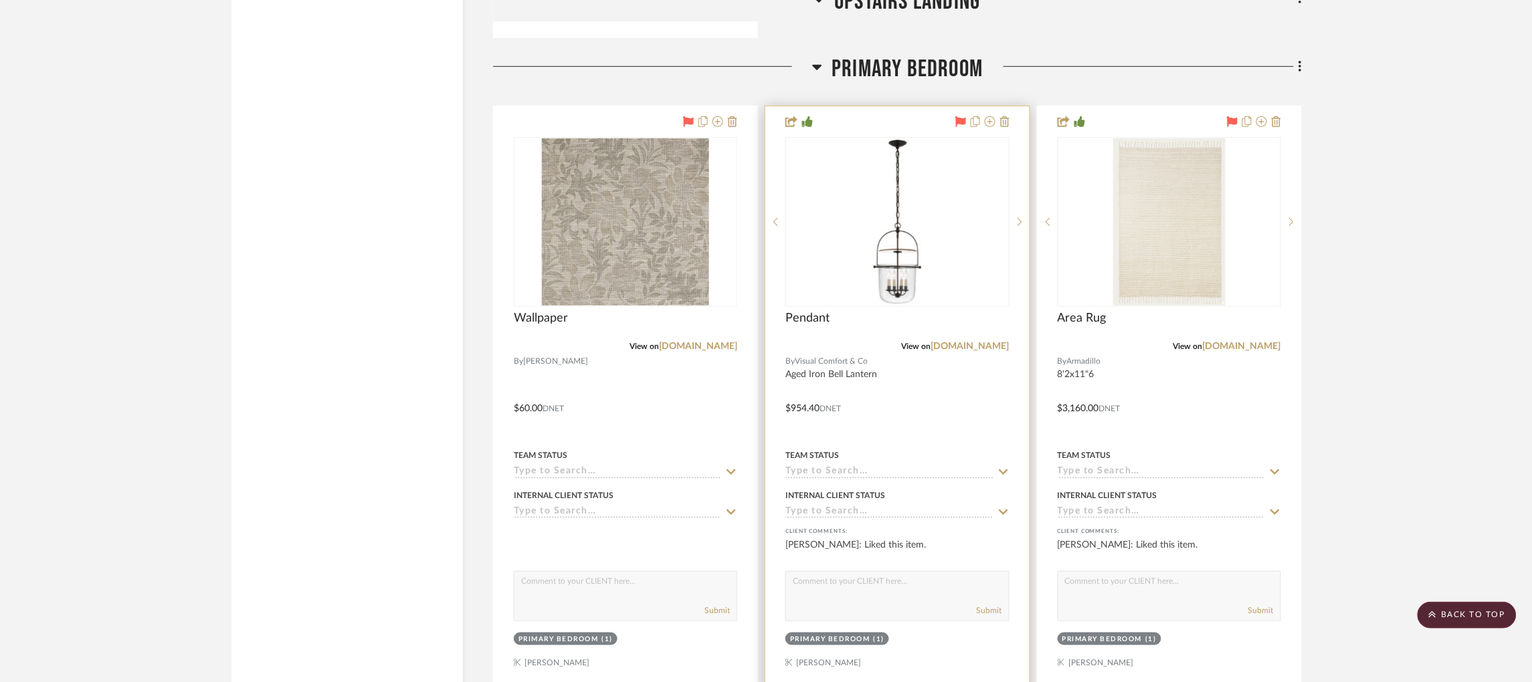
scroll to position [7816, 3]
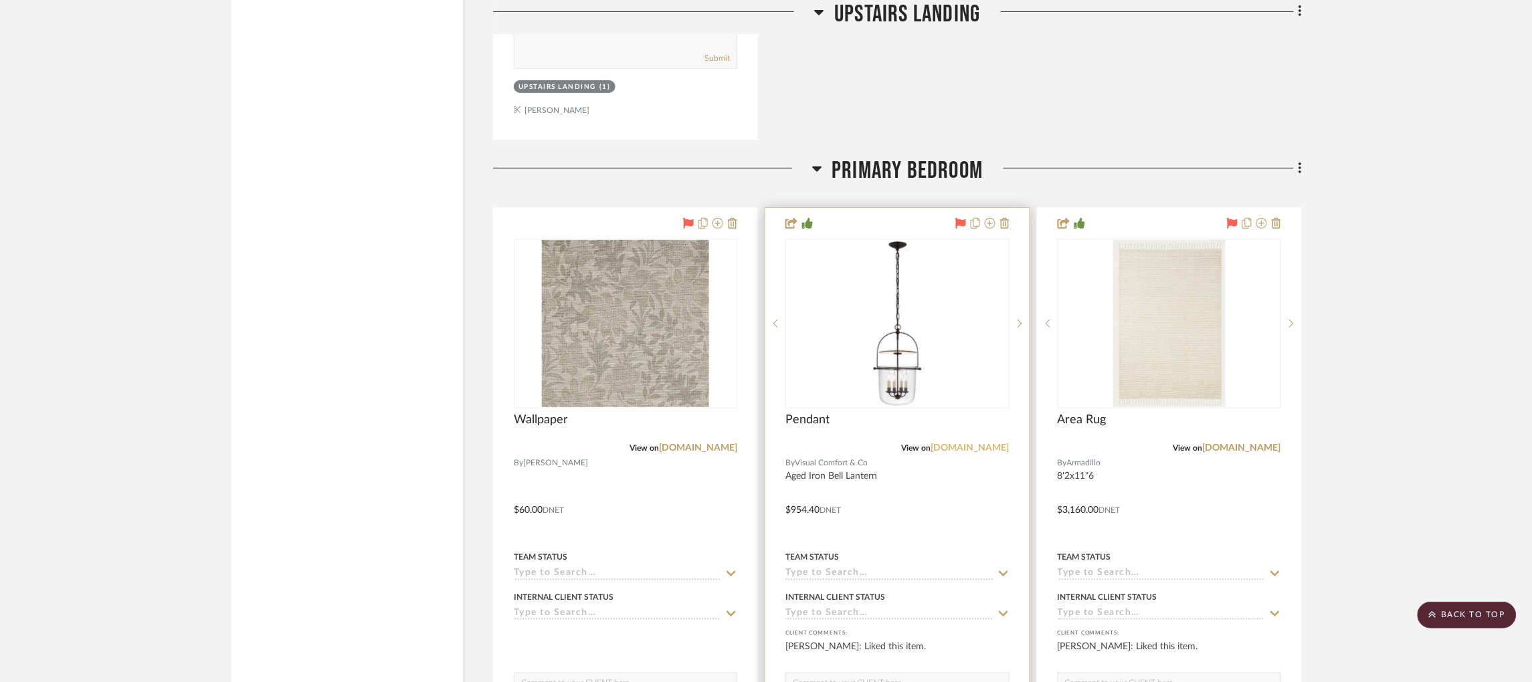
click at [978, 443] on link "[DOMAIN_NAME]" at bounding box center [970, 447] width 78 height 9
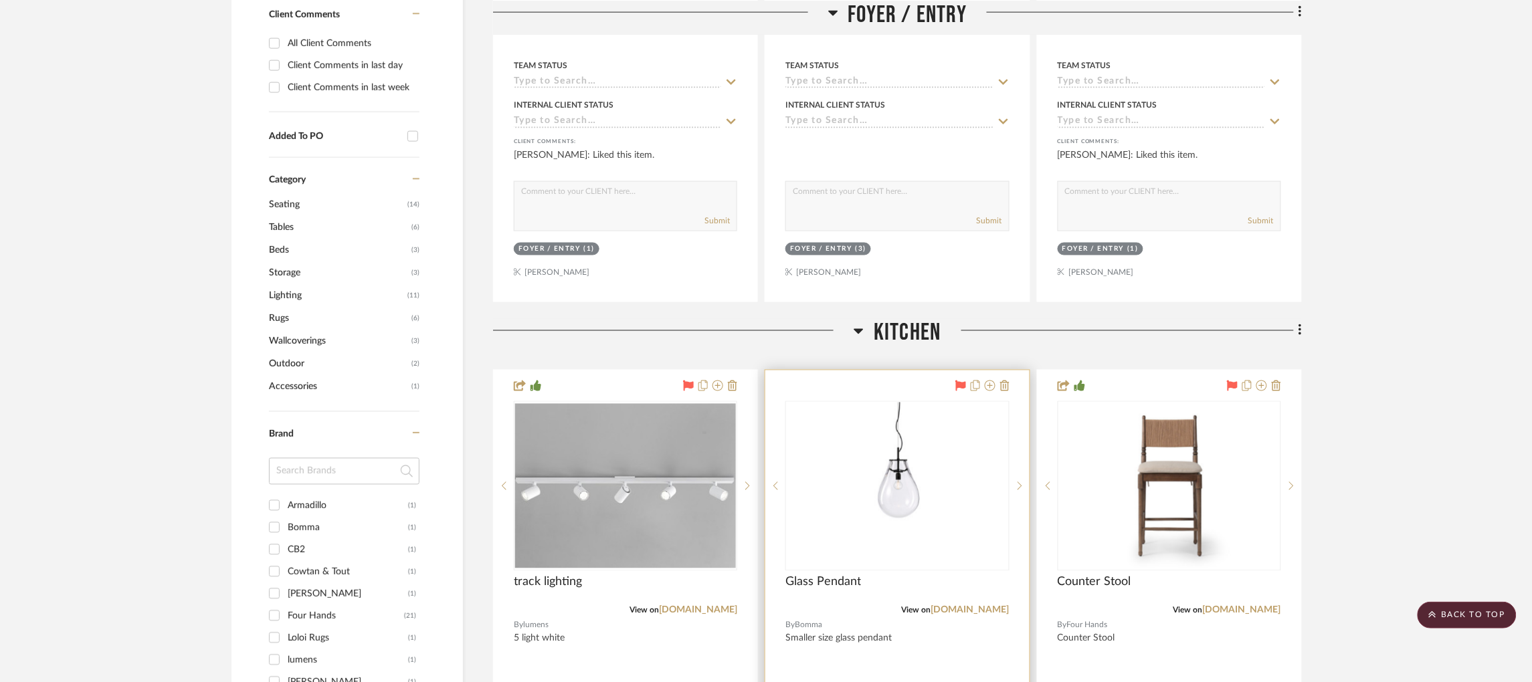
scroll to position [0, 3]
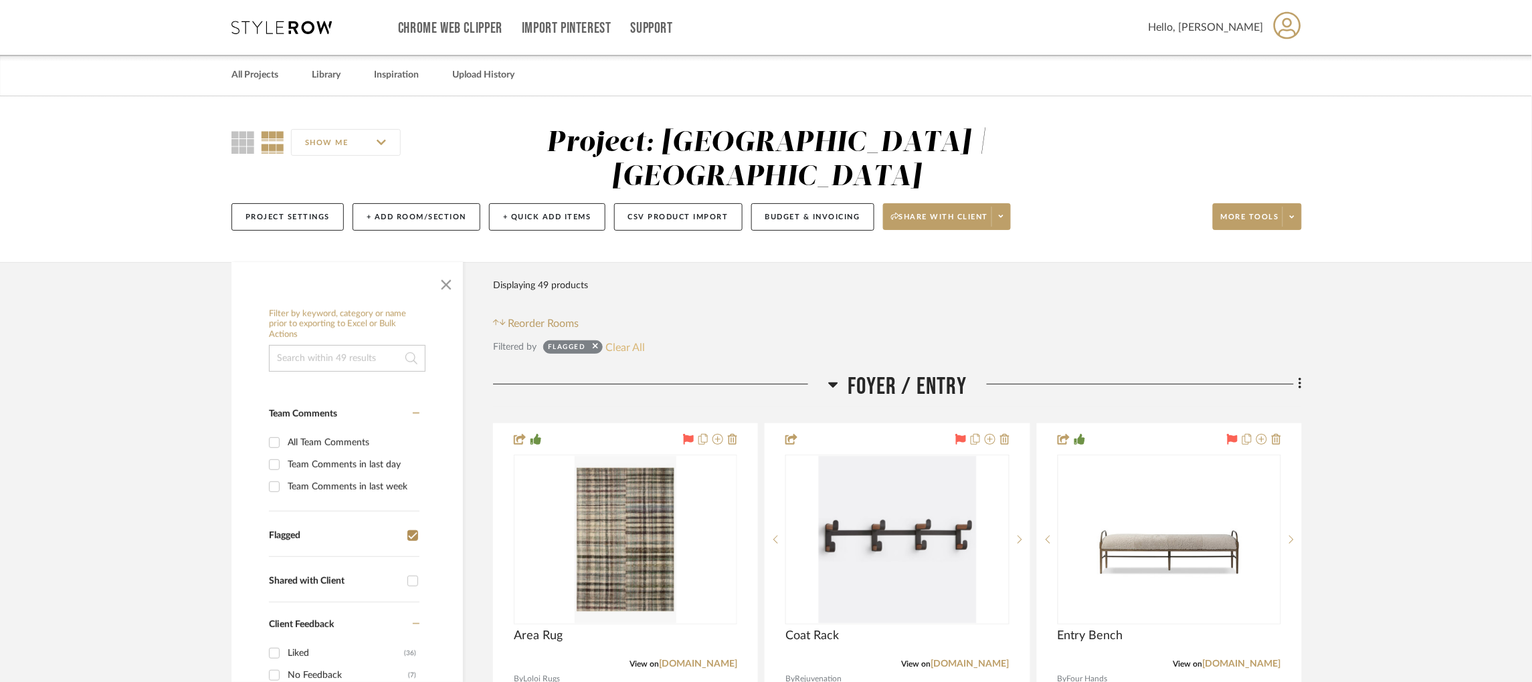
click at [621, 338] on button "Clear All" at bounding box center [625, 346] width 39 height 17
checkbox input "false"
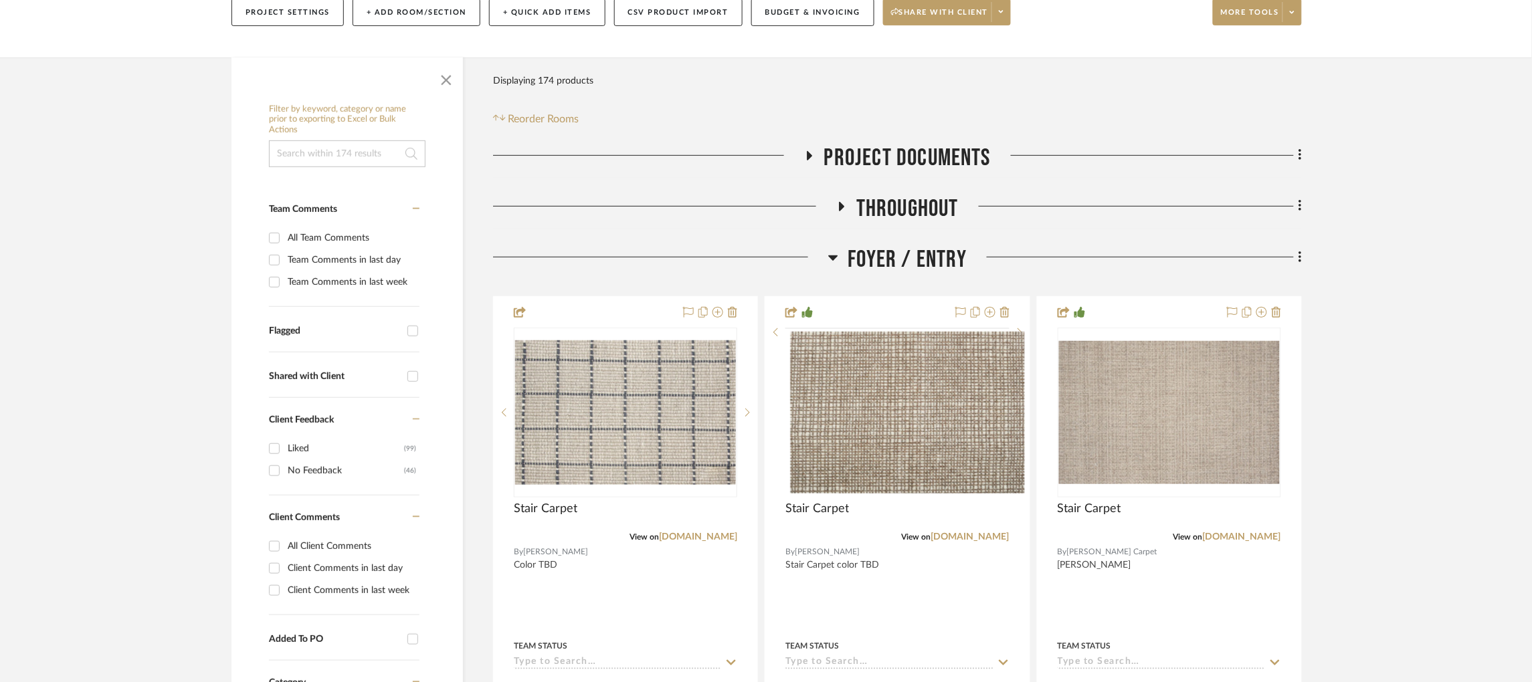
scroll to position [207, 3]
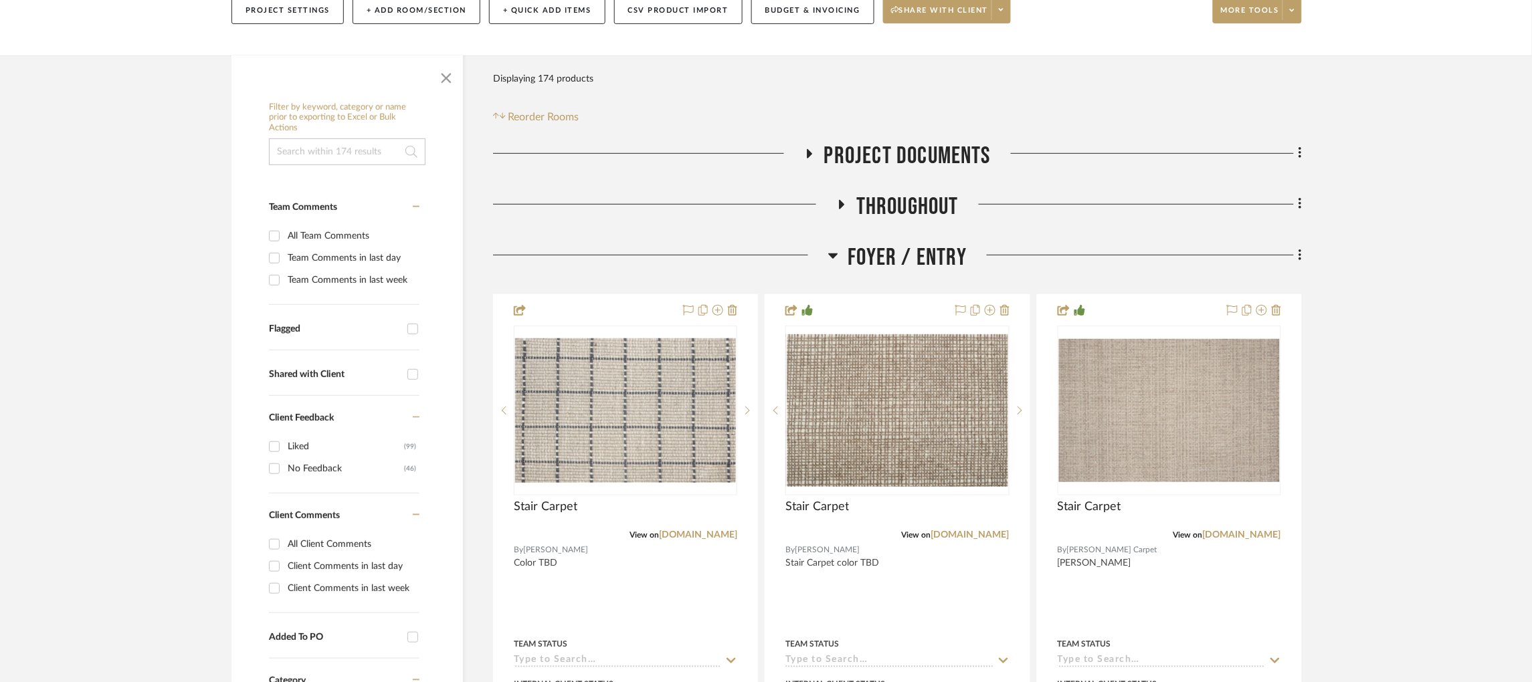
click at [832, 247] on icon at bounding box center [833, 255] width 10 height 16
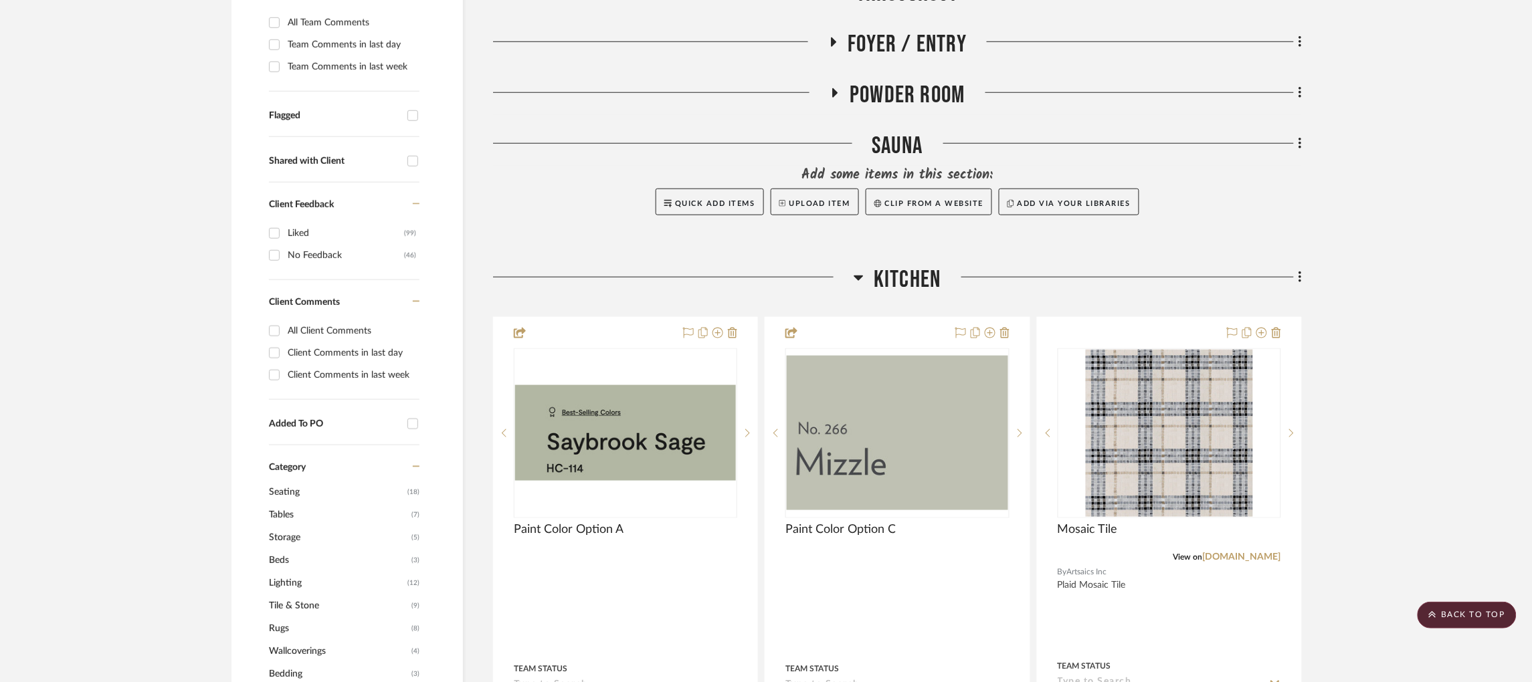
scroll to position [476, 3]
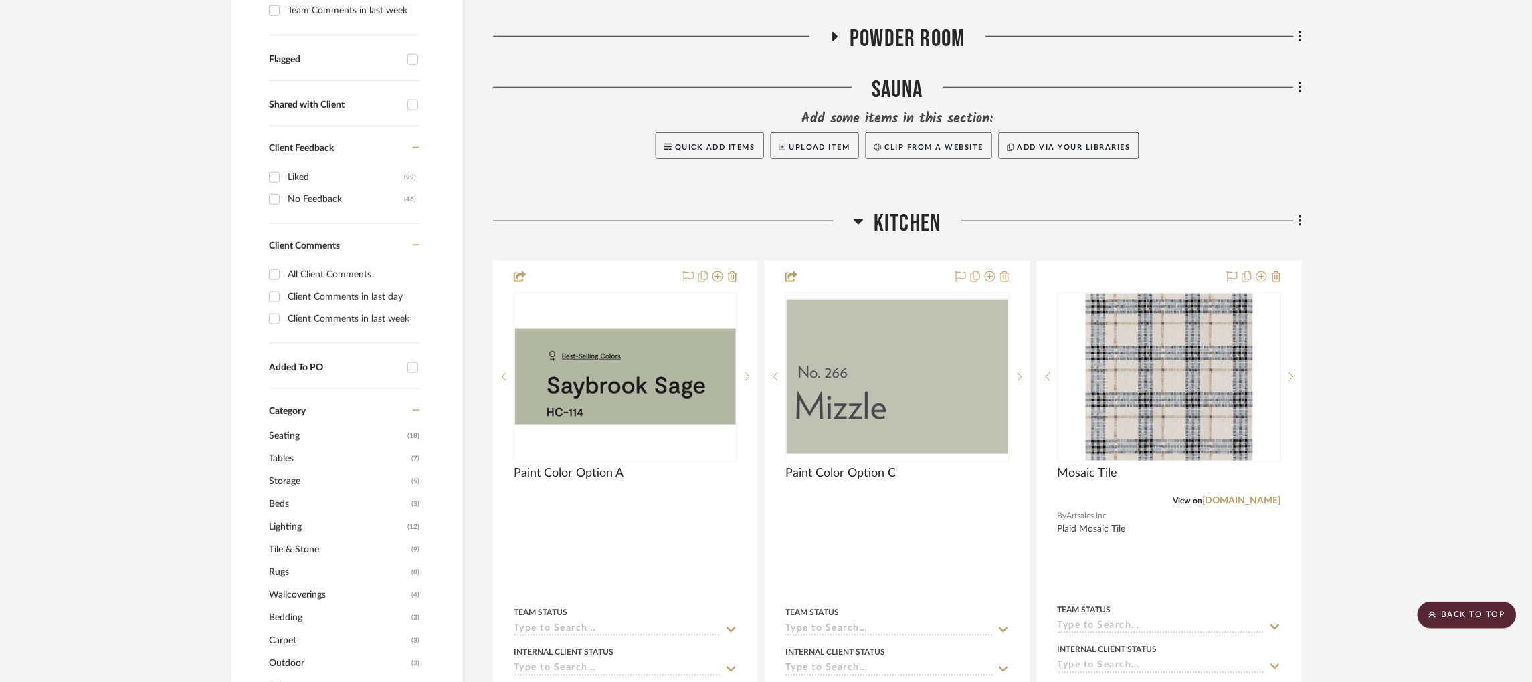
click at [854, 219] on icon at bounding box center [858, 221] width 9 height 5
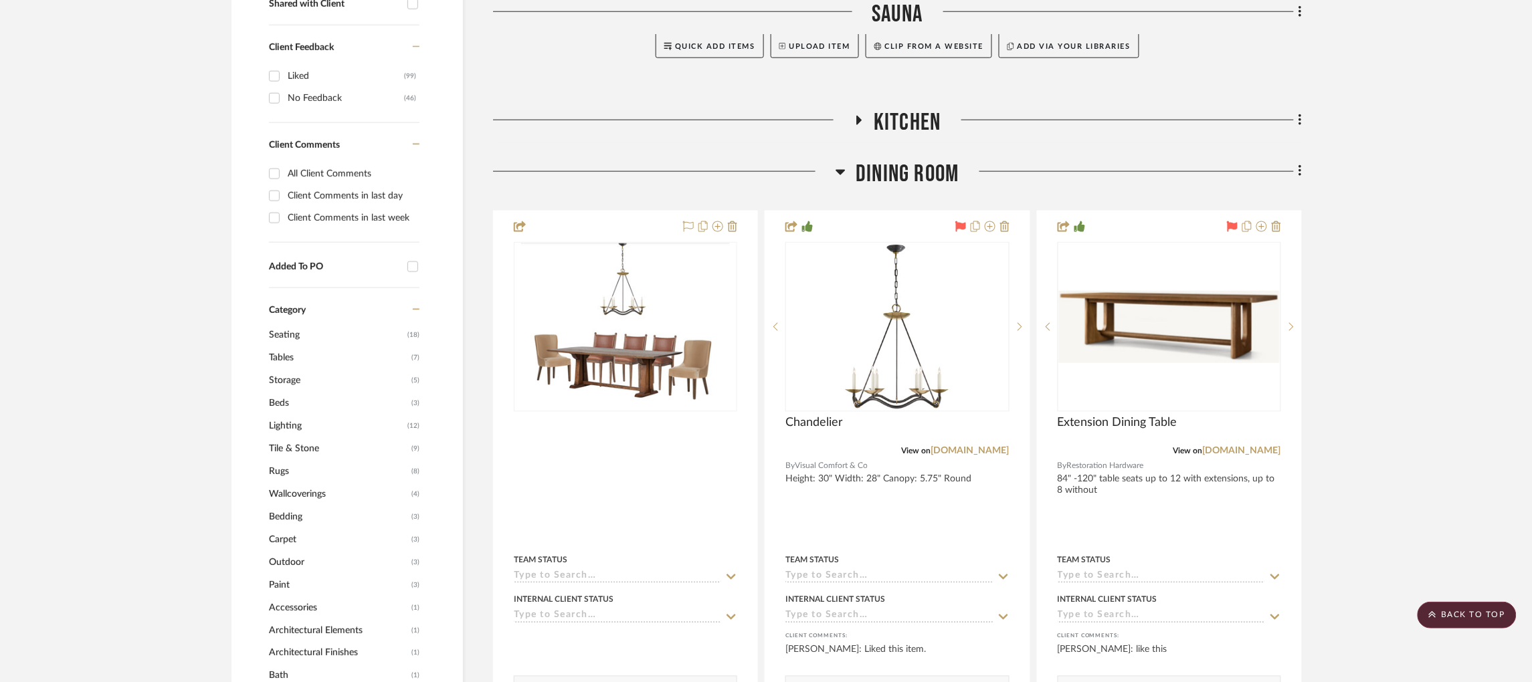
scroll to position [579, 3]
click at [837, 169] on icon at bounding box center [840, 171] width 9 height 5
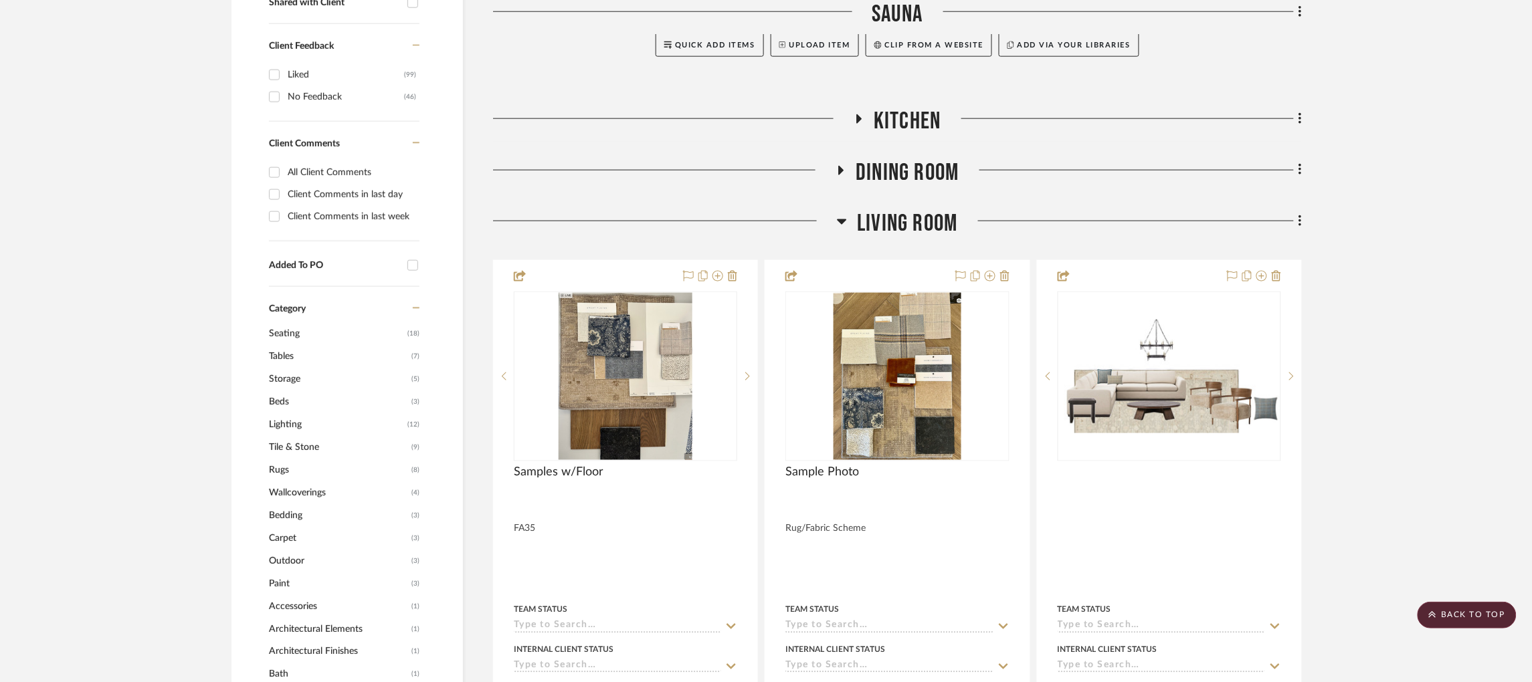
scroll to position [632, 3]
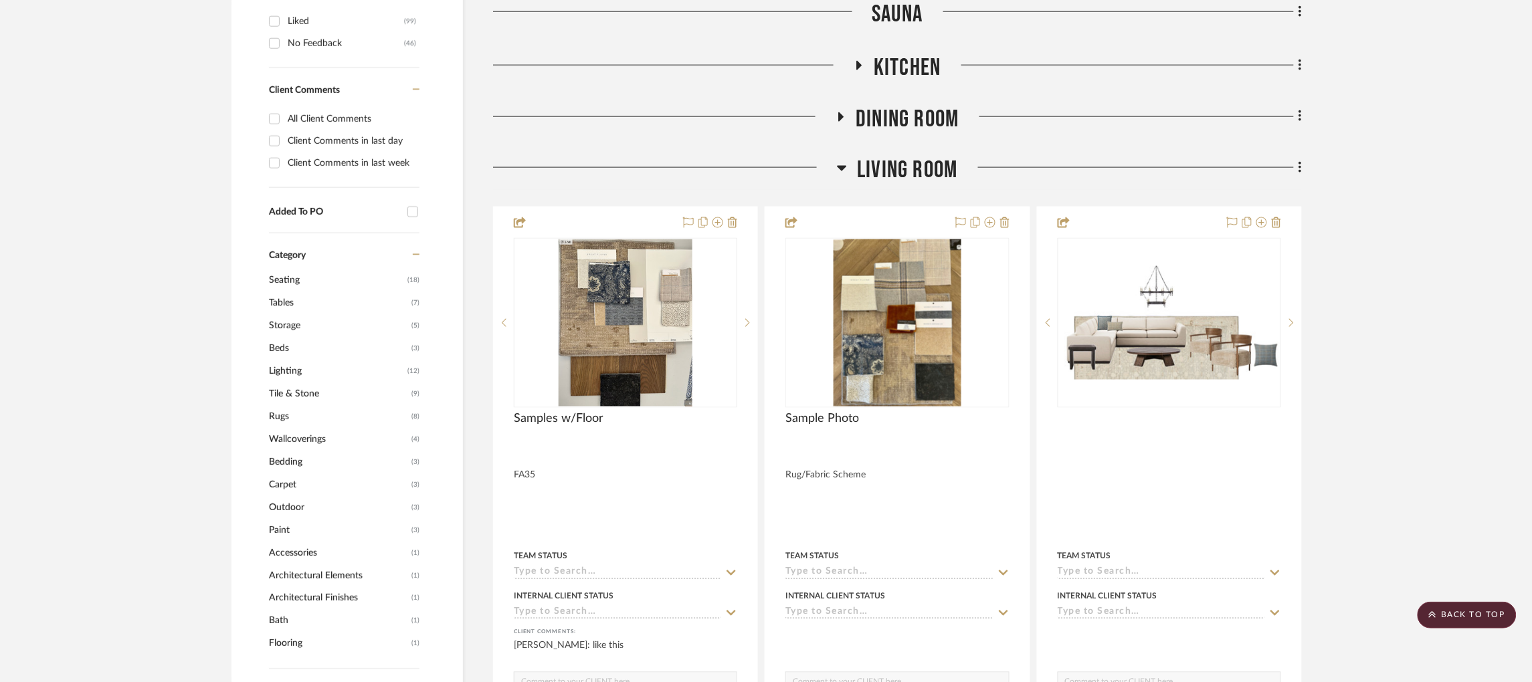
click at [839, 166] on icon at bounding box center [841, 168] width 9 height 5
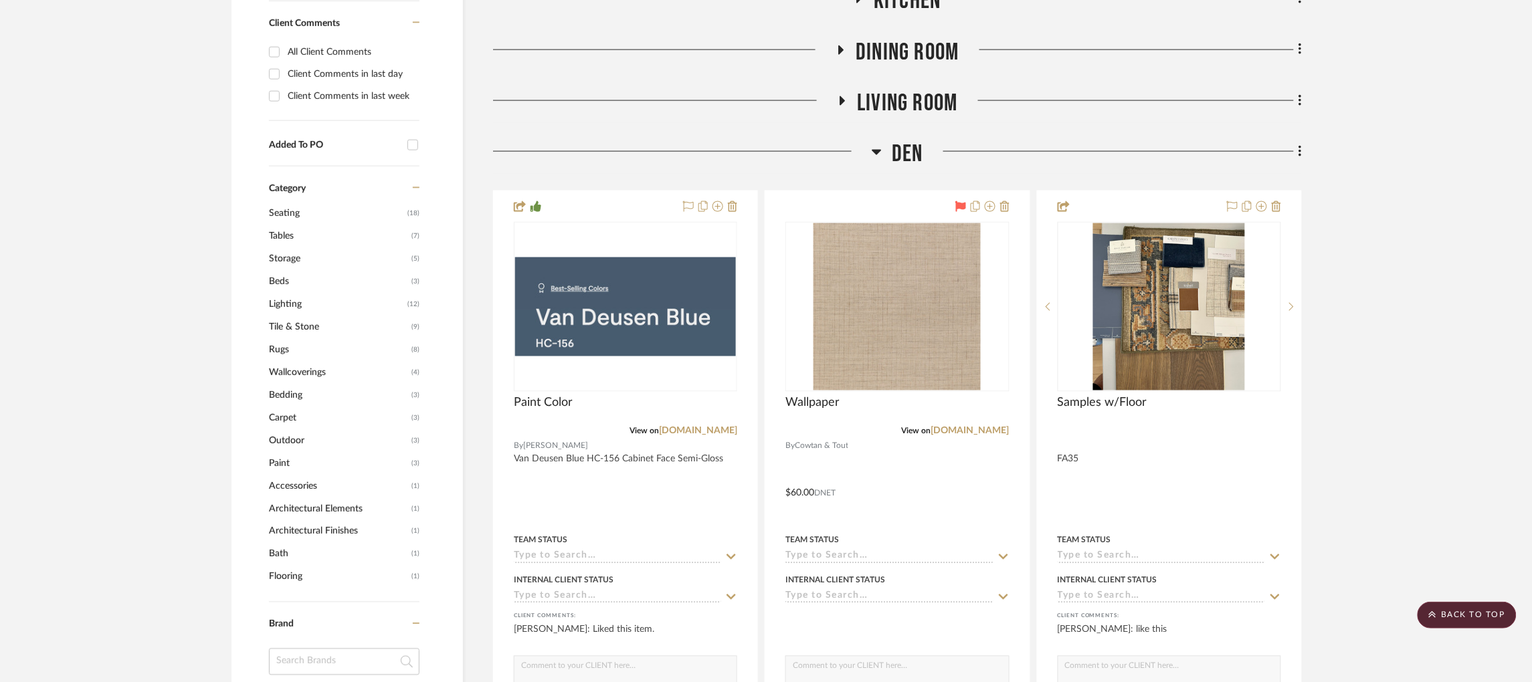
scroll to position [700, 0]
click at [874, 142] on icon at bounding box center [877, 150] width 10 height 16
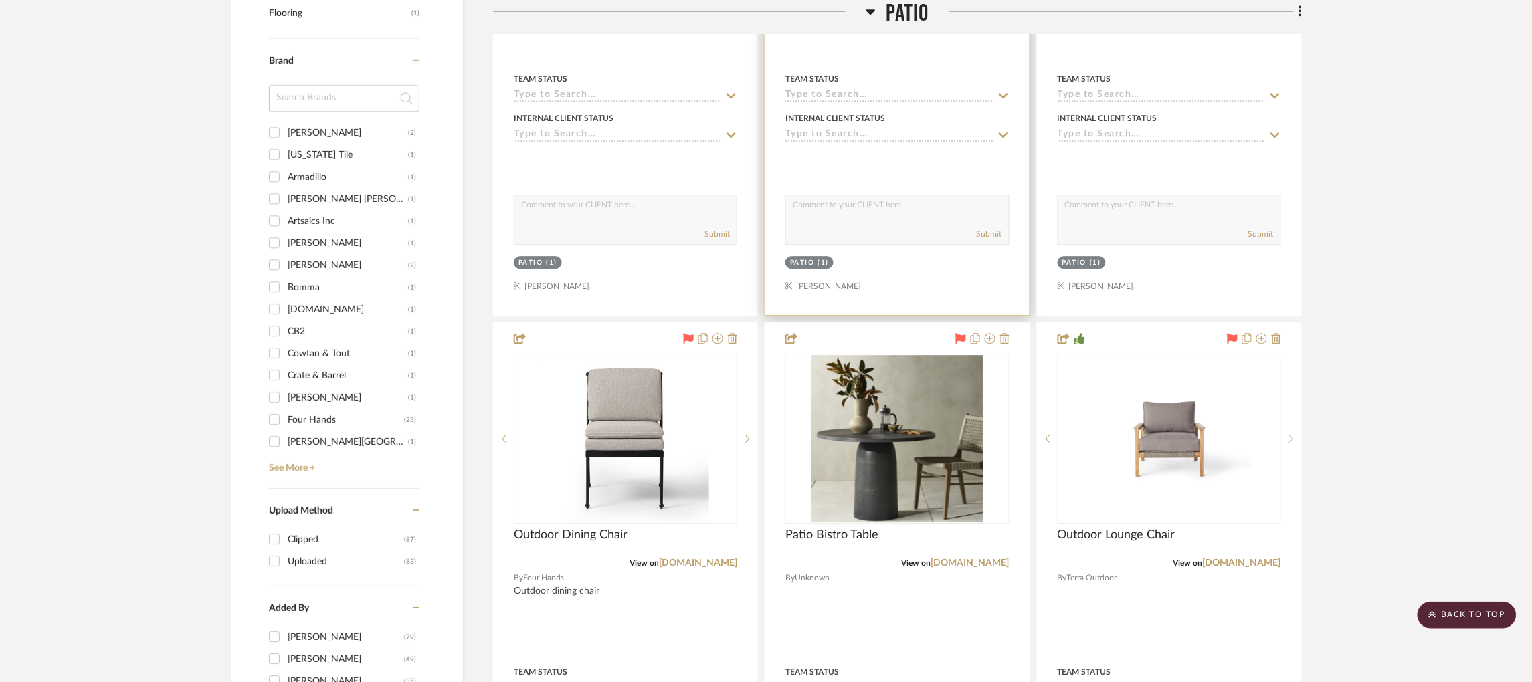
scroll to position [1544, 0]
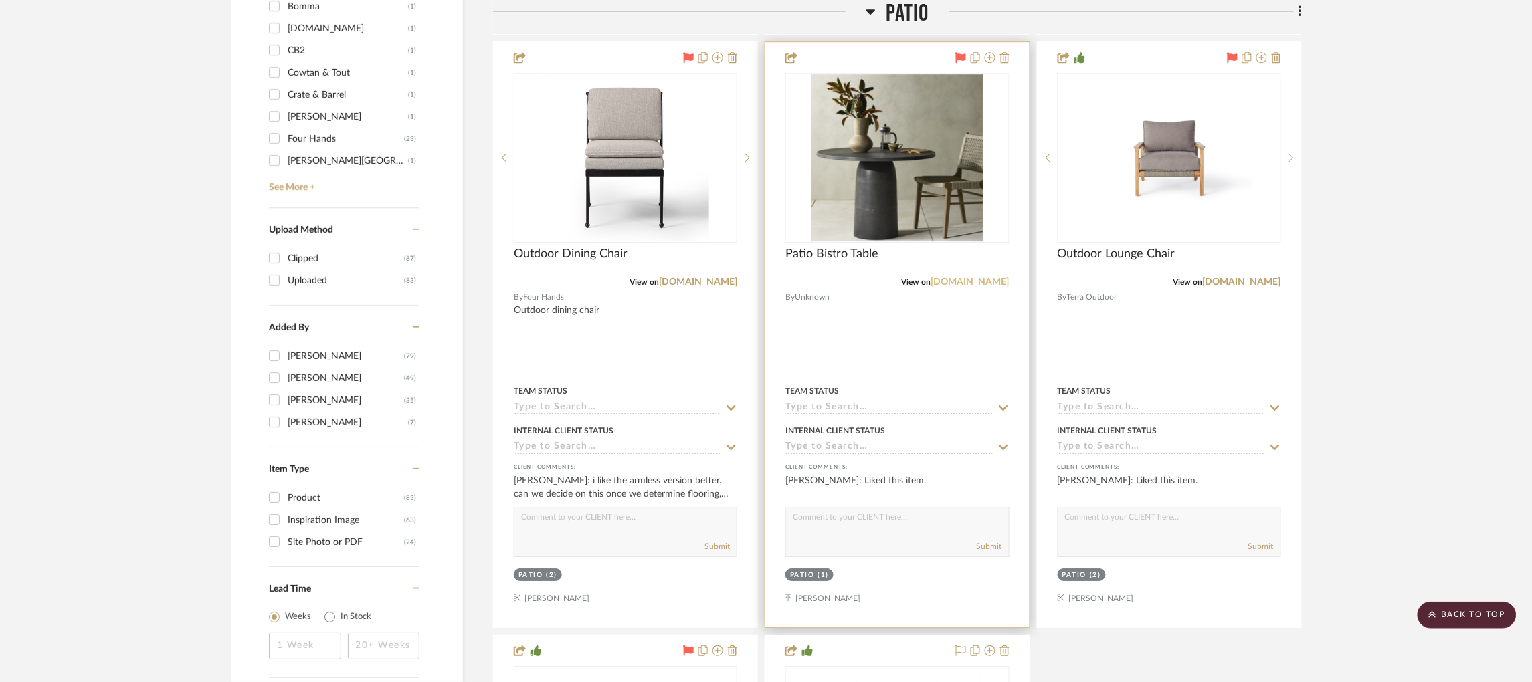
click at [983, 278] on link "[DOMAIN_NAME]" at bounding box center [970, 282] width 78 height 9
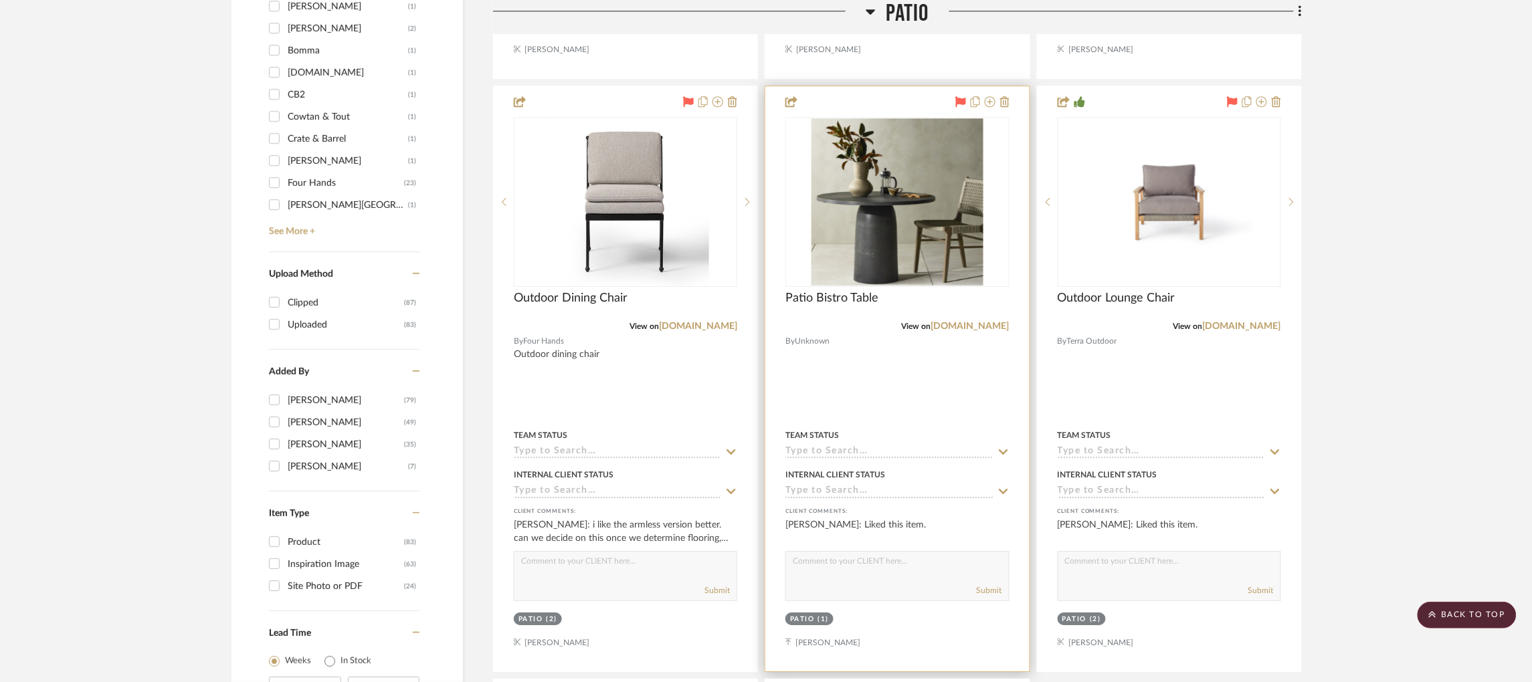
scroll to position [1497, 0]
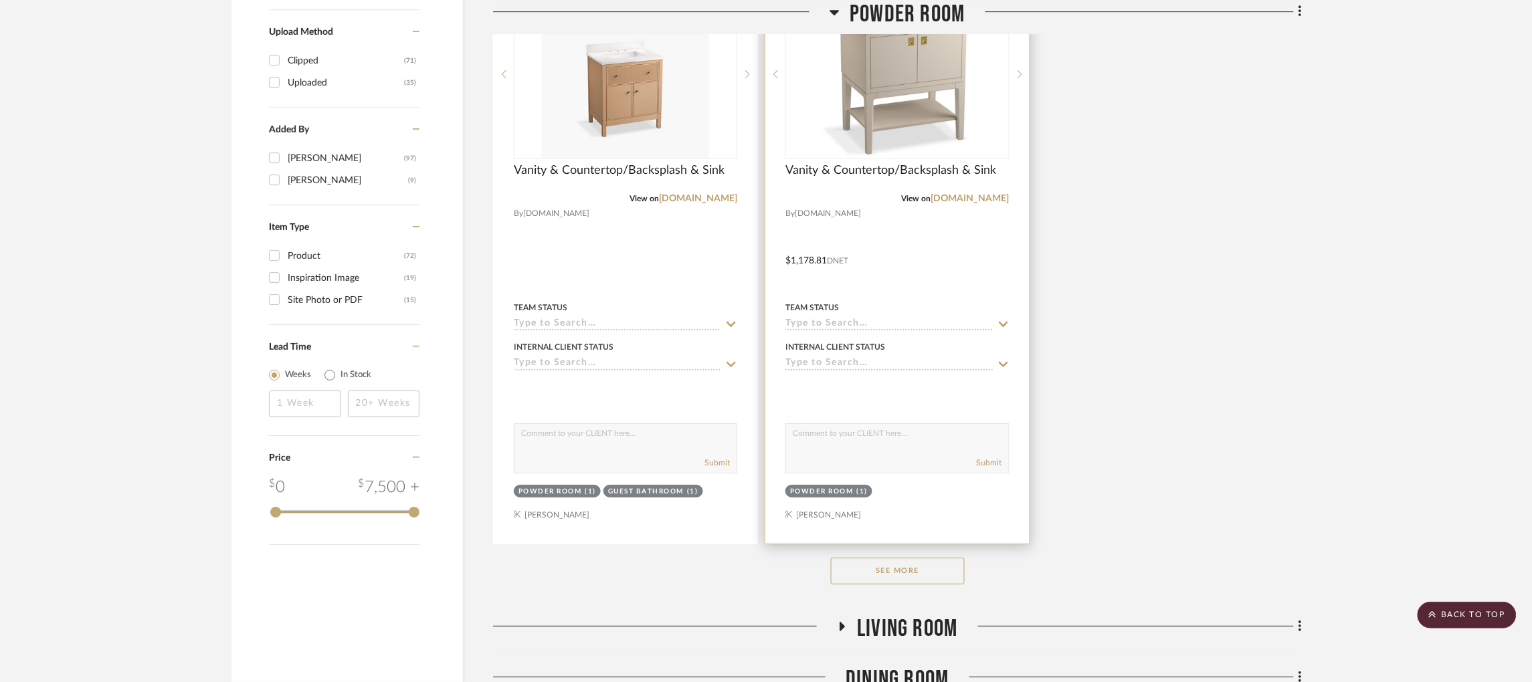
scroll to position [1650, 0]
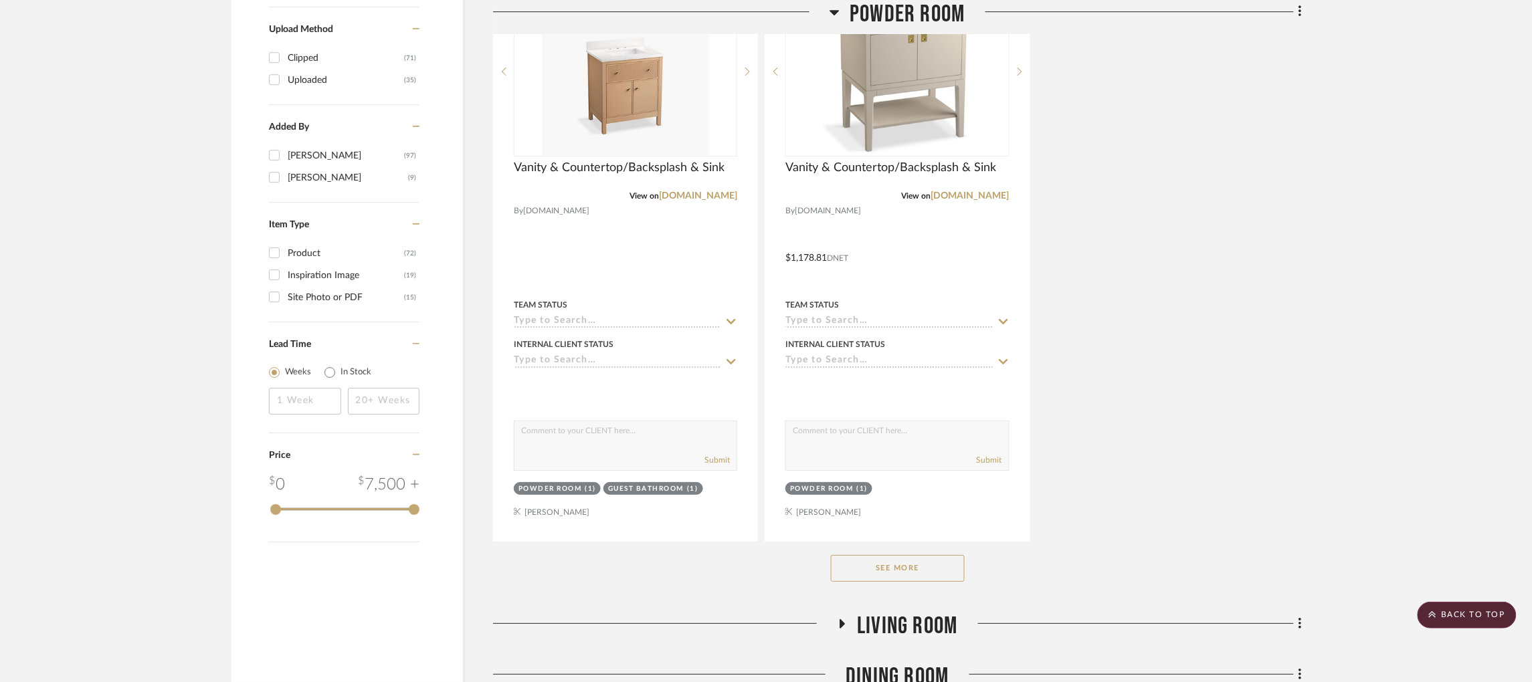
click at [904, 569] on button "See More" at bounding box center [898, 568] width 134 height 27
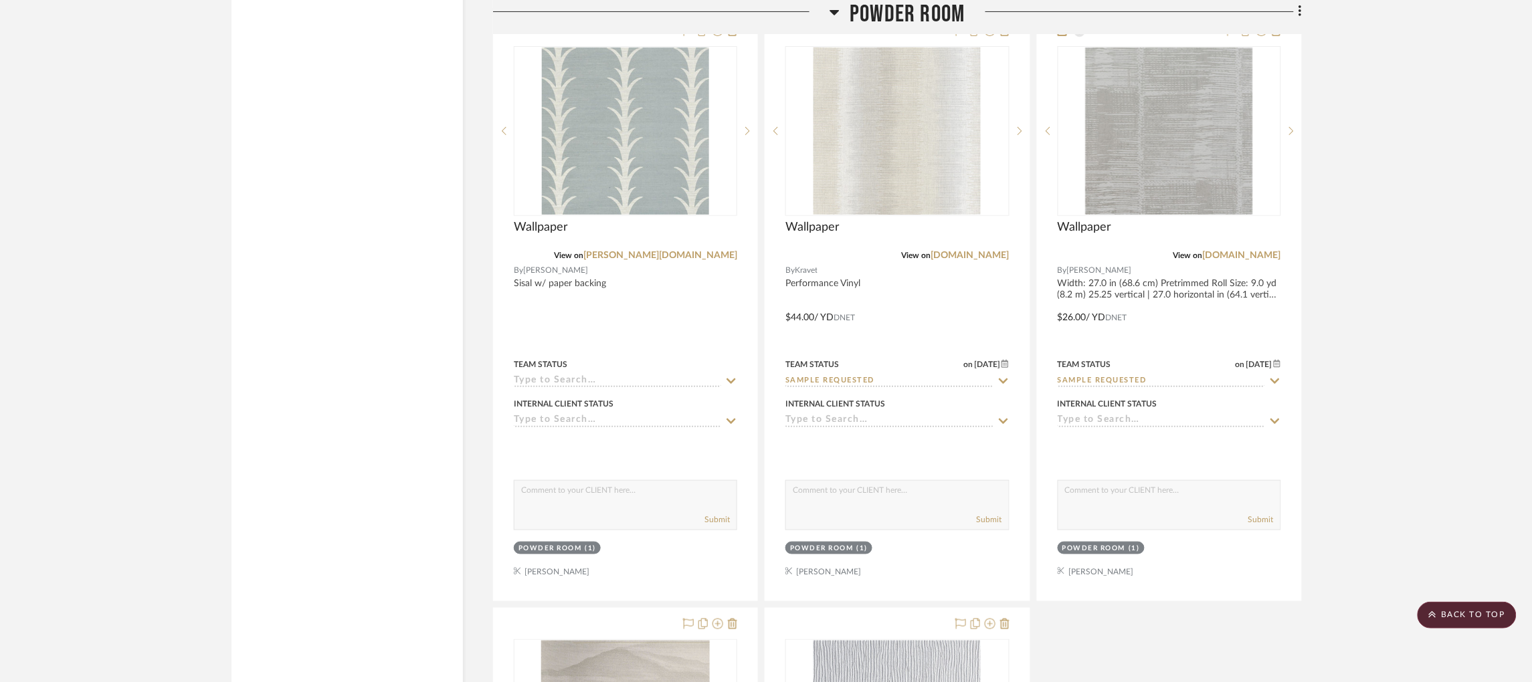
scroll to position [3966, 0]
